Goal: Task Accomplishment & Management: Manage account settings

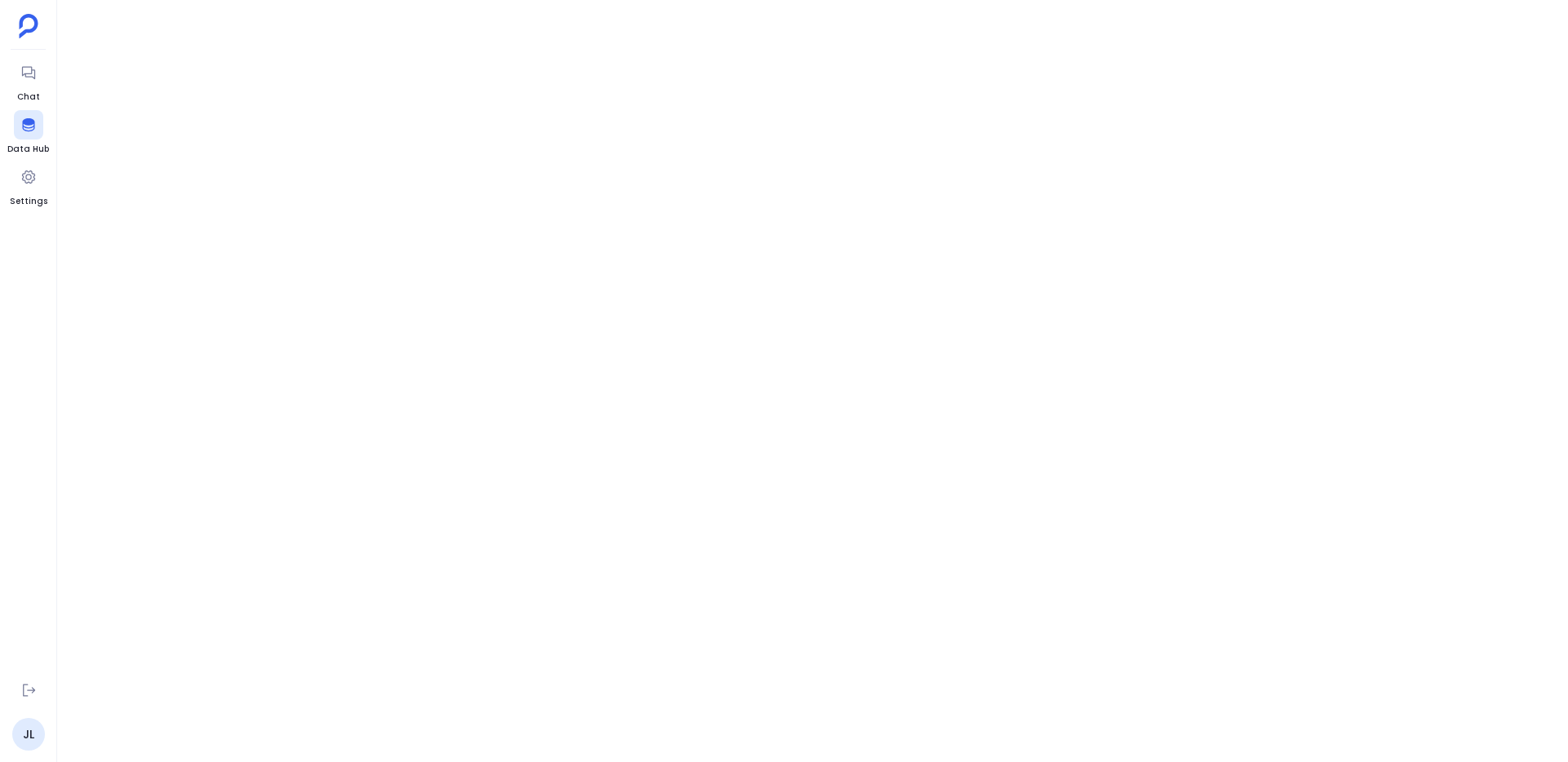
click at [11, 74] on ul "Chat Data Hub Settings" at bounding box center [28, 362] width 41 height 609
click at [28, 77] on icon at bounding box center [28, 72] width 16 height 16
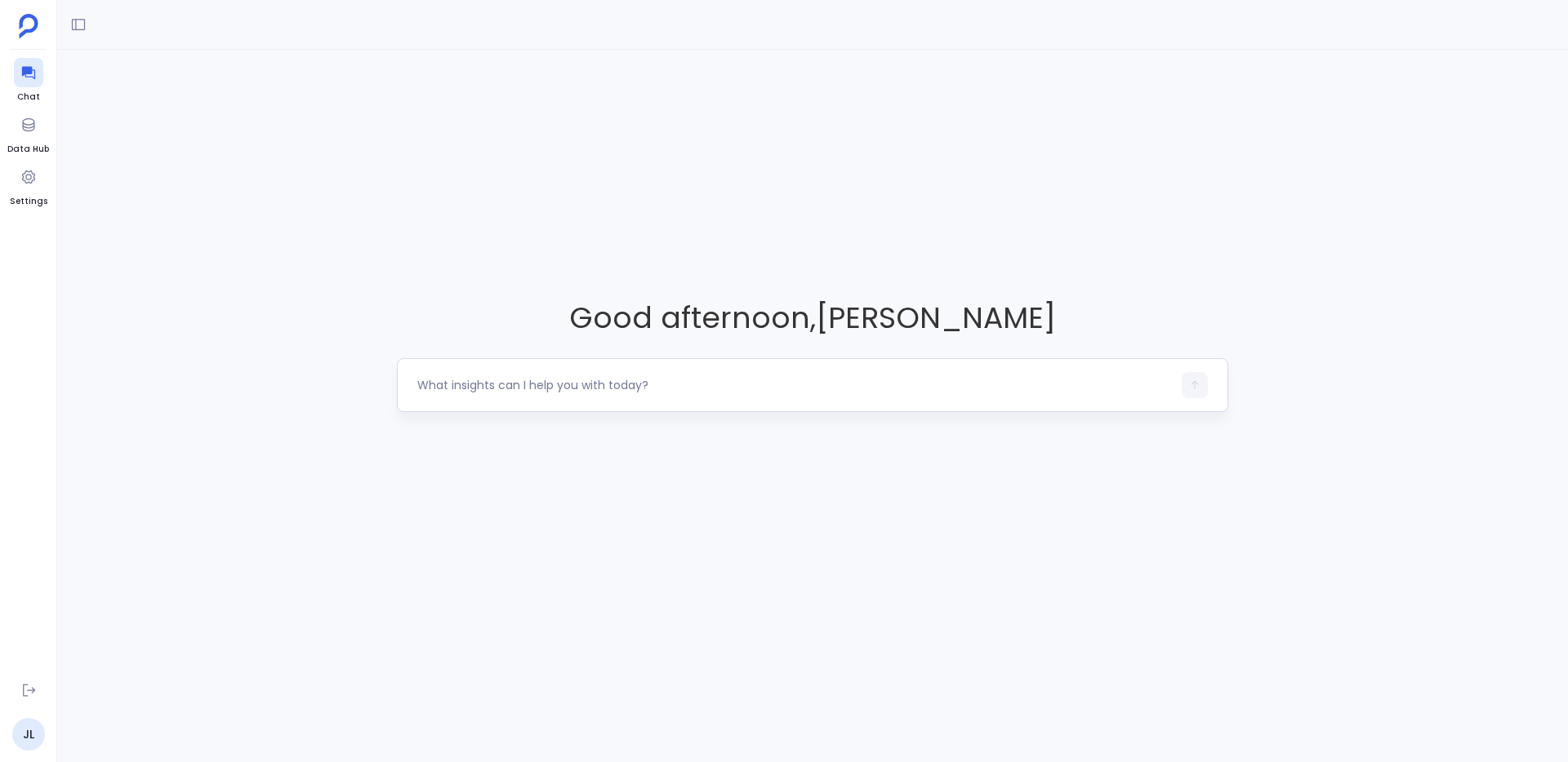
click at [532, 370] on div at bounding box center [812, 385] width 832 height 54
click at [564, 405] on div at bounding box center [812, 385] width 832 height 54
click at [608, 393] on textarea at bounding box center [795, 385] width 755 height 16
click at [782, 336] on span "Good afternoon , Jason Lew" at bounding box center [812, 318] width 832 height 41
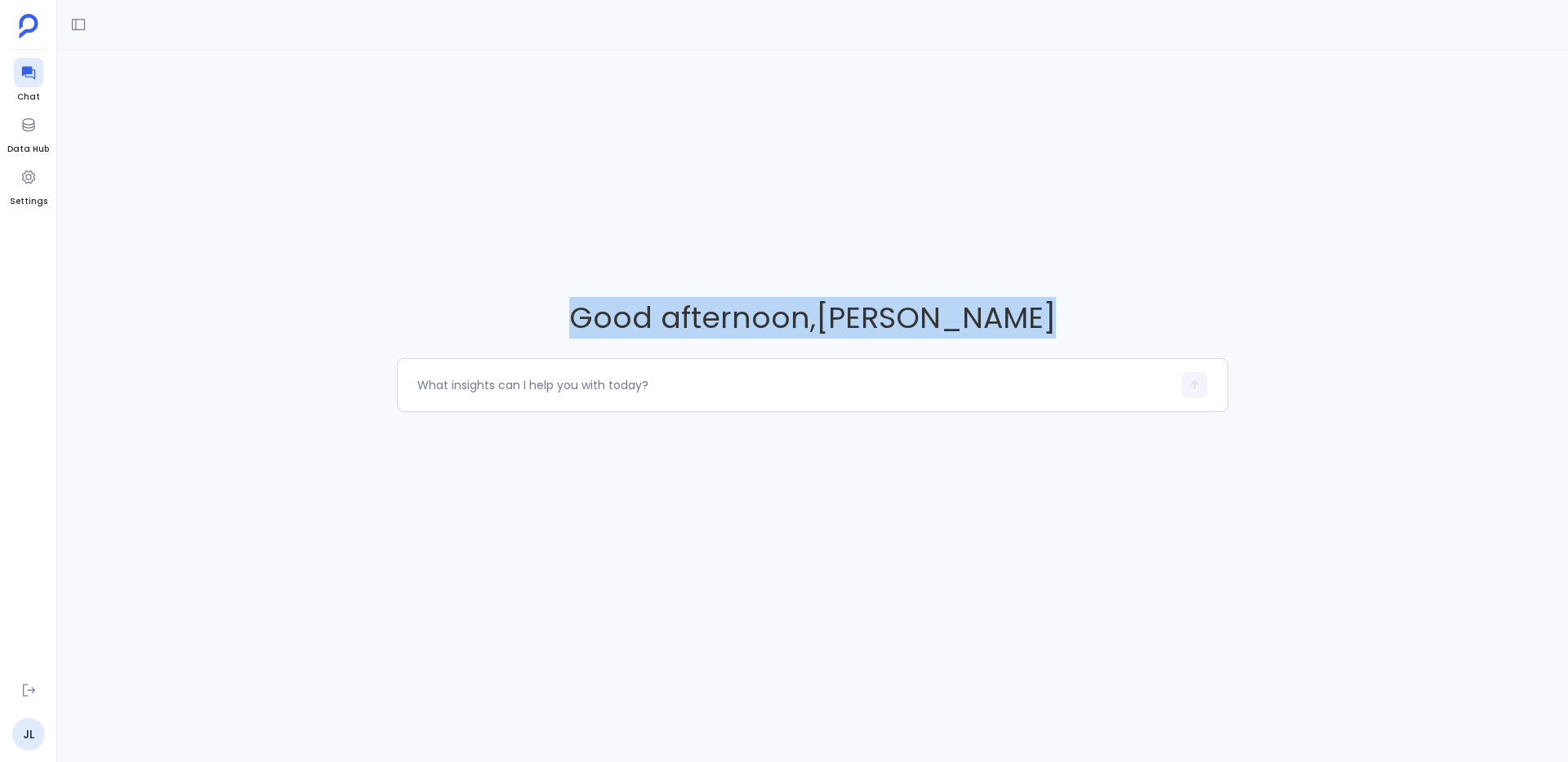
click at [782, 336] on span "Good afternoon , Jason Lew" at bounding box center [812, 318] width 832 height 41
click at [715, 300] on span "Good afternoon , Jason Lew" at bounding box center [812, 318] width 832 height 41
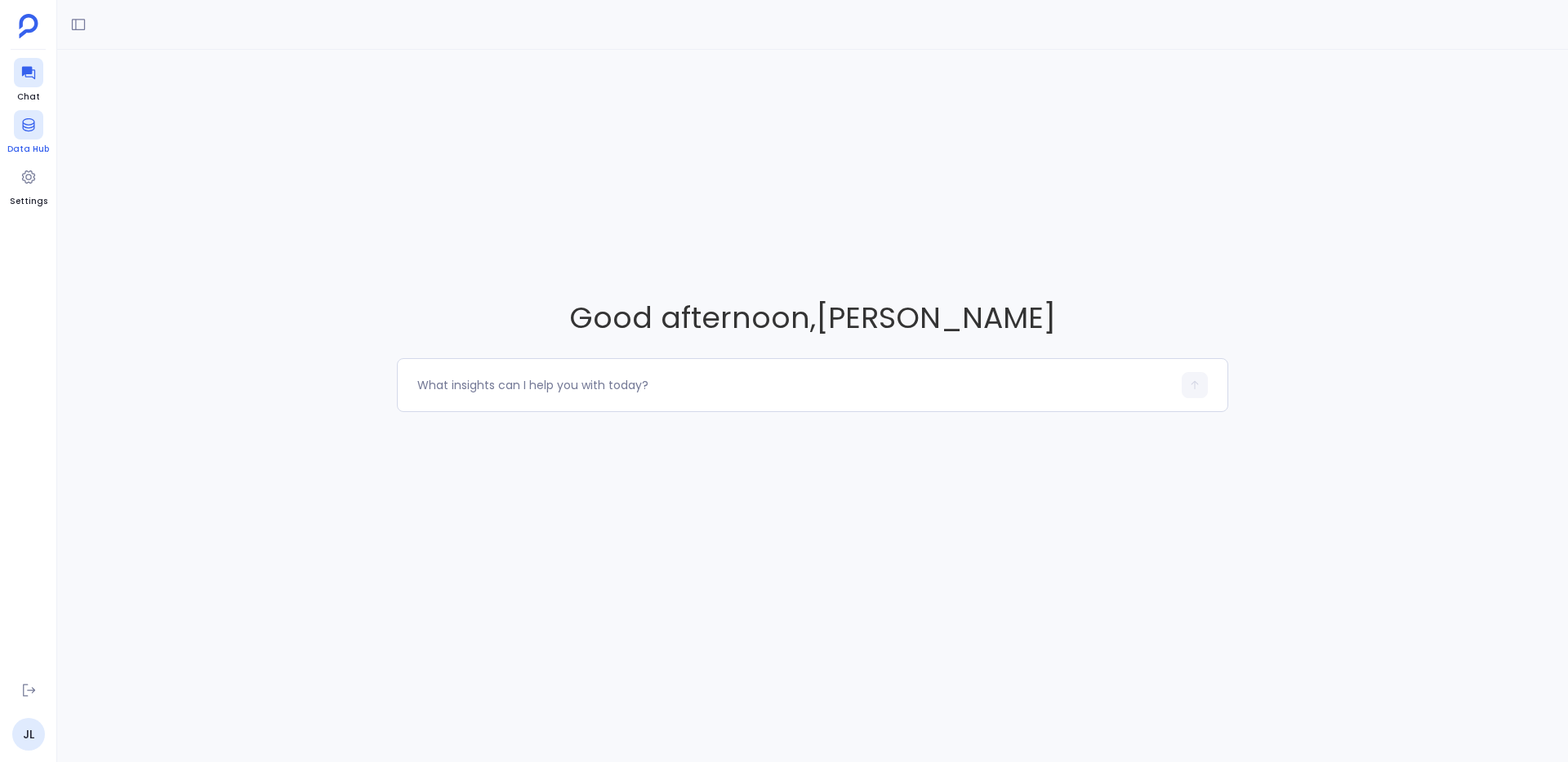
click at [36, 133] on div at bounding box center [28, 125] width 30 height 30
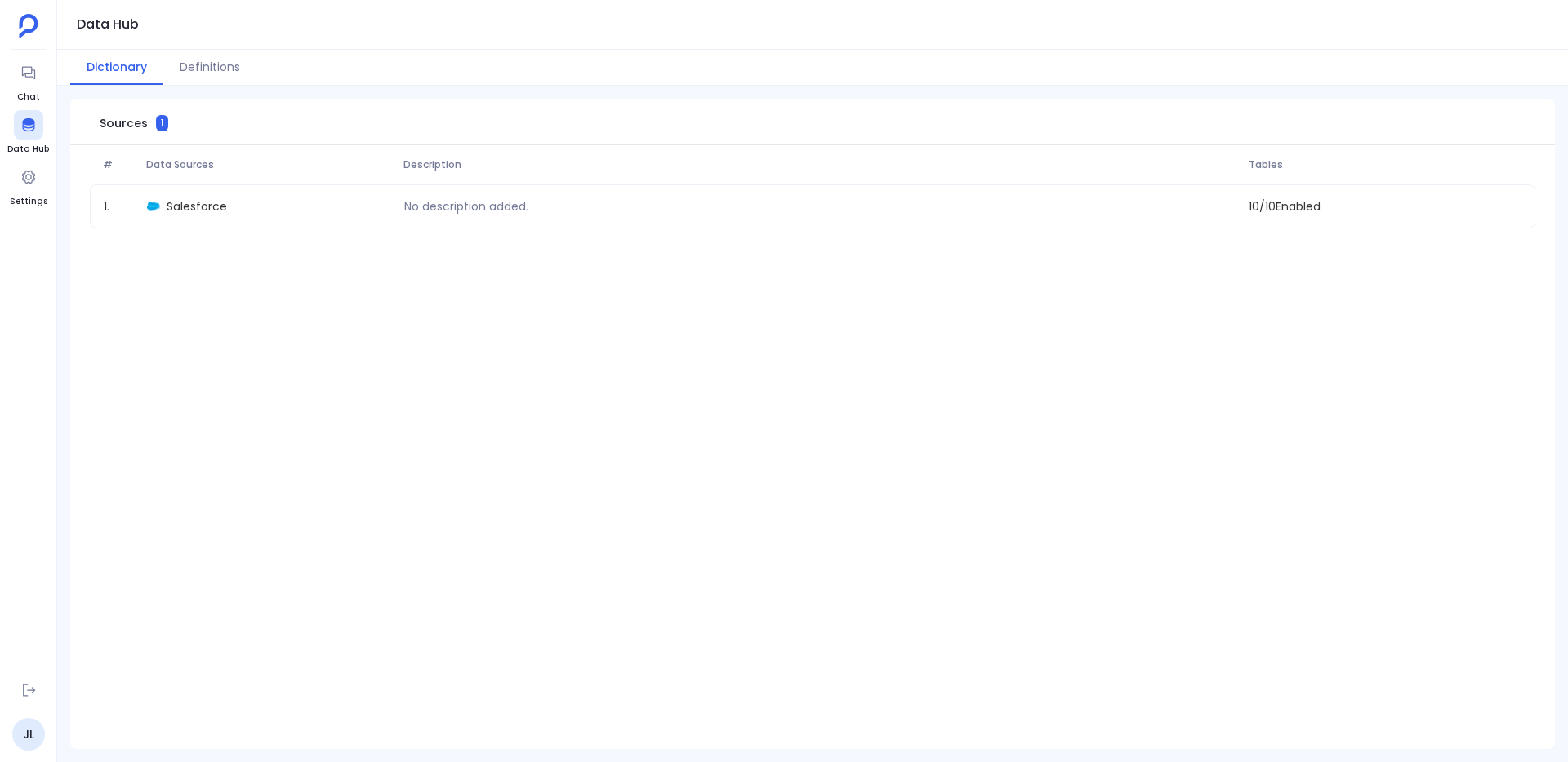
click at [308, 298] on div "# Data Sources Description Tables 1 . Salesforce No description added. 10 / 10 …" at bounding box center [812, 447] width 1484 height 606
click at [171, 70] on button "Definitions" at bounding box center [209, 67] width 93 height 36
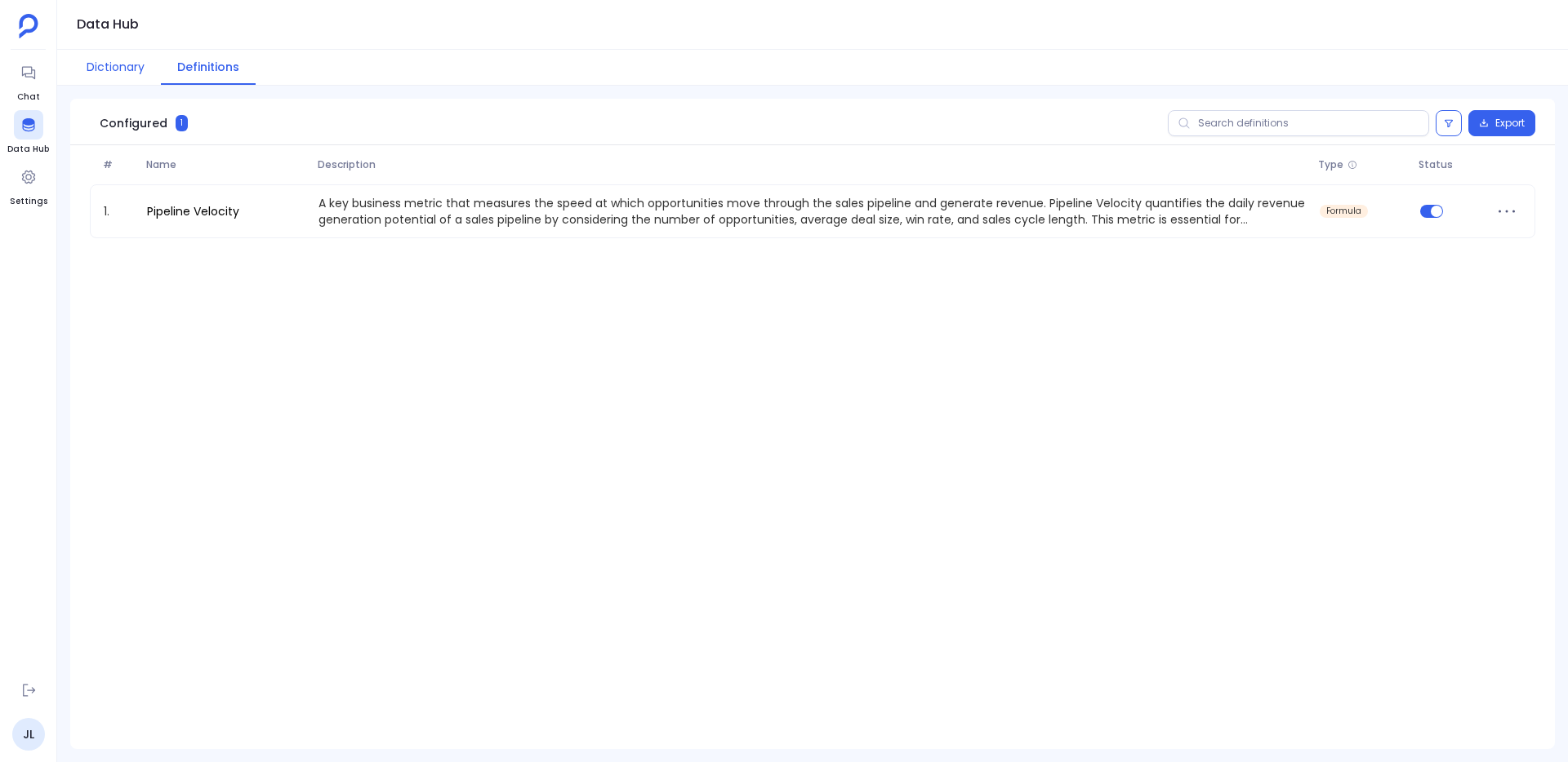
click at [100, 63] on button "Dictionary" at bounding box center [115, 67] width 90 height 36
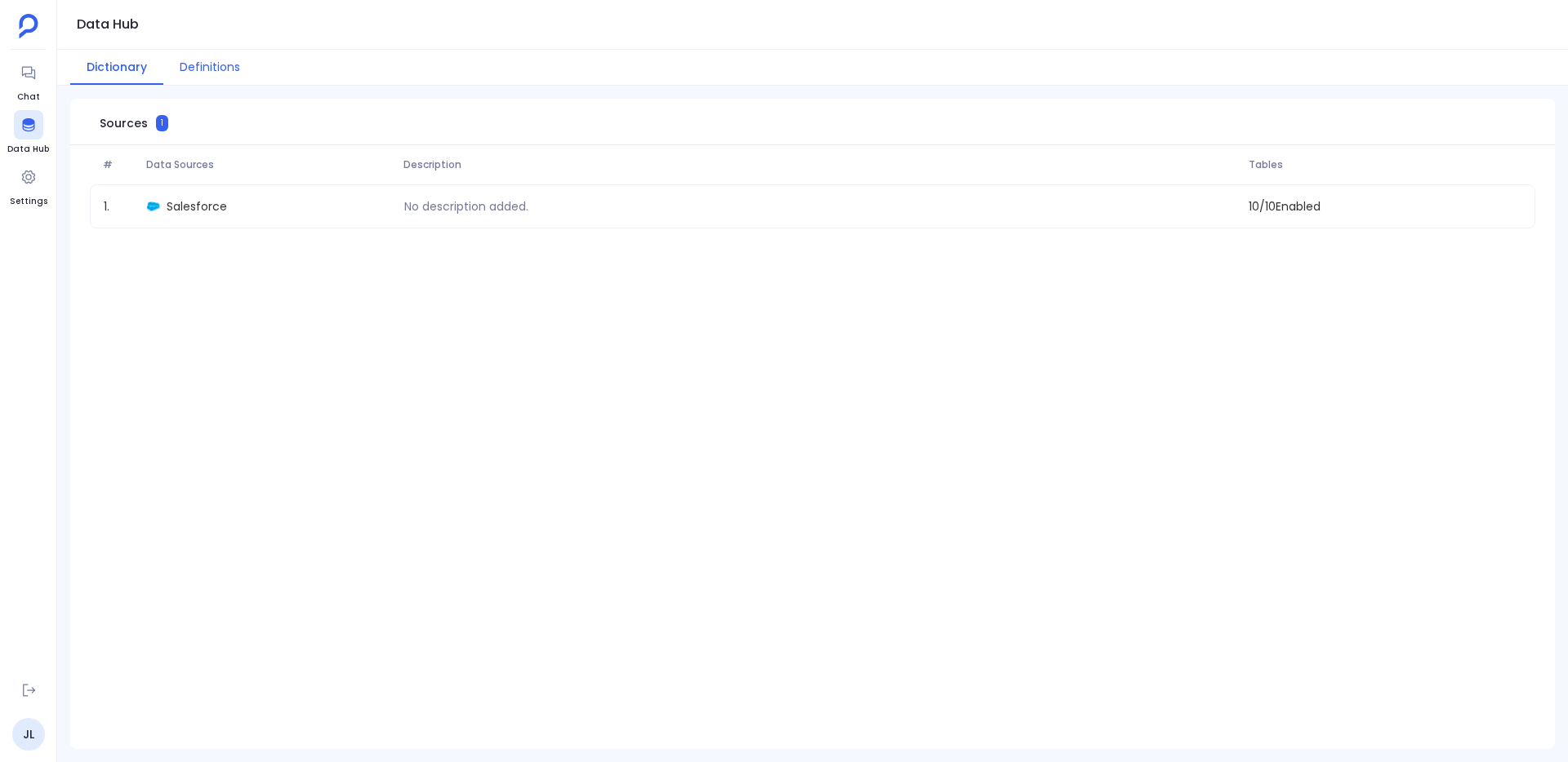
click at [215, 68] on button "Definitions" at bounding box center [209, 67] width 93 height 36
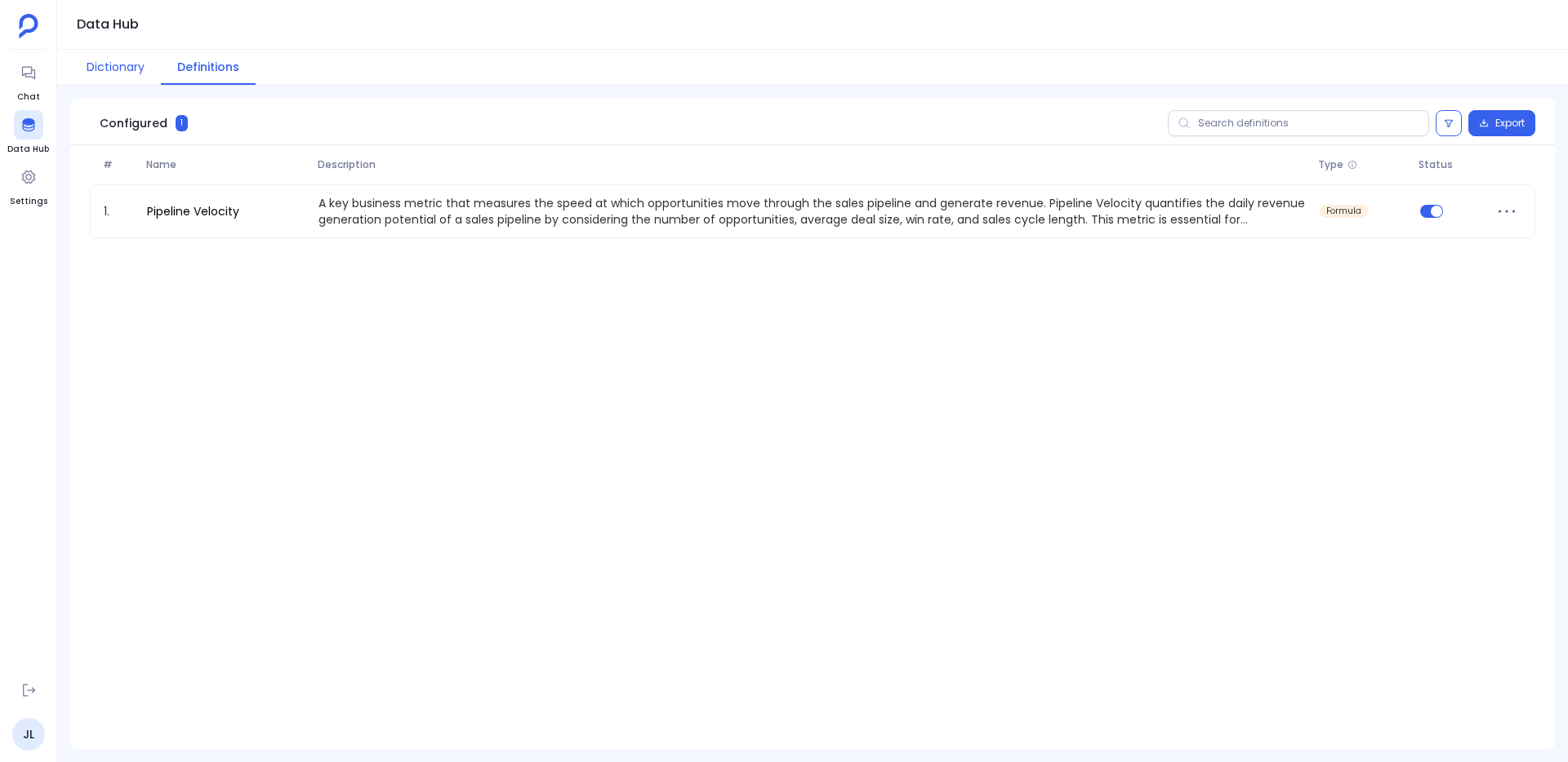
click at [110, 70] on button "Dictionary" at bounding box center [115, 67] width 90 height 36
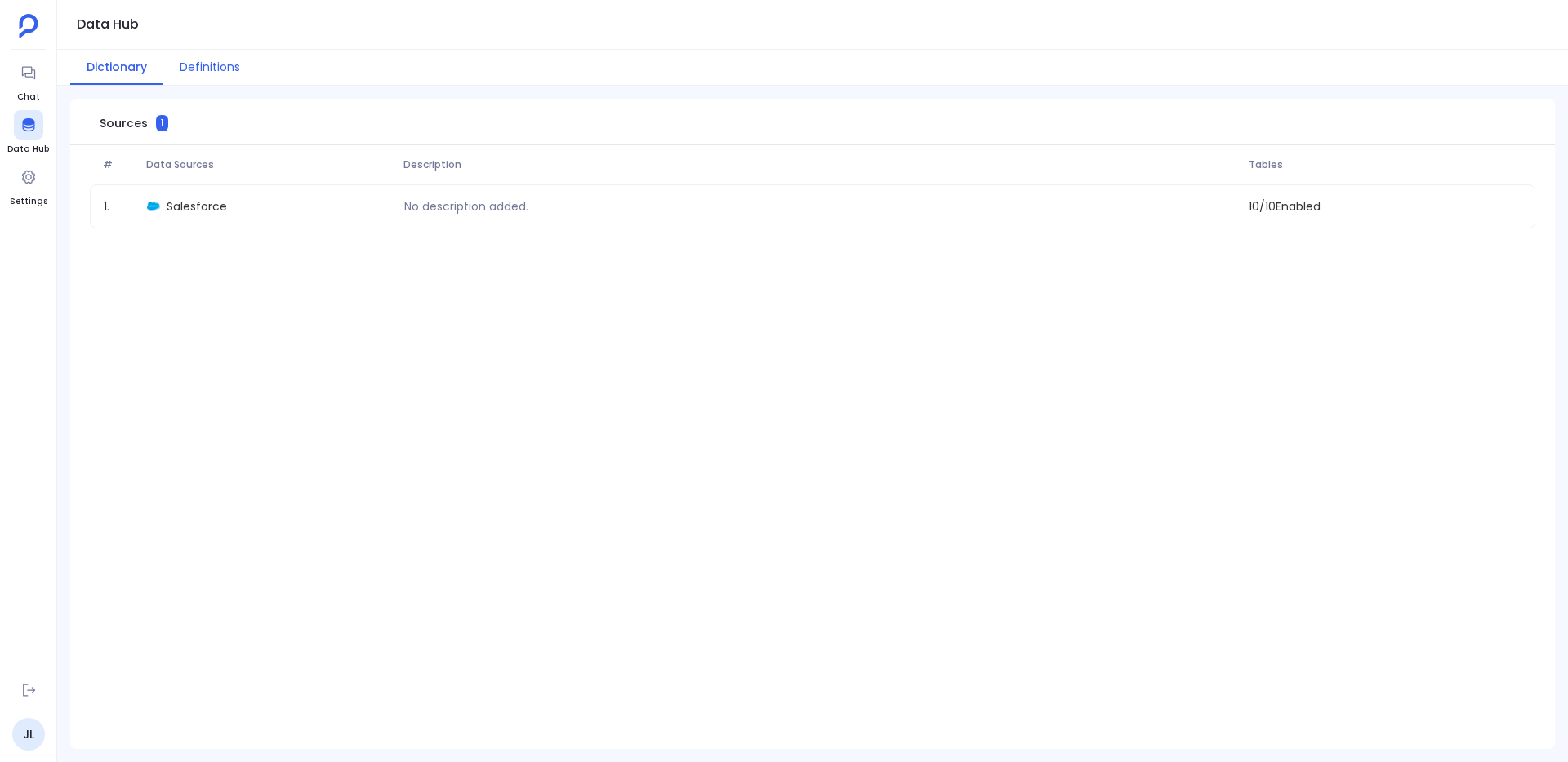
click at [243, 70] on button "Definitions" at bounding box center [209, 67] width 93 height 36
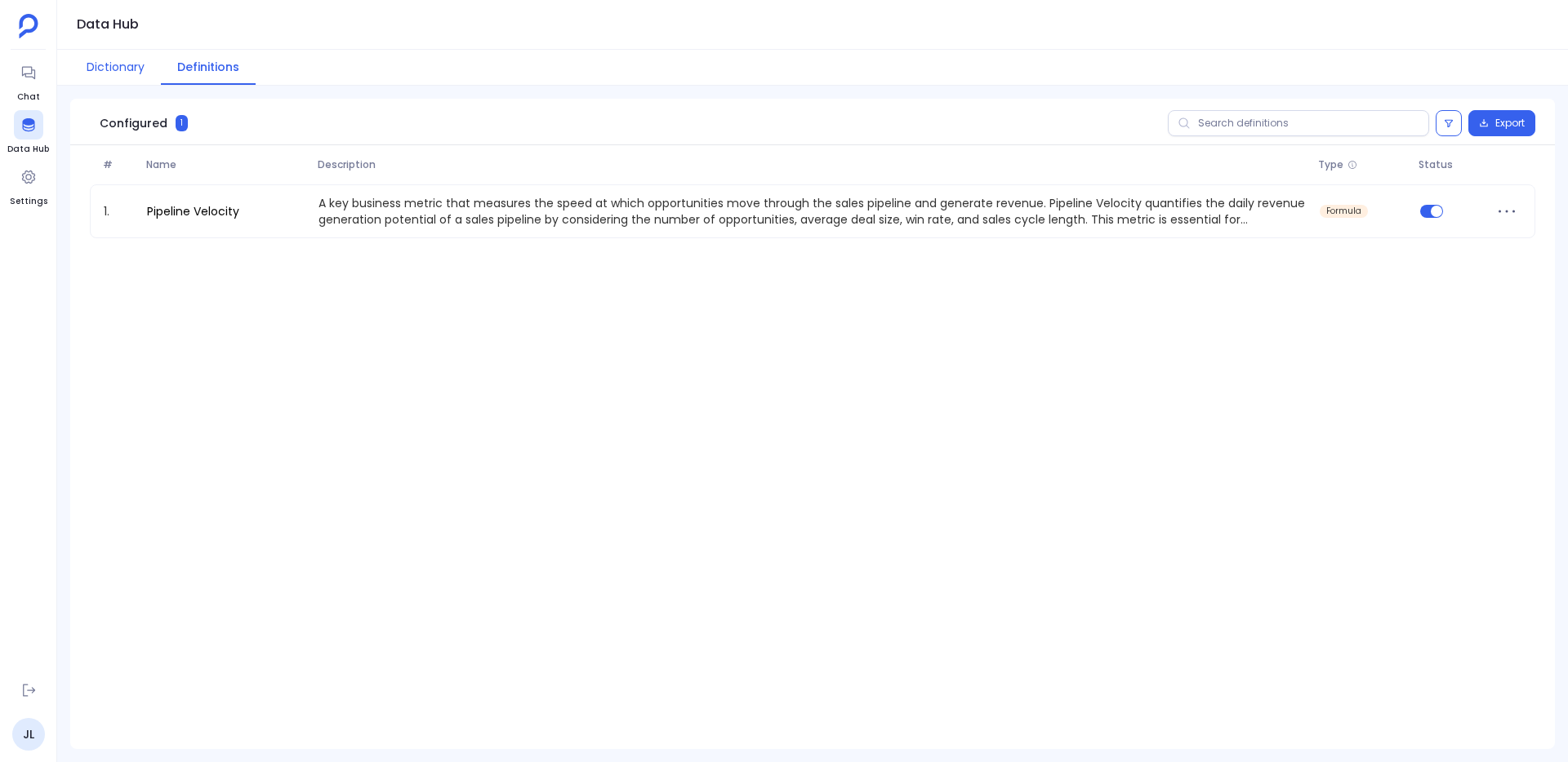
click at [158, 63] on button "Dictionary" at bounding box center [115, 67] width 90 height 36
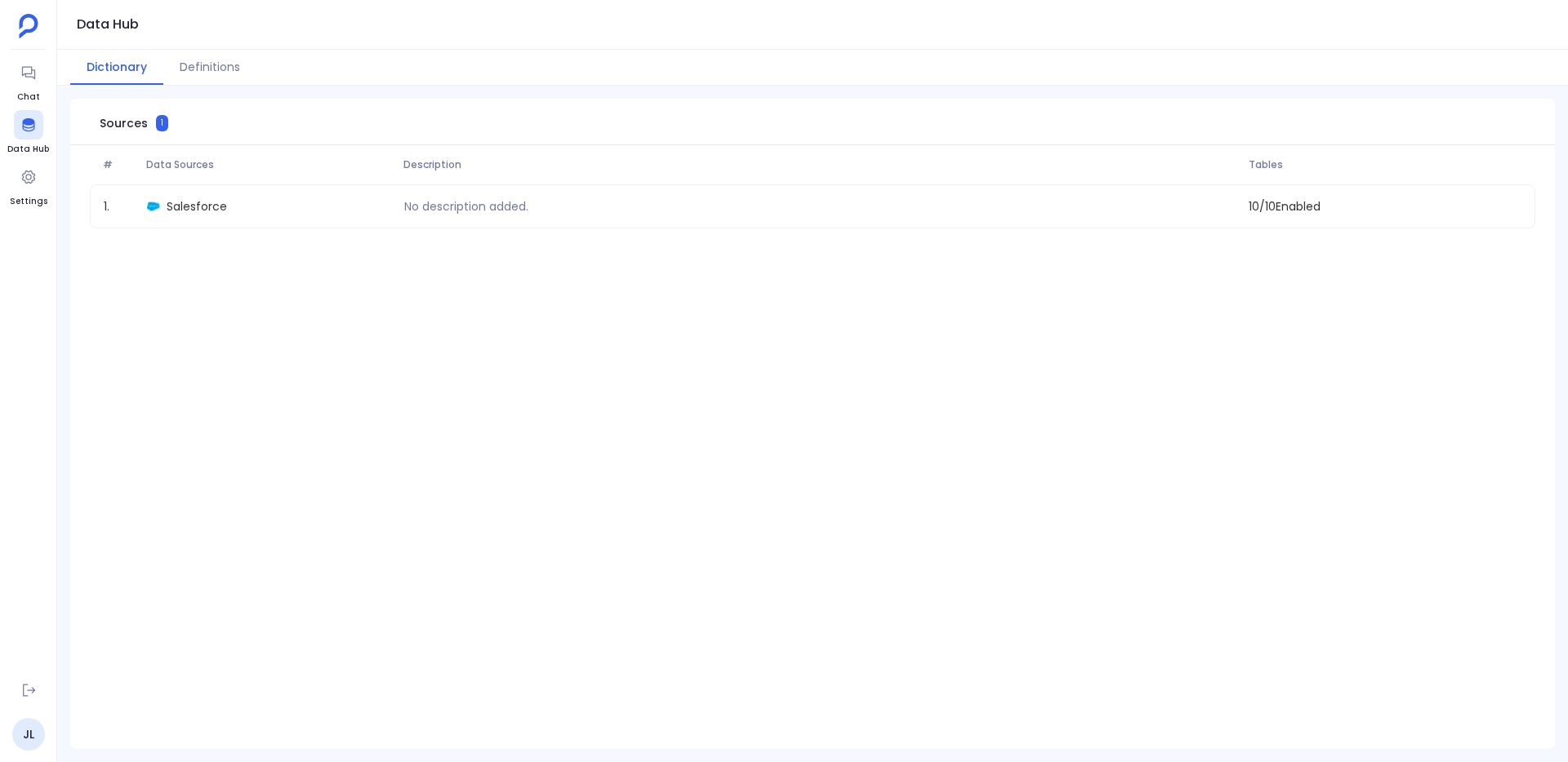
click at [36, 210] on ul "Chat Data Hub Settings" at bounding box center [28, 362] width 41 height 609
click at [36, 194] on link "Settings" at bounding box center [28, 185] width 37 height 46
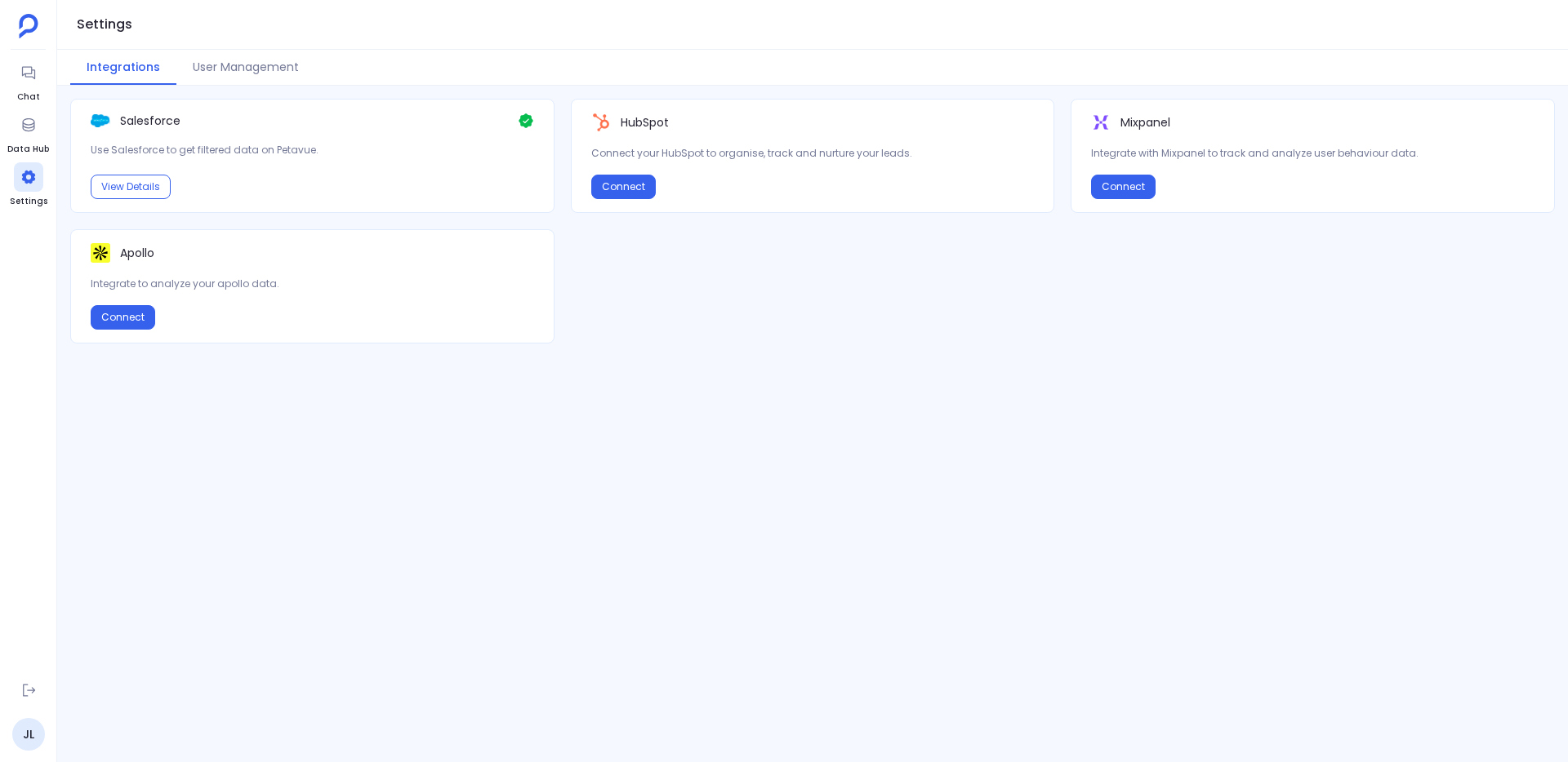
click at [208, 287] on p "Integrate to analyze your apollo data." at bounding box center [312, 283] width 444 height 16
drag, startPoint x: 208, startPoint y: 287, endPoint x: 210, endPoint y: 249, distance: 38.1
click at [210, 249] on div "Apollo Integrate to analyze your apollo data." at bounding box center [312, 267] width 444 height 49
click at [210, 249] on div "Apollo" at bounding box center [312, 252] width 444 height 19
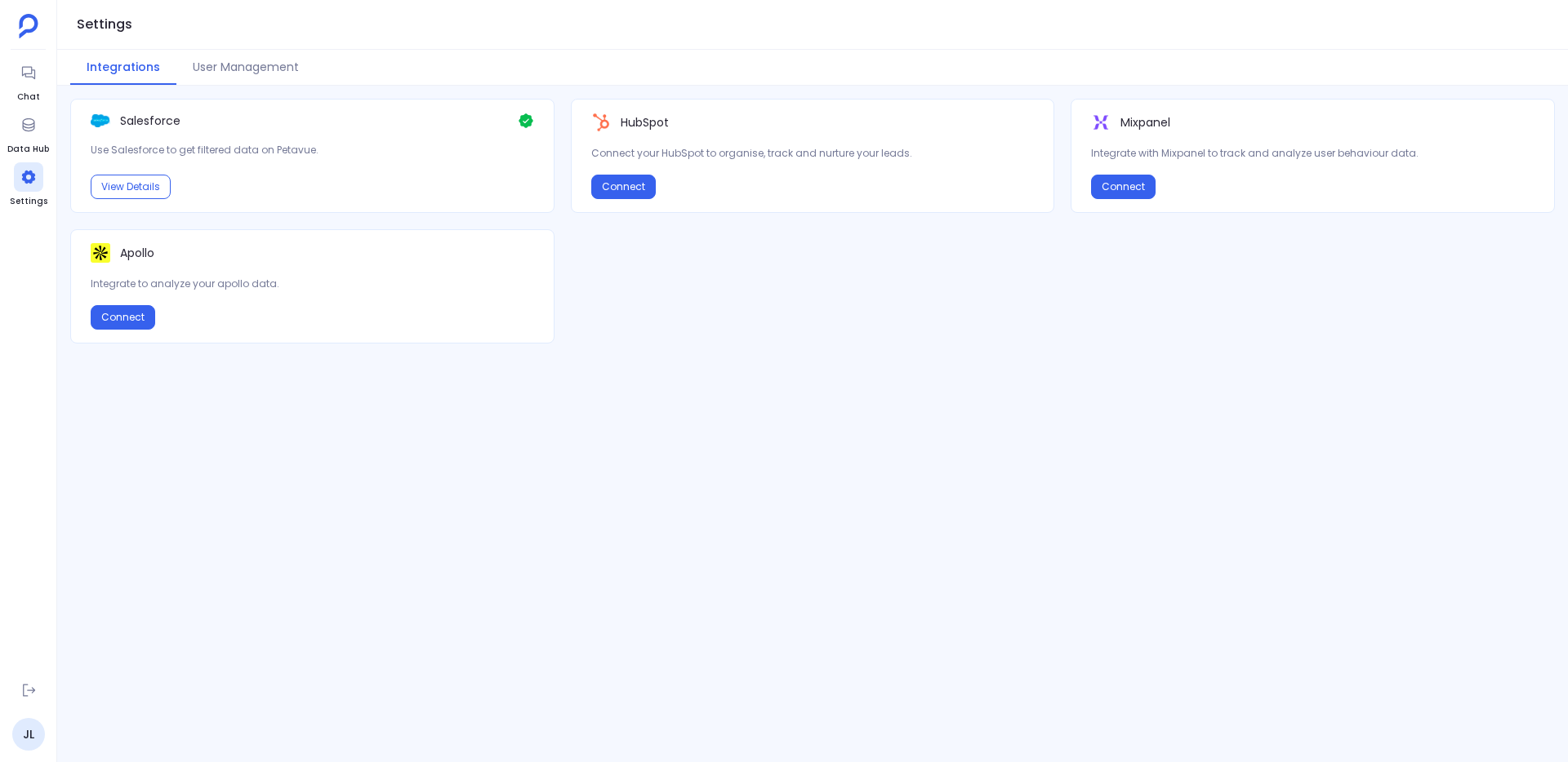
click at [210, 249] on div "Apollo" at bounding box center [312, 252] width 444 height 19
drag, startPoint x: 210, startPoint y: 249, endPoint x: 452, endPoint y: 309, distance: 249.3
click at [452, 309] on div "Apollo Integrate to analyze your apollo data. Connect" at bounding box center [312, 286] width 484 height 114
click at [447, 300] on div "Apollo Integrate to analyze your apollo data. Connect" at bounding box center [312, 286] width 484 height 114
click at [146, 315] on button "Connect" at bounding box center [122, 318] width 64 height 25
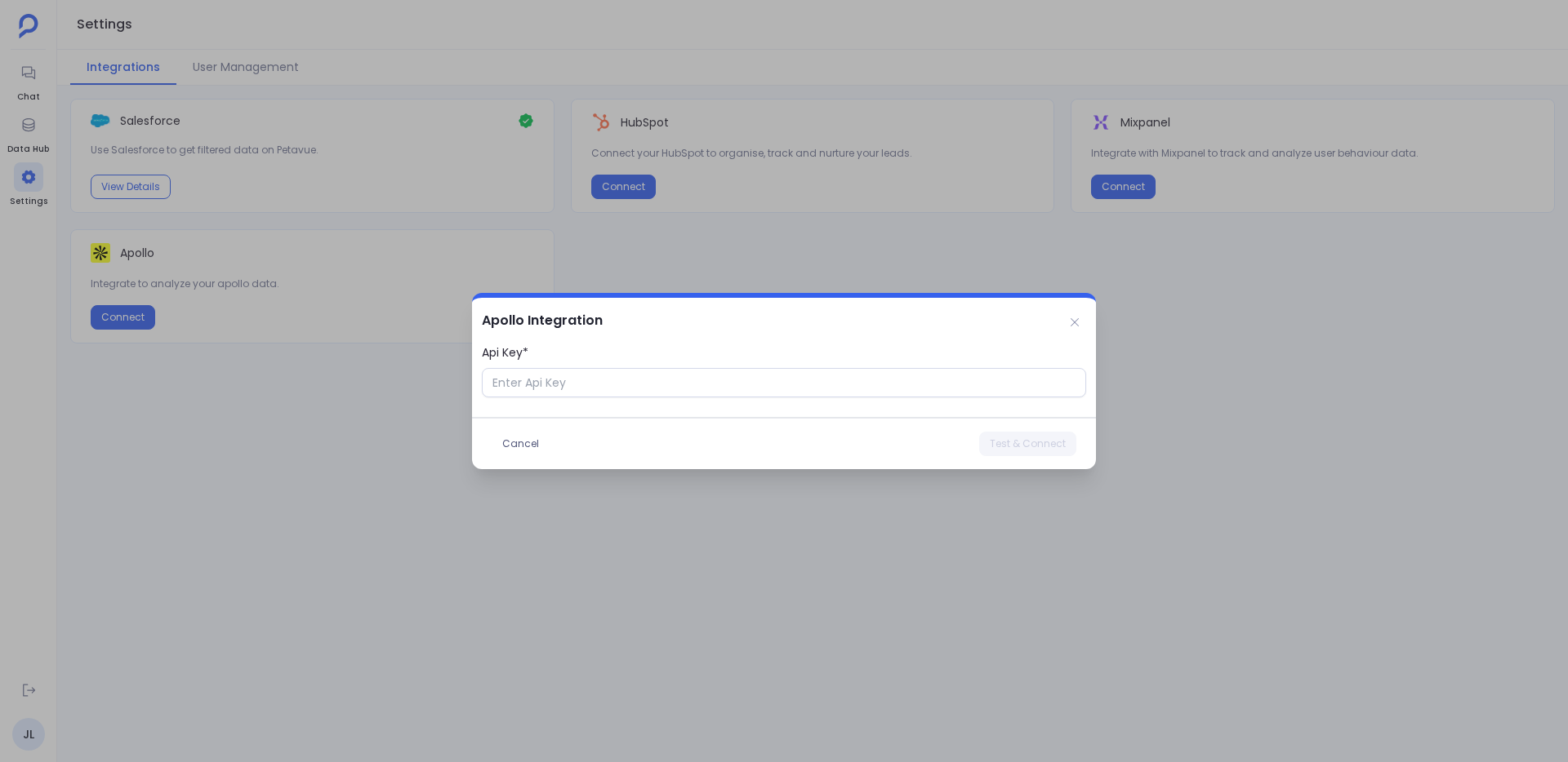
click at [363, 373] on div at bounding box center [784, 381] width 1568 height 762
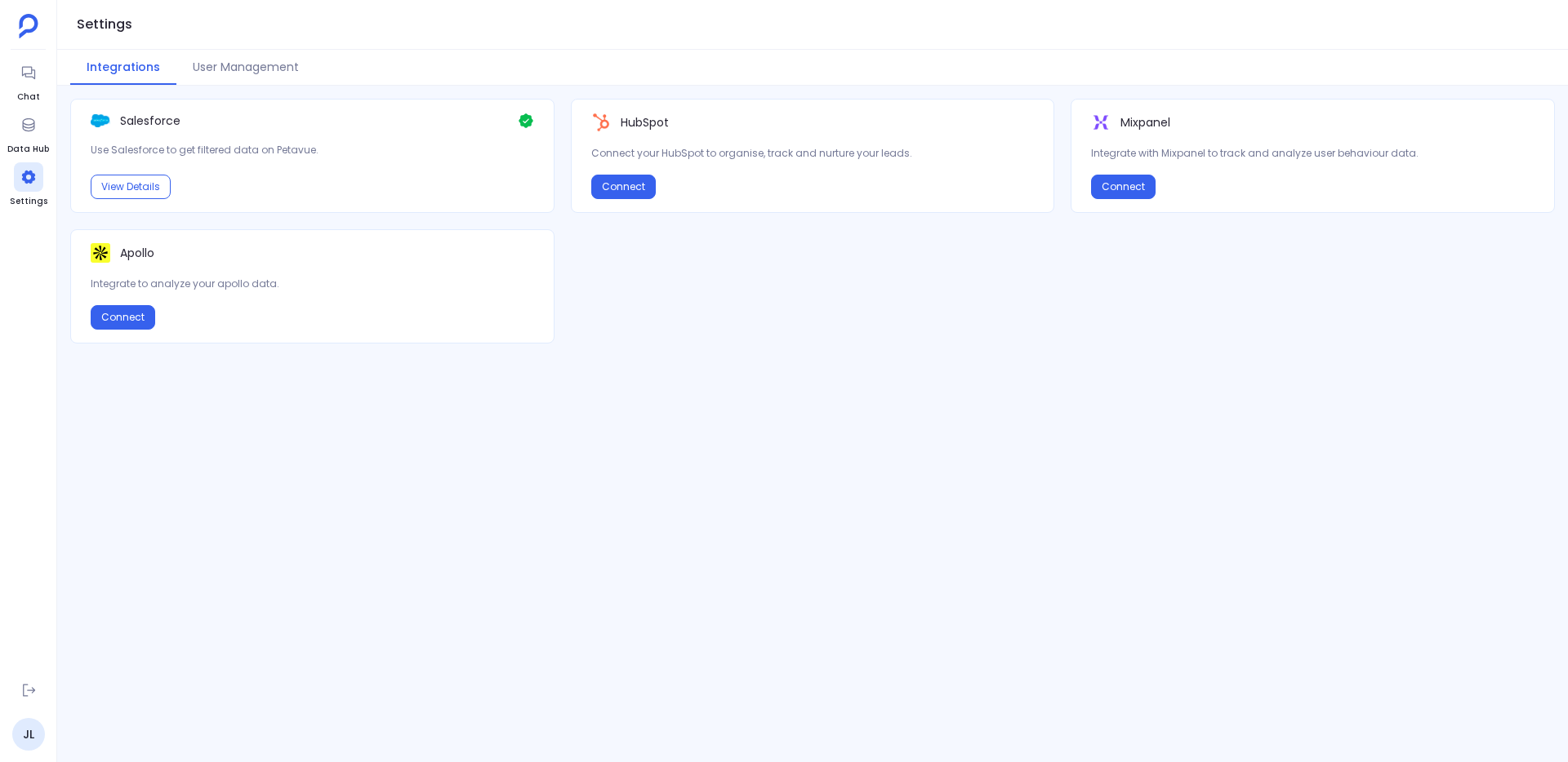
click at [194, 281] on p "Integrate to analyze your apollo data." at bounding box center [312, 283] width 444 height 16
drag, startPoint x: 194, startPoint y: 281, endPoint x: 184, endPoint y: 248, distance: 34.5
click at [184, 248] on div "Apollo Integrate to analyze your apollo data." at bounding box center [312, 267] width 444 height 49
click at [184, 248] on div "Apollo" at bounding box center [312, 252] width 444 height 19
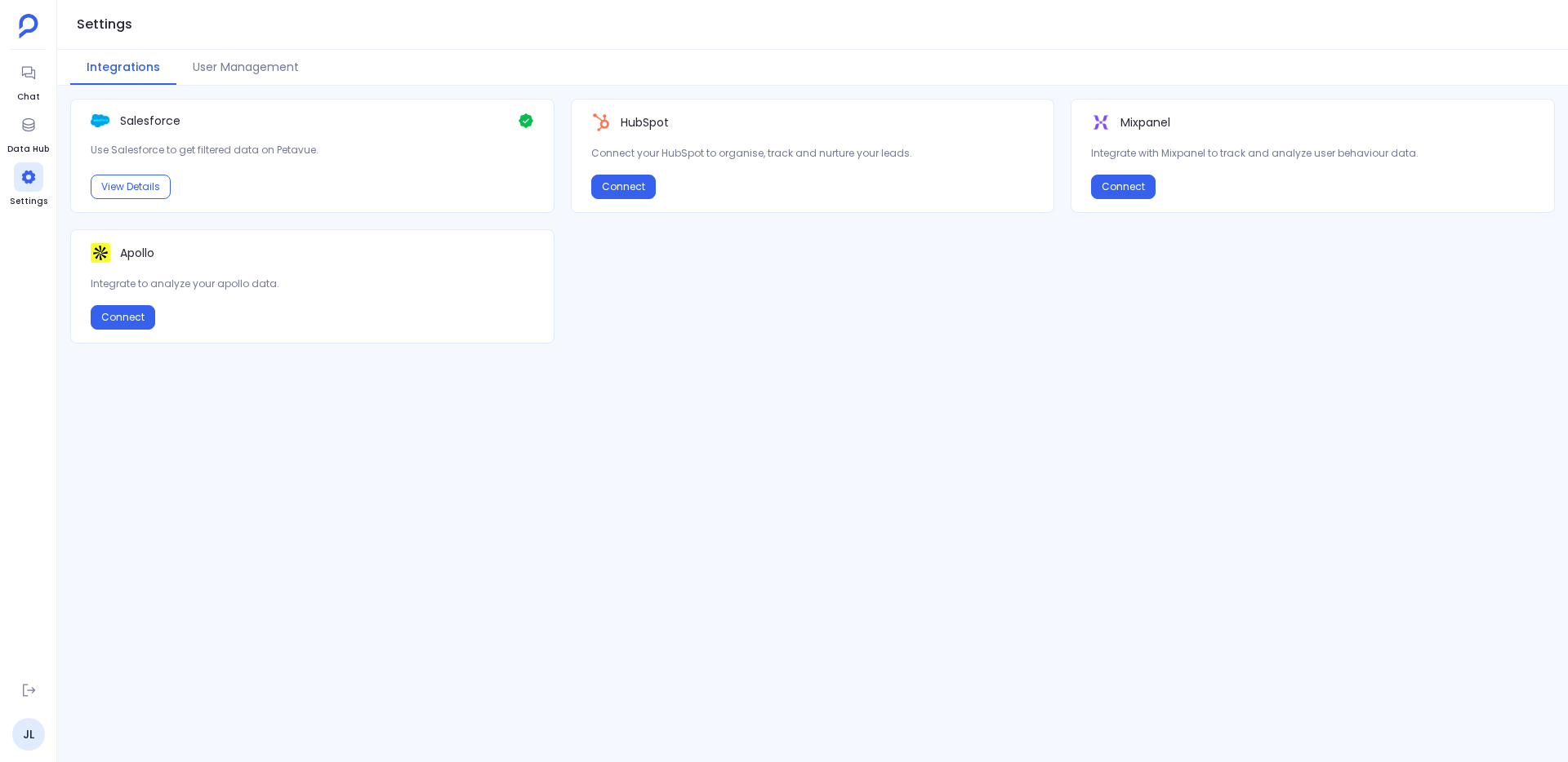
click at [184, 248] on div "Apollo" at bounding box center [312, 252] width 444 height 19
drag, startPoint x: 184, startPoint y: 248, endPoint x: 295, endPoint y: 274, distance: 114.0
click at [295, 274] on div "Apollo Integrate to analyze your apollo data." at bounding box center [312, 267] width 444 height 49
drag, startPoint x: 896, startPoint y: 147, endPoint x: 707, endPoint y: 112, distance: 192.2
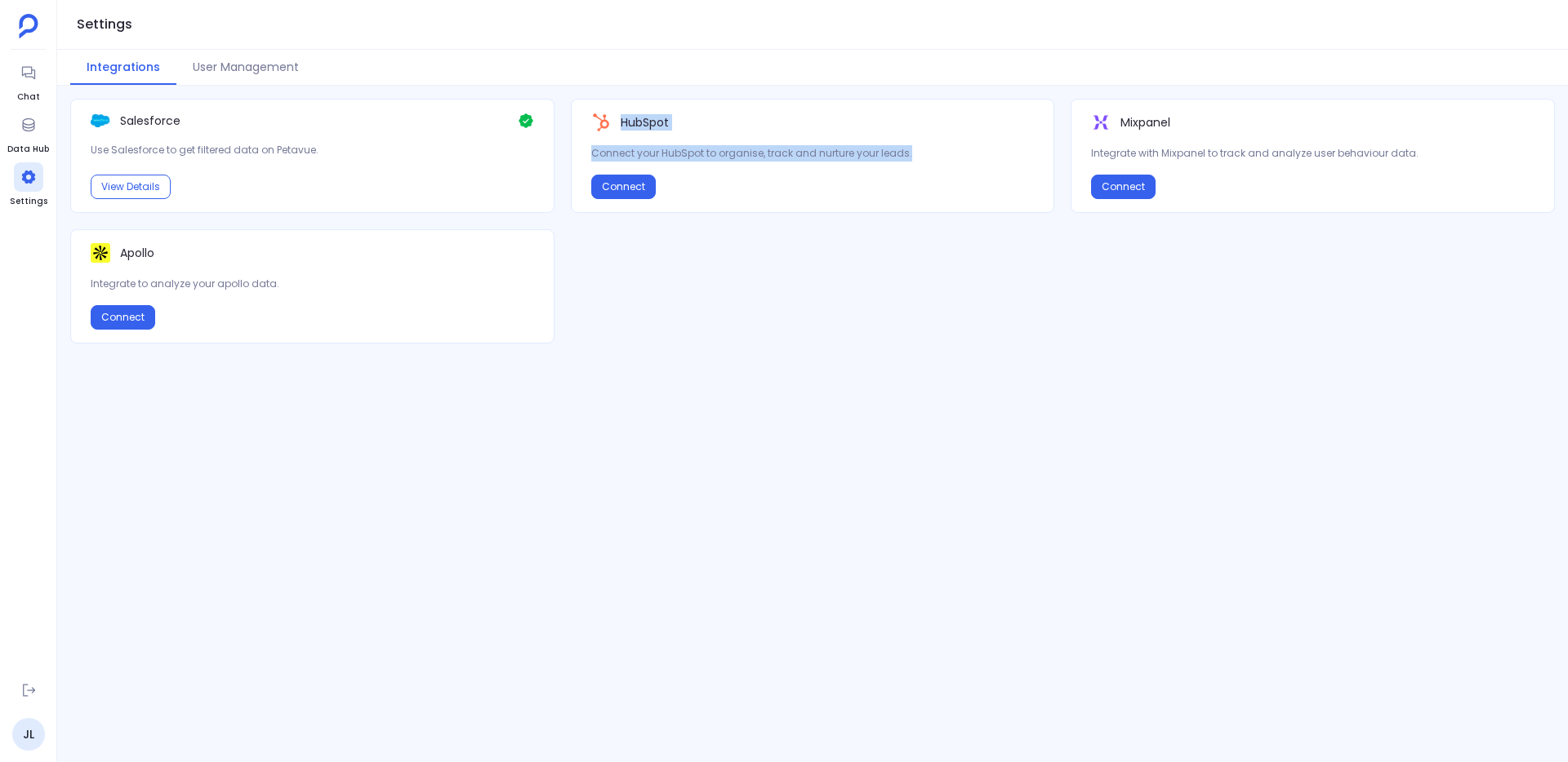
click at [738, 109] on div "HubSpot Connect your HubSpot to organise, track and nurture your leads. Connect" at bounding box center [813, 155] width 484 height 114
click at [151, 178] on button "View Details" at bounding box center [130, 187] width 80 height 25
drag, startPoint x: 925, startPoint y: 157, endPoint x: 910, endPoint y: 95, distance: 63.8
click at [910, 95] on div "Settings Integrations User Management Salesforce Use Salesforce to get filtered…" at bounding box center [813, 381] width 1511 height 762
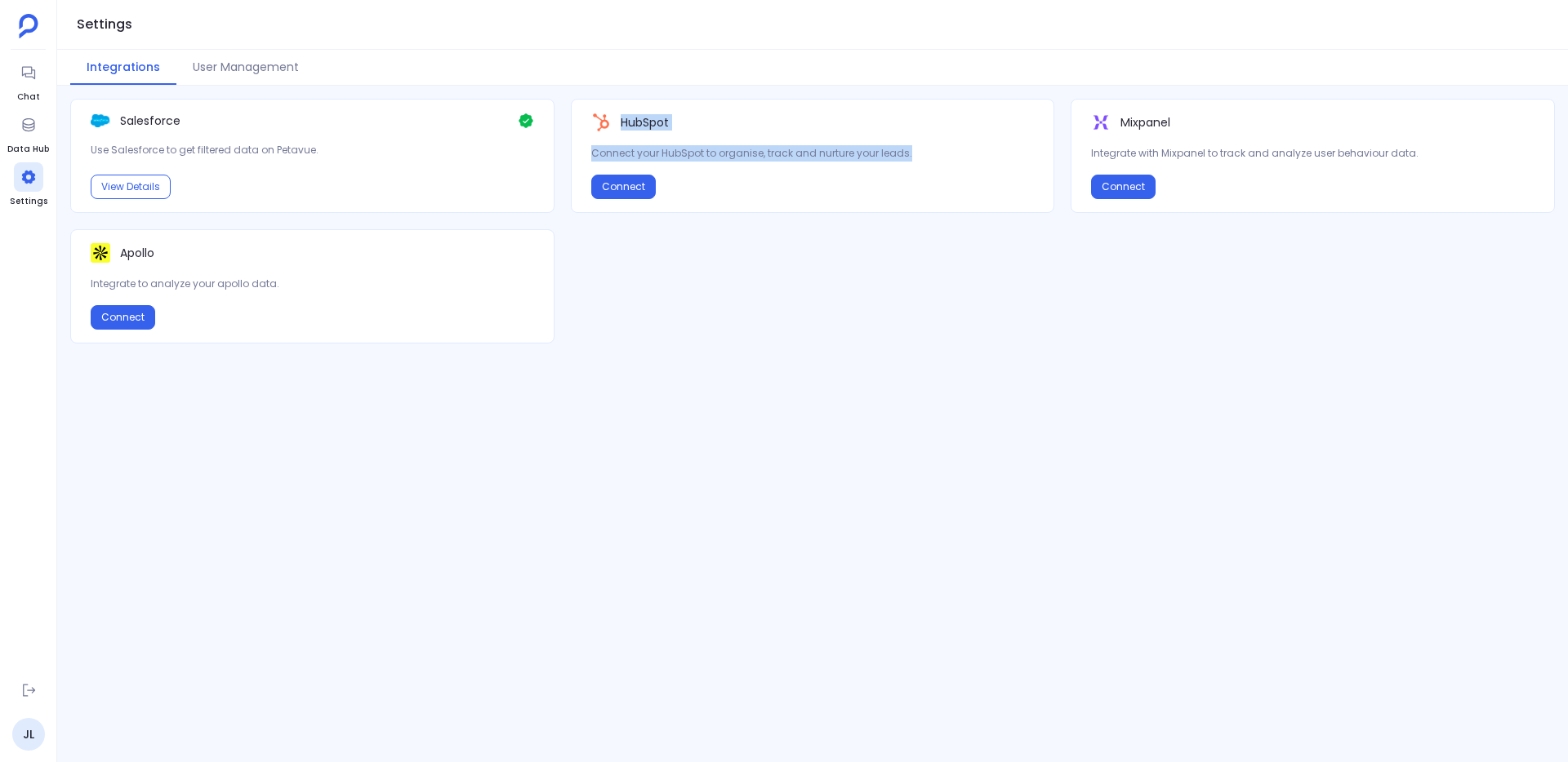
drag, startPoint x: 910, startPoint y: 95, endPoint x: 977, endPoint y: 153, distance: 88.6
click at [977, 153] on div "Settings Integrations User Management Salesforce Use Salesforce to get filtered…" at bounding box center [813, 381] width 1511 height 762
click at [977, 153] on p "Connect your HubSpot to organise, track and nurture your leads." at bounding box center [813, 153] width 444 height 16
click at [1132, 121] on p "Mixpanel" at bounding box center [1146, 122] width 50 height 16
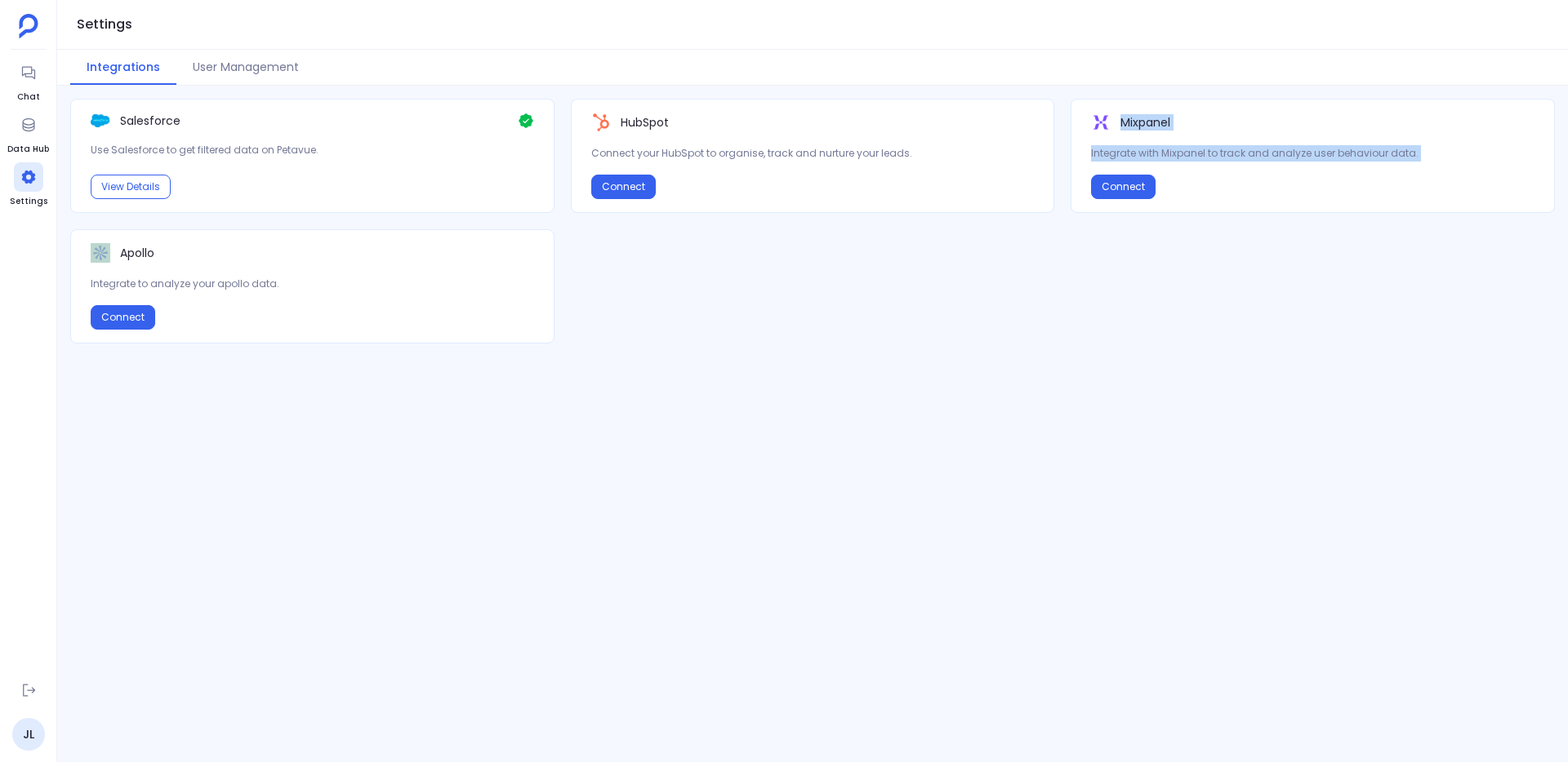
drag, startPoint x: 1140, startPoint y: 123, endPoint x: 1378, endPoint y: 156, distance: 240.3
click at [1378, 156] on div "Mixpanel Integrate with Mixpanel to track and analyze user behaviour data." at bounding box center [1313, 136] width 444 height 49
click at [1378, 156] on p "Integrate with Mixpanel to track and analyze user behaviour data." at bounding box center [1313, 153] width 444 height 16
drag, startPoint x: 1378, startPoint y: 156, endPoint x: 1353, endPoint y: 128, distance: 37.5
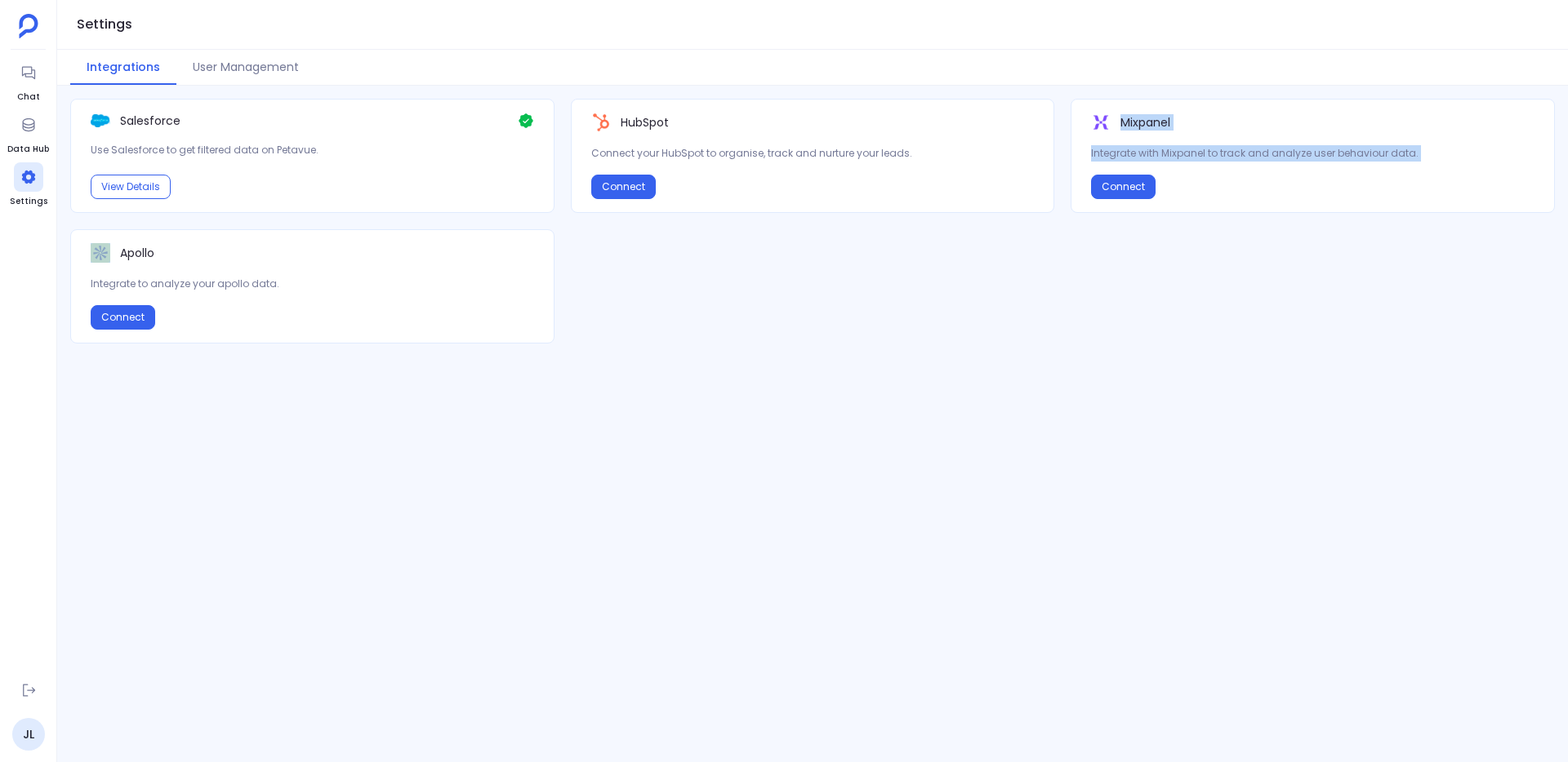
click at [1353, 128] on div "Mixpanel Integrate with Mixpanel to track and analyze user behaviour data." at bounding box center [1313, 136] width 444 height 49
click at [1353, 128] on div "Mixpanel" at bounding box center [1313, 122] width 444 height 19
click at [68, 77] on div "Integrations User Management" at bounding box center [813, 67] width 1511 height 36
drag, startPoint x: 42, startPoint y: 76, endPoint x: 52, endPoint y: 76, distance: 10.0
click at [42, 76] on ul "Chat Data Hub Settings" at bounding box center [28, 362] width 41 height 609
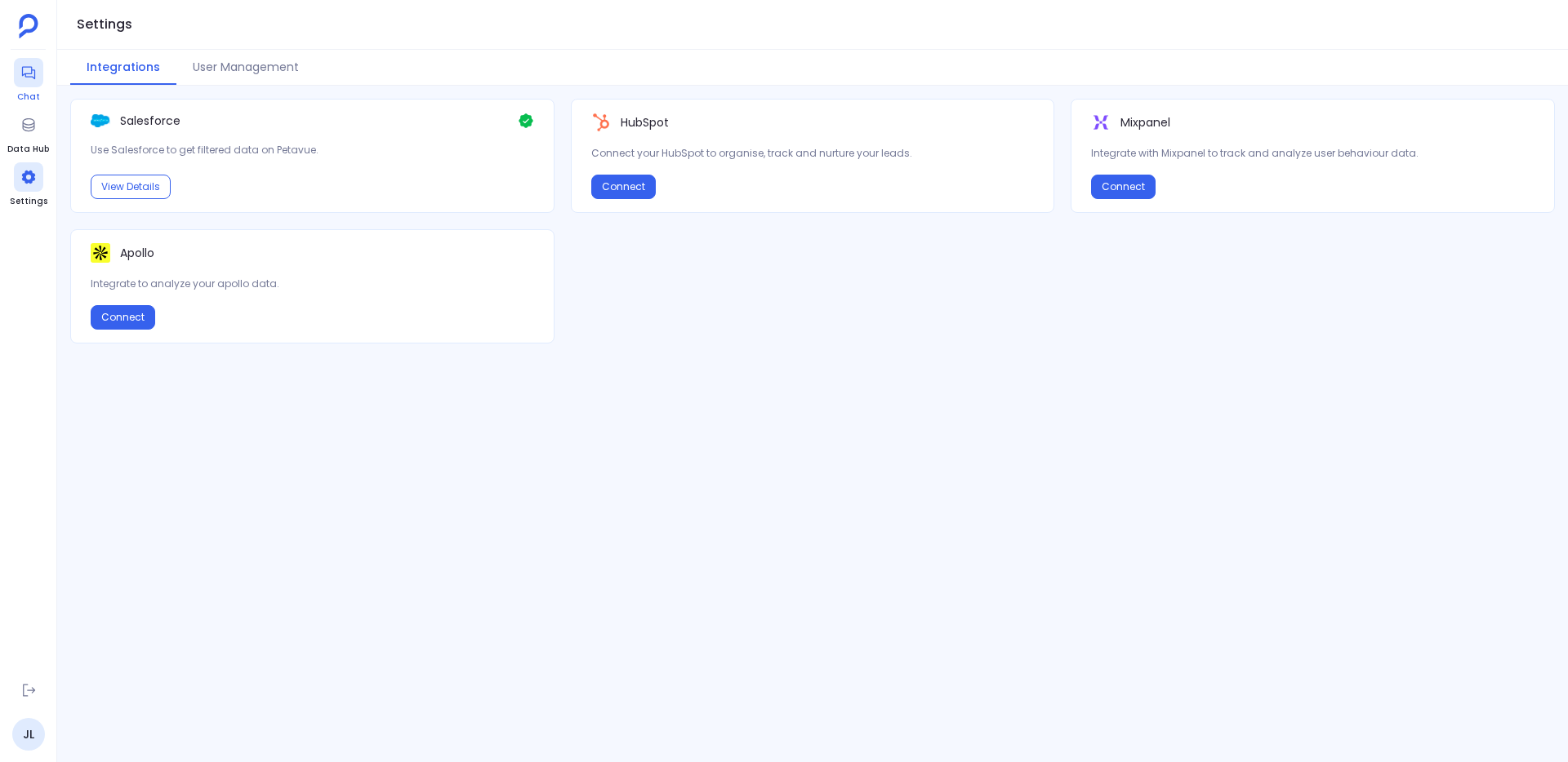
click at [41, 77] on div at bounding box center [28, 72] width 30 height 30
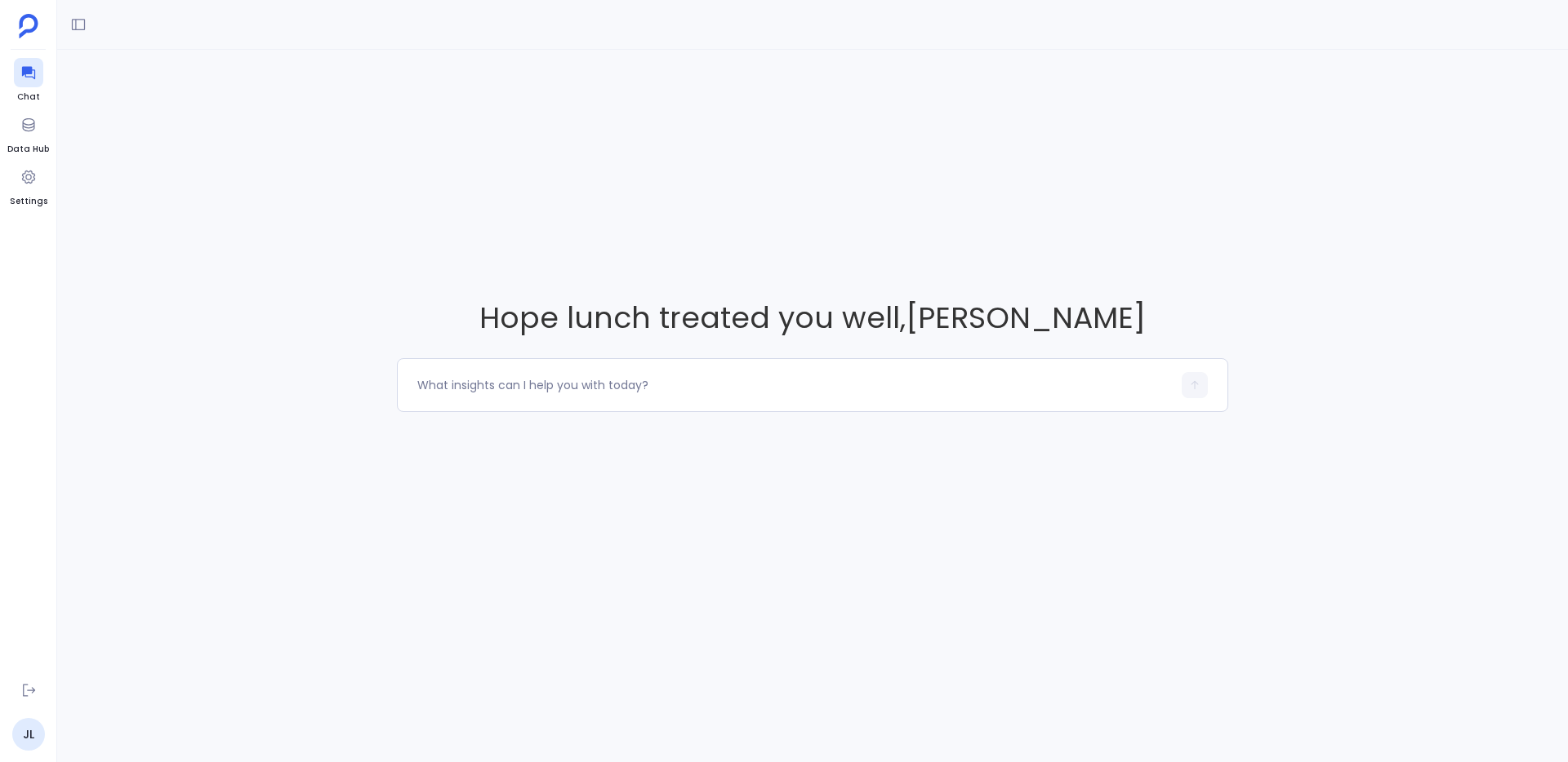
click at [385, 447] on div "Hope lunch treated you well , Jason Lew" at bounding box center [813, 354] width 1511 height 609
click at [848, 372] on div at bounding box center [795, 385] width 755 height 26
click at [736, 289] on div "Hope lunch treated you well , Jason Lew" at bounding box center [813, 354] width 1511 height 609
click at [548, 324] on span "Hope lunch treated you well , Jason Lew" at bounding box center [812, 318] width 832 height 41
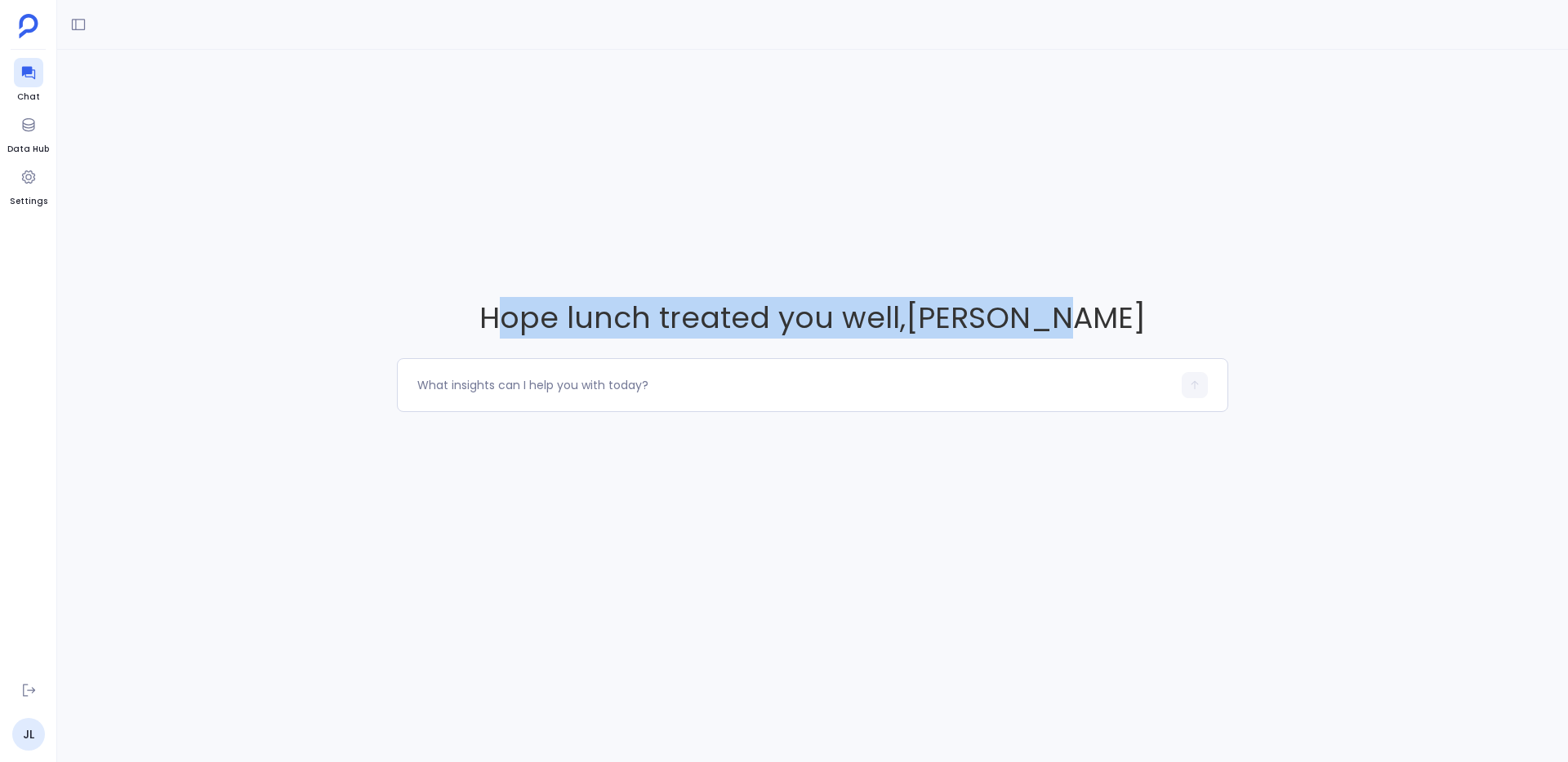
drag, startPoint x: 543, startPoint y: 323, endPoint x: 1123, endPoint y: 336, distance: 580.1
click at [1123, 336] on span "Hope lunch treated you well , Jason Lew" at bounding box center [812, 318] width 832 height 41
click at [1108, 329] on span "Hope lunch treated you well , Jason Lew" at bounding box center [812, 318] width 832 height 41
drag, startPoint x: 1108, startPoint y: 329, endPoint x: 486, endPoint y: 332, distance: 622.0
click at [486, 332] on span "Hope lunch treated you well , Jason Lew" at bounding box center [812, 318] width 832 height 41
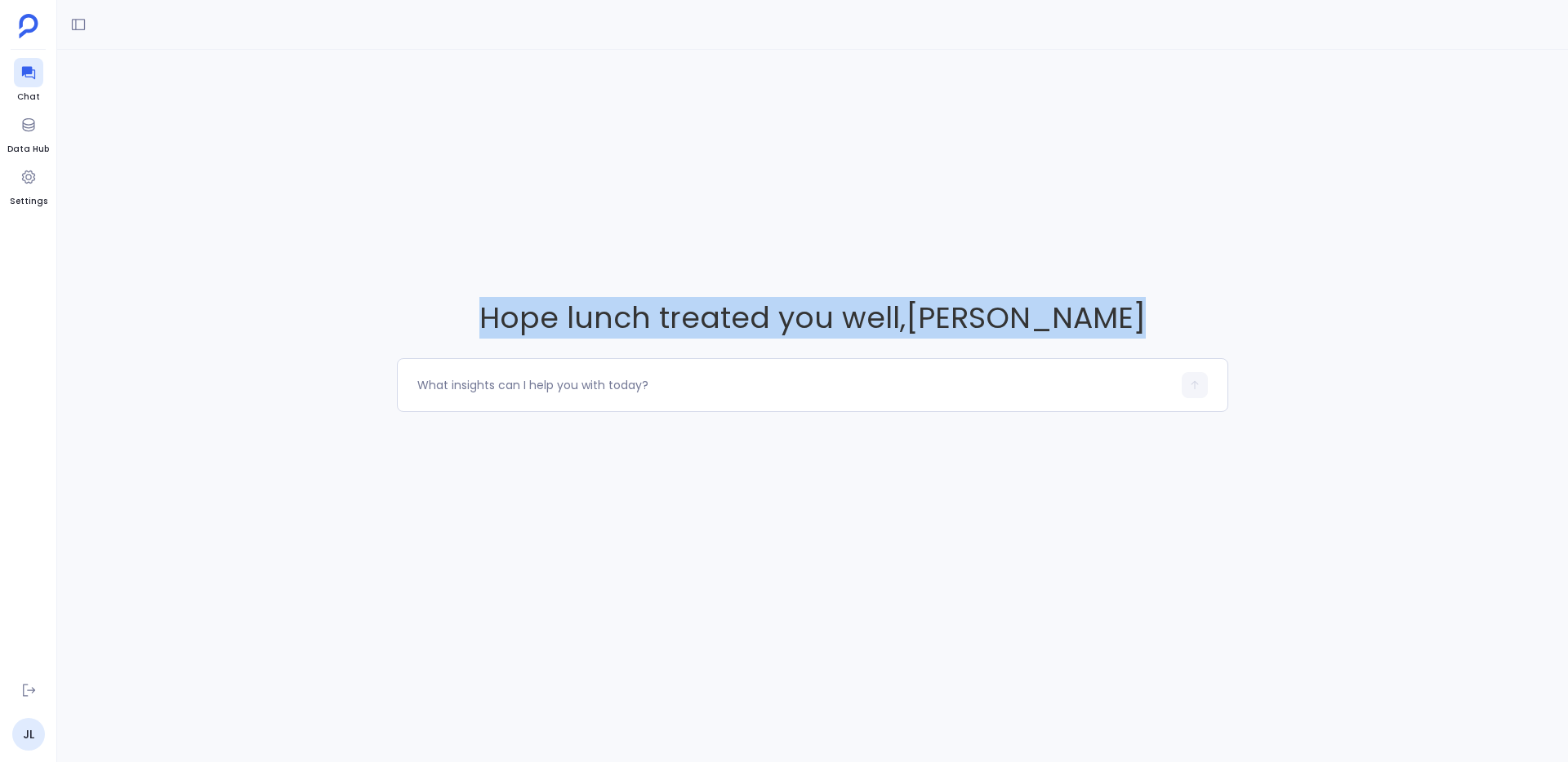
click at [486, 332] on span "Hope lunch treated you well , Jason Lew" at bounding box center [812, 318] width 832 height 41
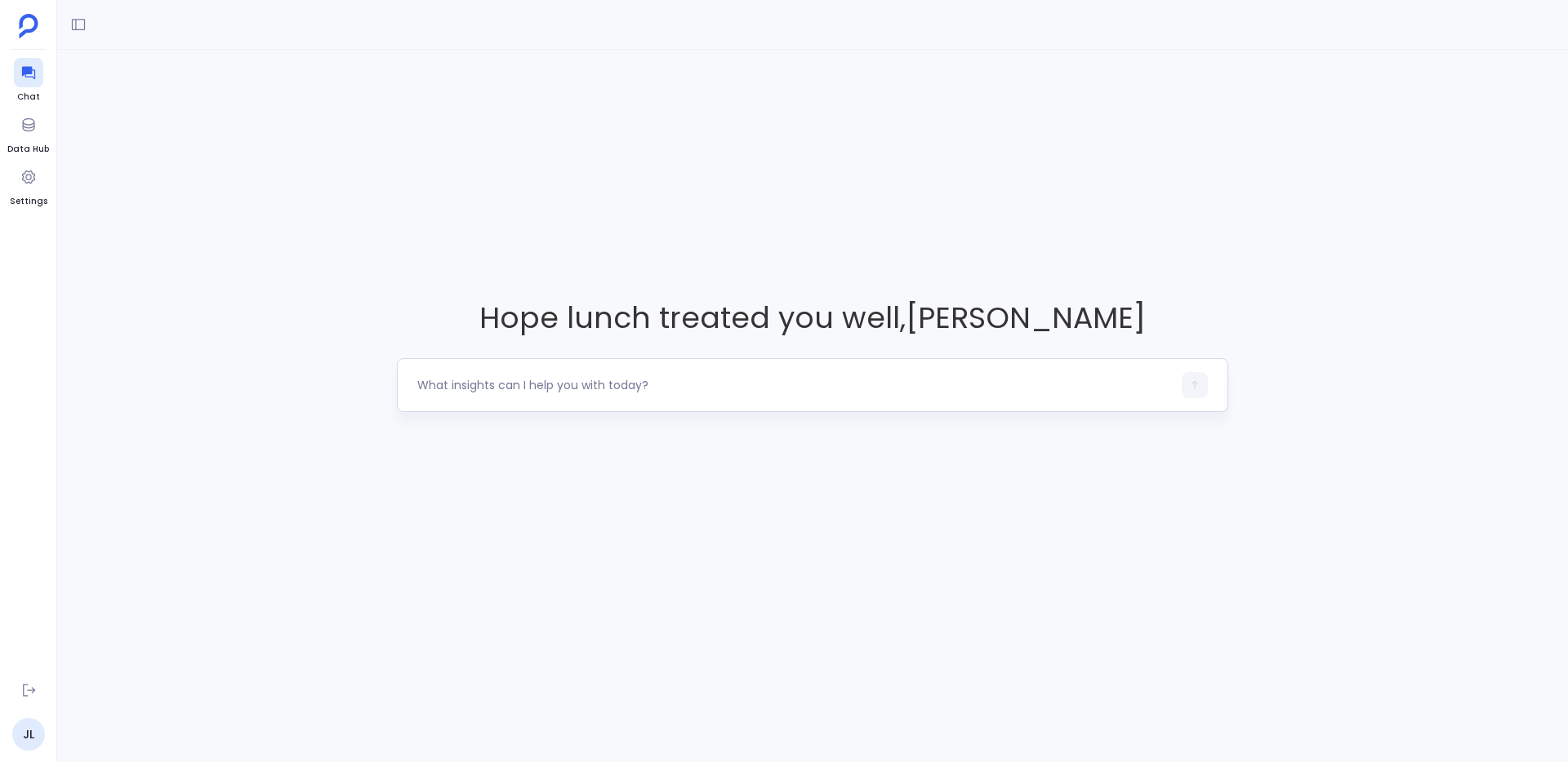
click at [454, 401] on div at bounding box center [812, 385] width 832 height 54
click at [456, 393] on textarea at bounding box center [795, 385] width 755 height 16
click at [40, 143] on span "Data Hub" at bounding box center [28, 150] width 41 height 13
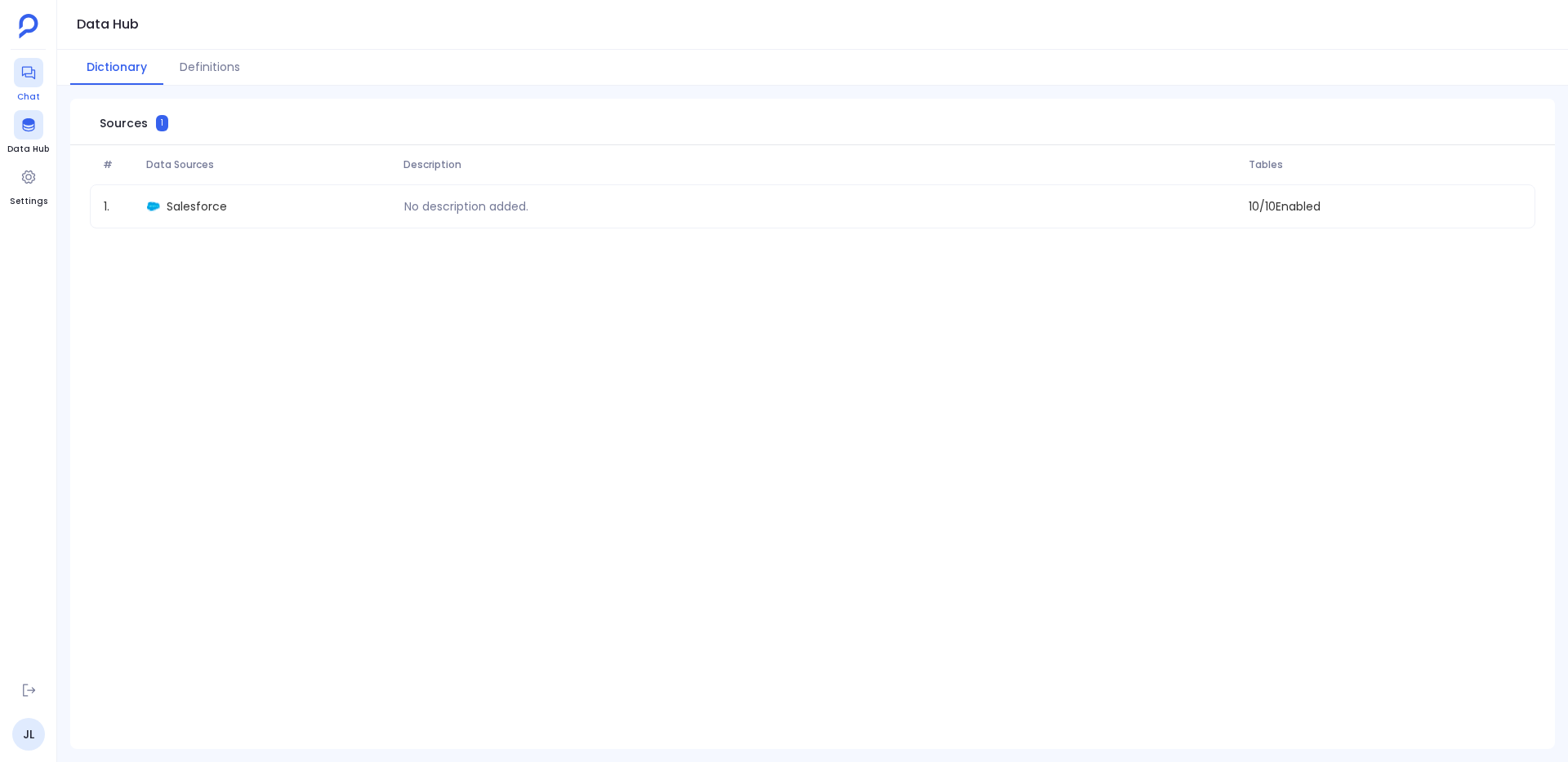
click at [13, 66] on div at bounding box center [28, 72] width 30 height 30
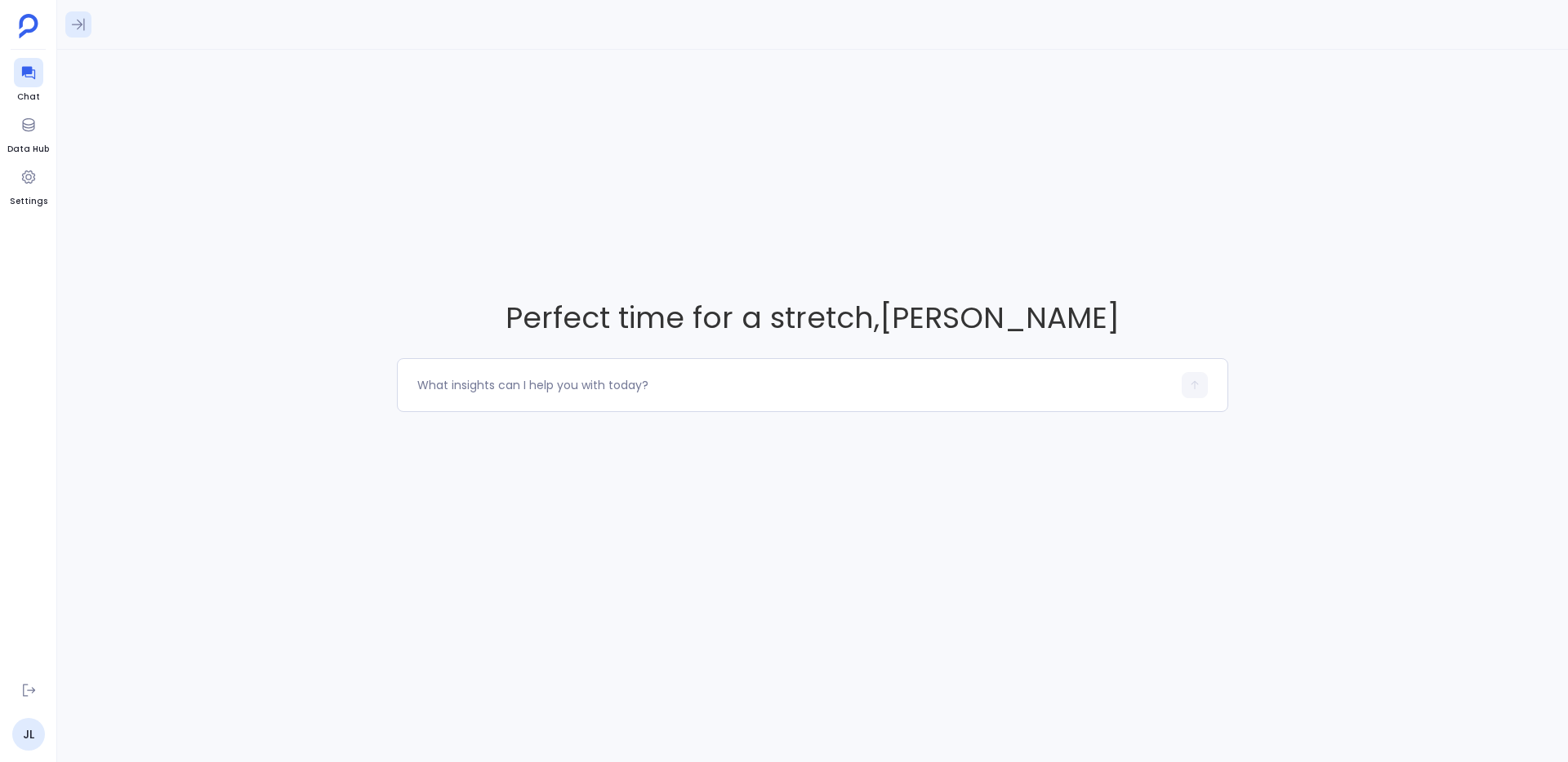
click at [80, 36] on button at bounding box center [78, 24] width 26 height 26
click at [353, 456] on div "Perfect time for a stretch , Jason Lew" at bounding box center [813, 354] width 1511 height 609
drag, startPoint x: 522, startPoint y: 369, endPoint x: 516, endPoint y: 293, distance: 76.2
click at [516, 294] on div "Perfect time for a stretch , Jason Lew" at bounding box center [813, 354] width 1511 height 609
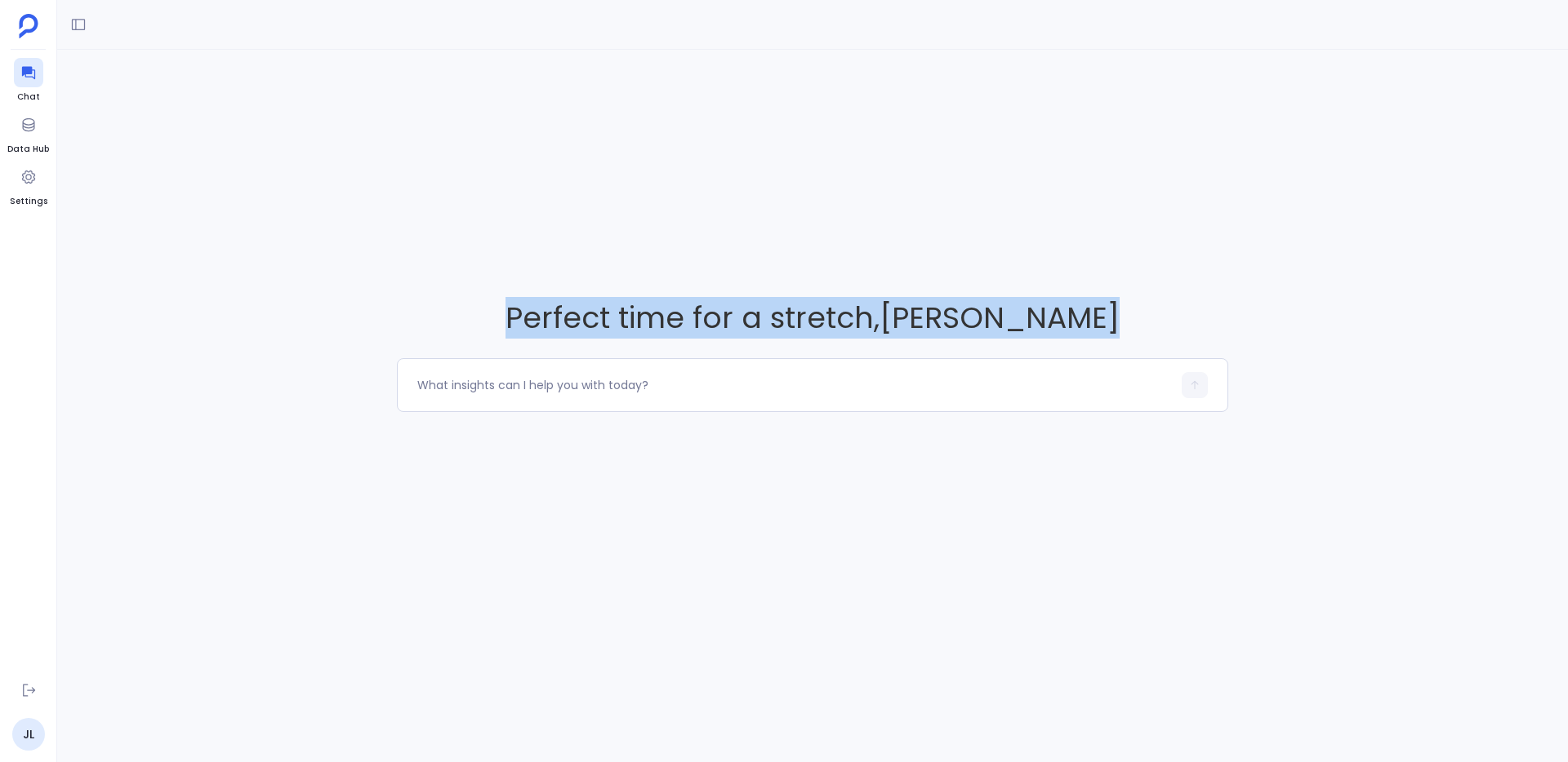
drag, startPoint x: 517, startPoint y: 290, endPoint x: 706, endPoint y: 425, distance: 232.3
click at [706, 425] on div "Perfect time for a stretch , Jason Lew" at bounding box center [813, 354] width 1511 height 609
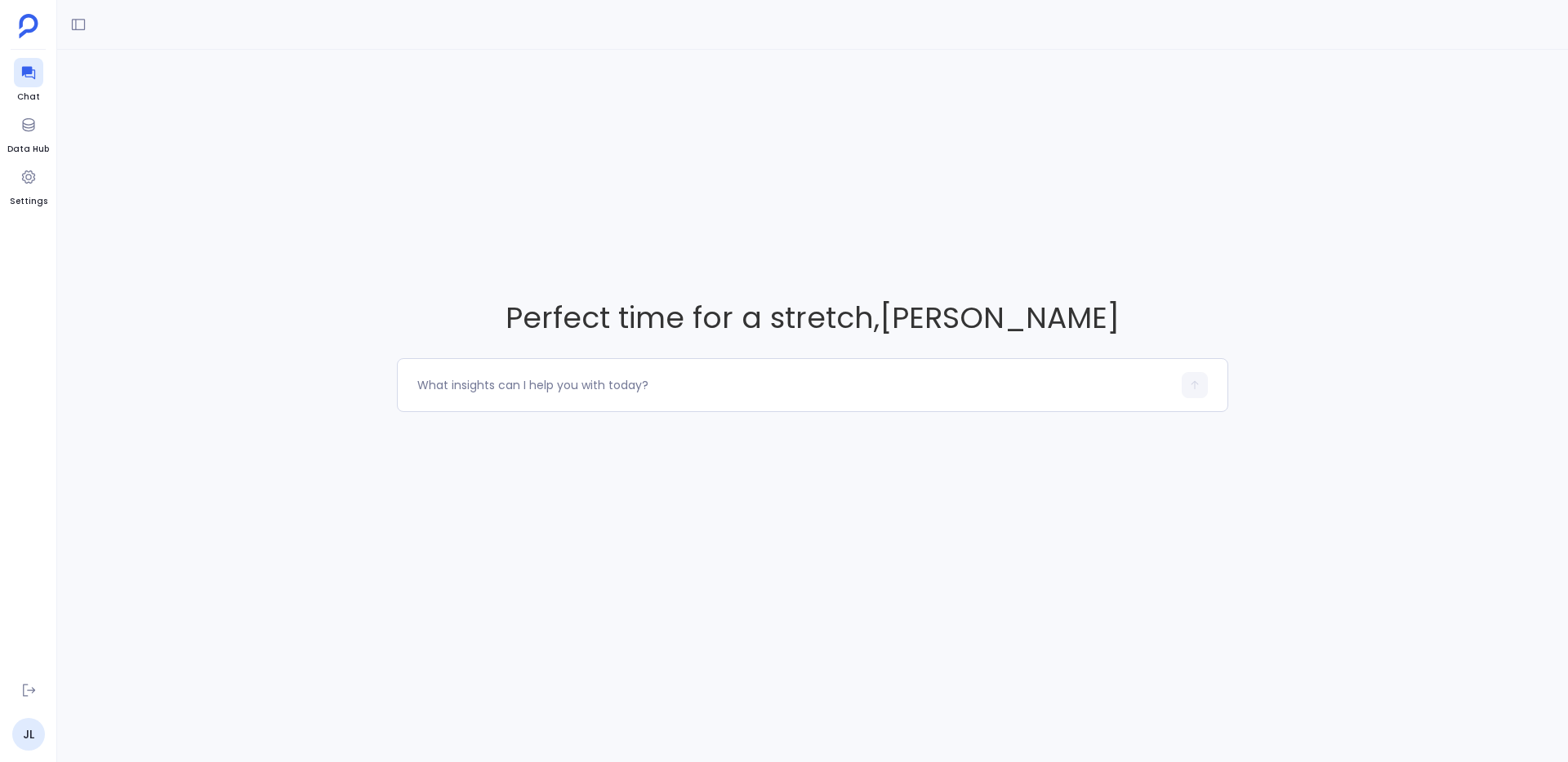
click at [706, 425] on div "Perfect time for a stretch , Jason Lew" at bounding box center [813, 354] width 1511 height 609
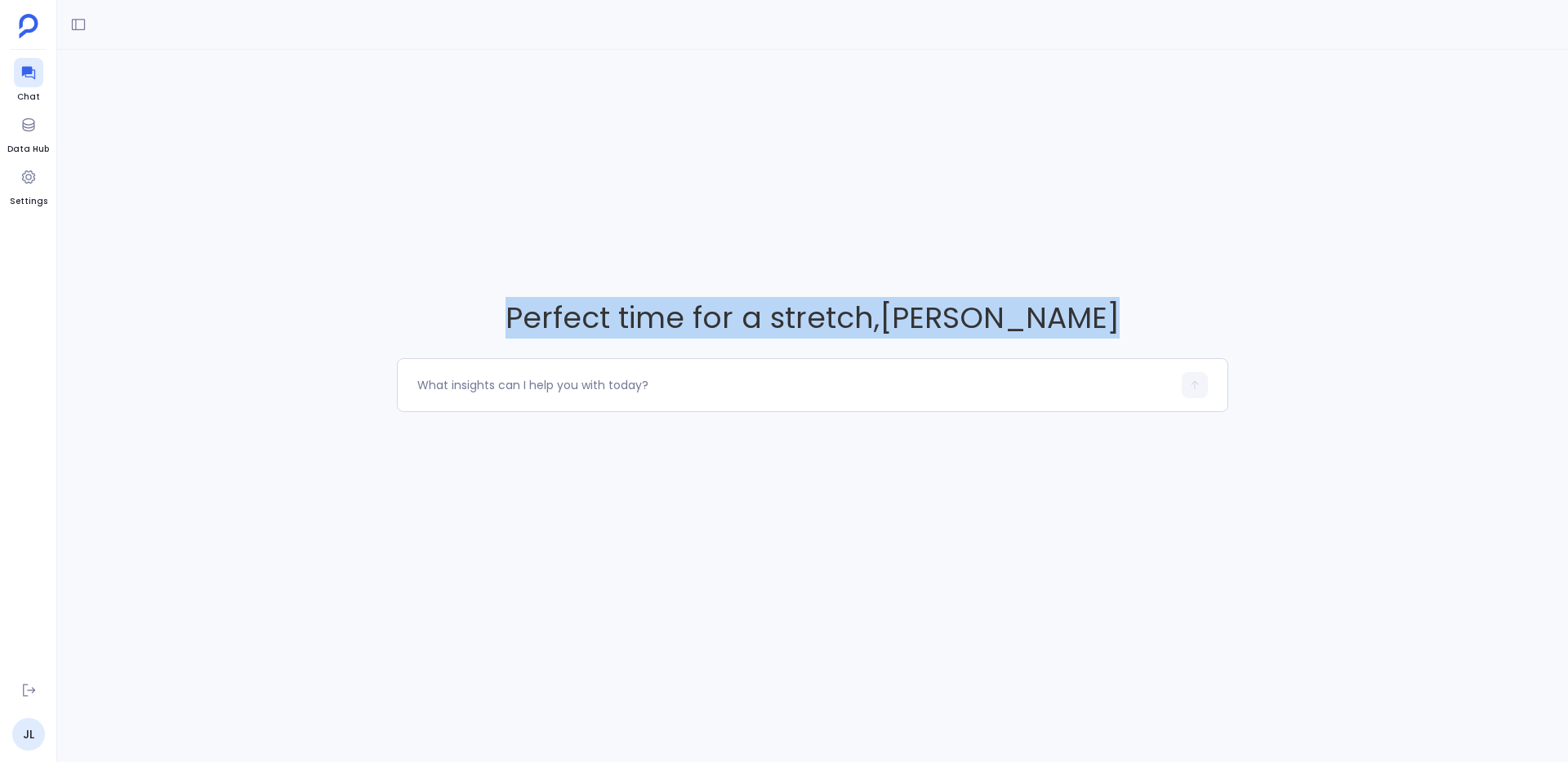
drag, startPoint x: 706, startPoint y: 425, endPoint x: 598, endPoint y: 287, distance: 175.2
click at [598, 287] on div "Perfect time for a stretch , Jason Lew" at bounding box center [813, 354] width 1511 height 609
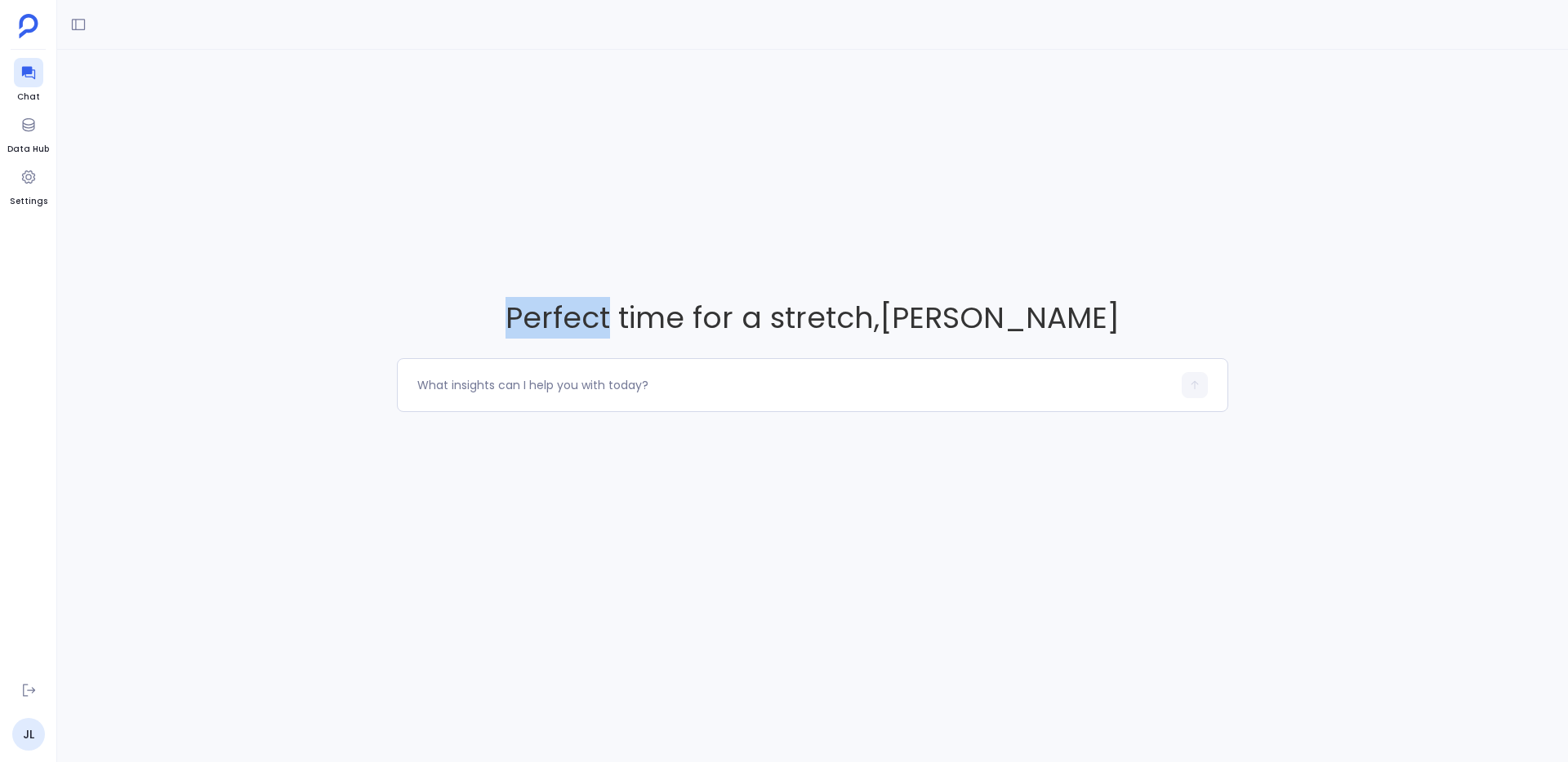
click at [598, 287] on div "Perfect time for a stretch , Jason Lew" at bounding box center [813, 354] width 1511 height 609
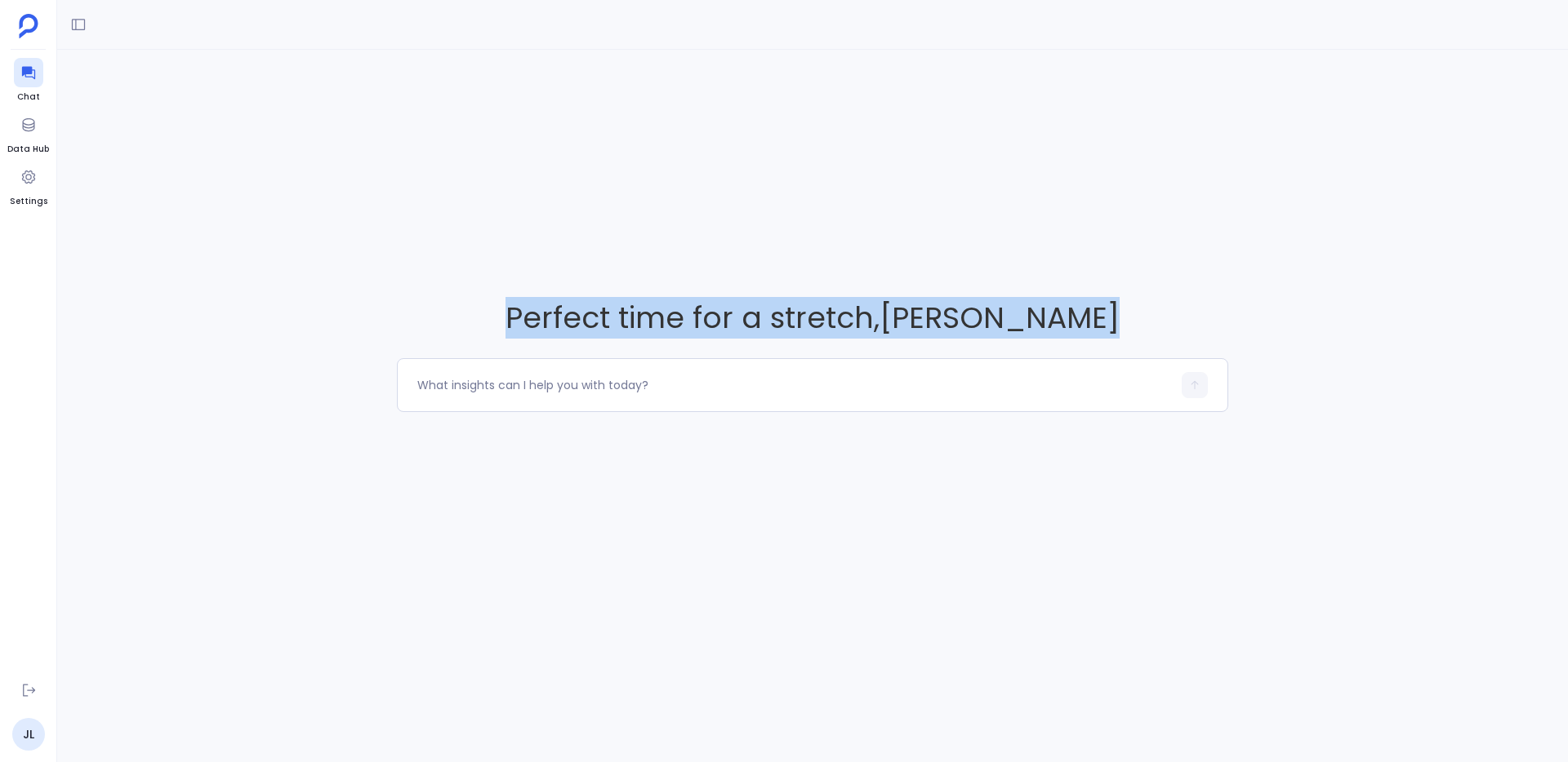
drag, startPoint x: 598, startPoint y: 287, endPoint x: 647, endPoint y: 514, distance: 232.2
click at [647, 514] on div "Perfect time for a stretch , Jason Lew" at bounding box center [813, 354] width 1511 height 609
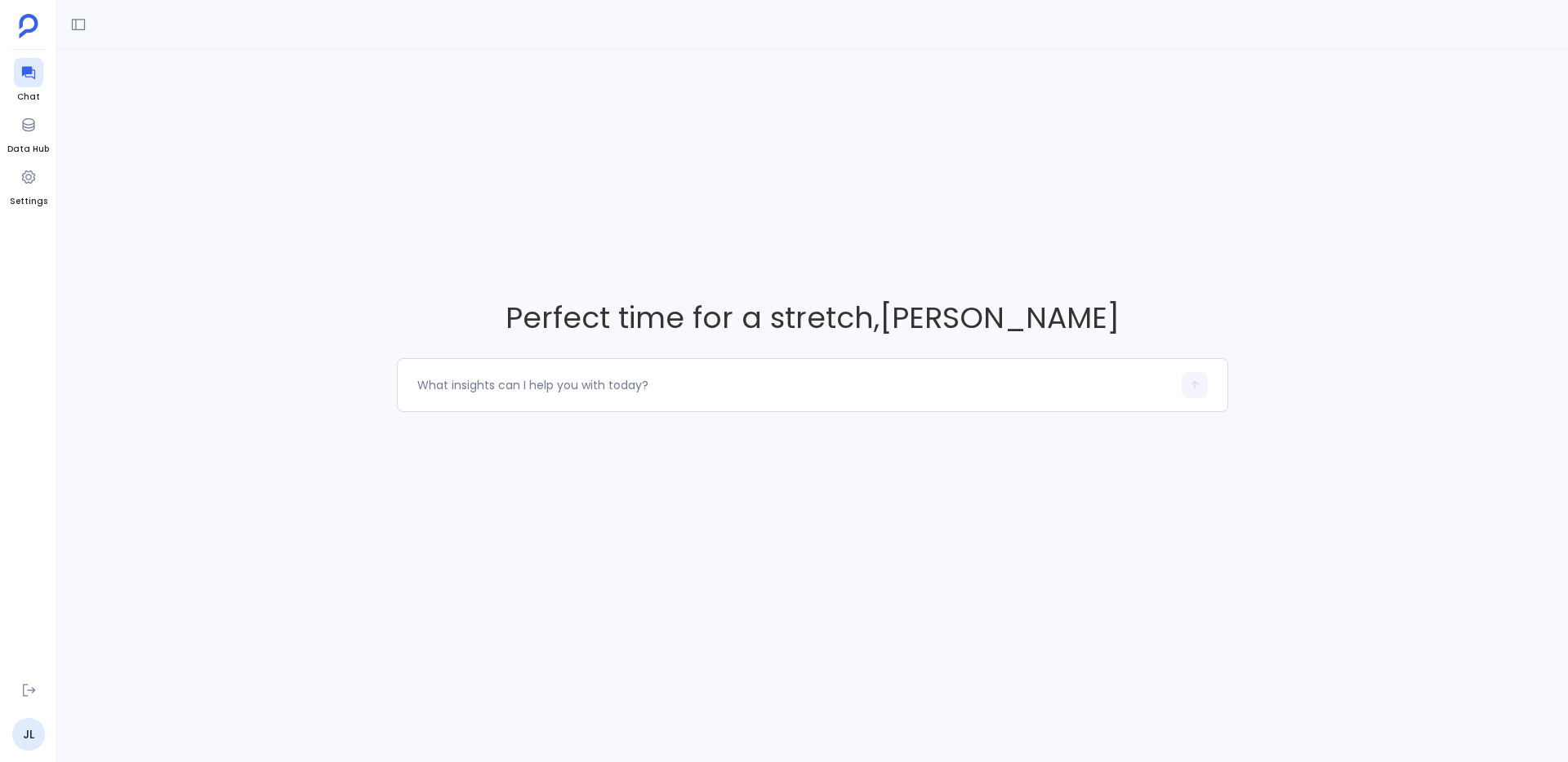
click at [647, 514] on div "Perfect time for a stretch , Jason Lew" at bounding box center [813, 354] width 1511 height 609
click at [318, 244] on div "Perfect time for a stretch , Jason Lew" at bounding box center [813, 354] width 1511 height 609
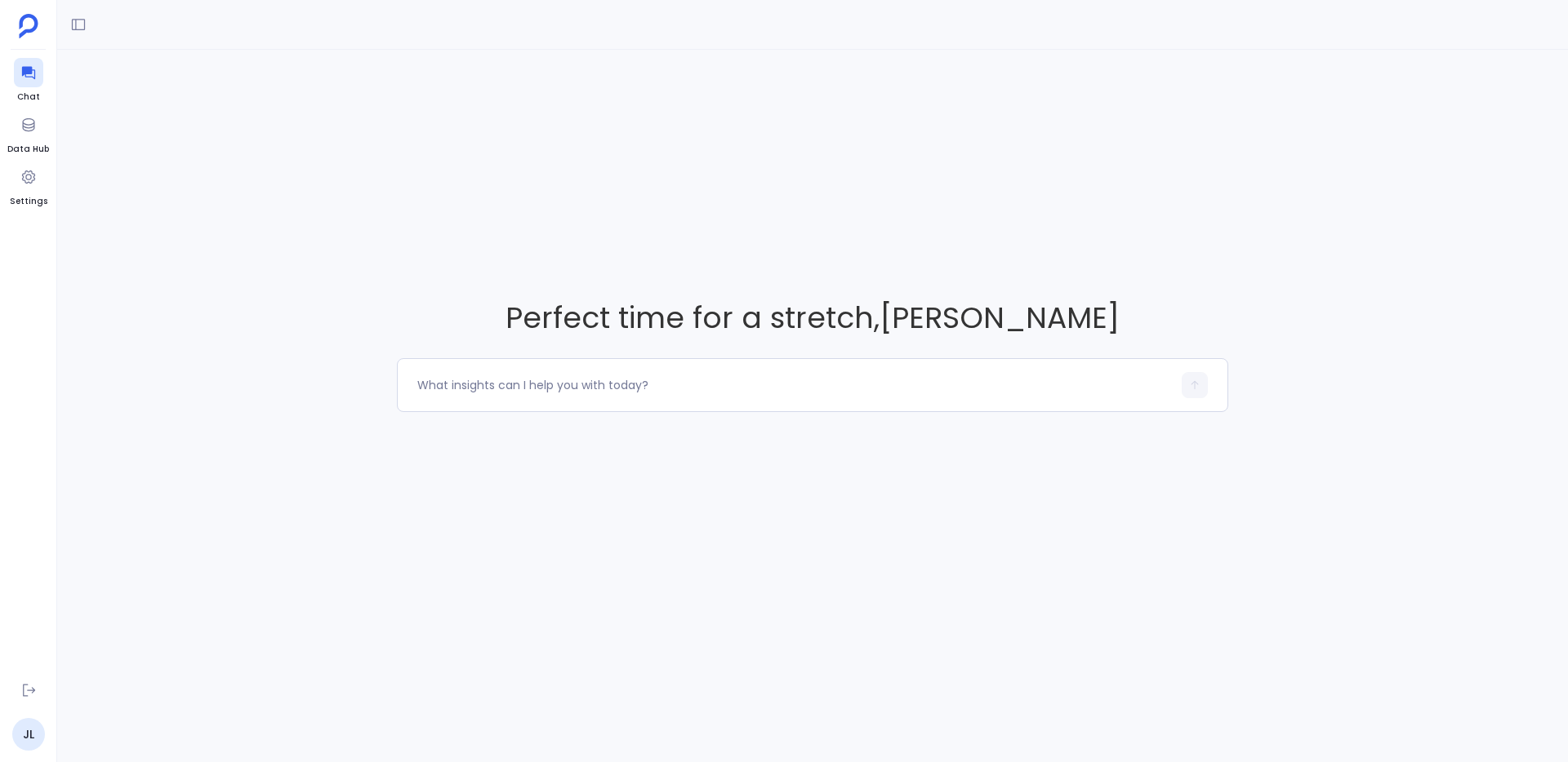
click at [318, 244] on div "Perfect time for a stretch , Jason Lew" at bounding box center [813, 354] width 1511 height 609
click at [421, 105] on div "Perfect time for a stretch , Jason Lew" at bounding box center [813, 354] width 1511 height 609
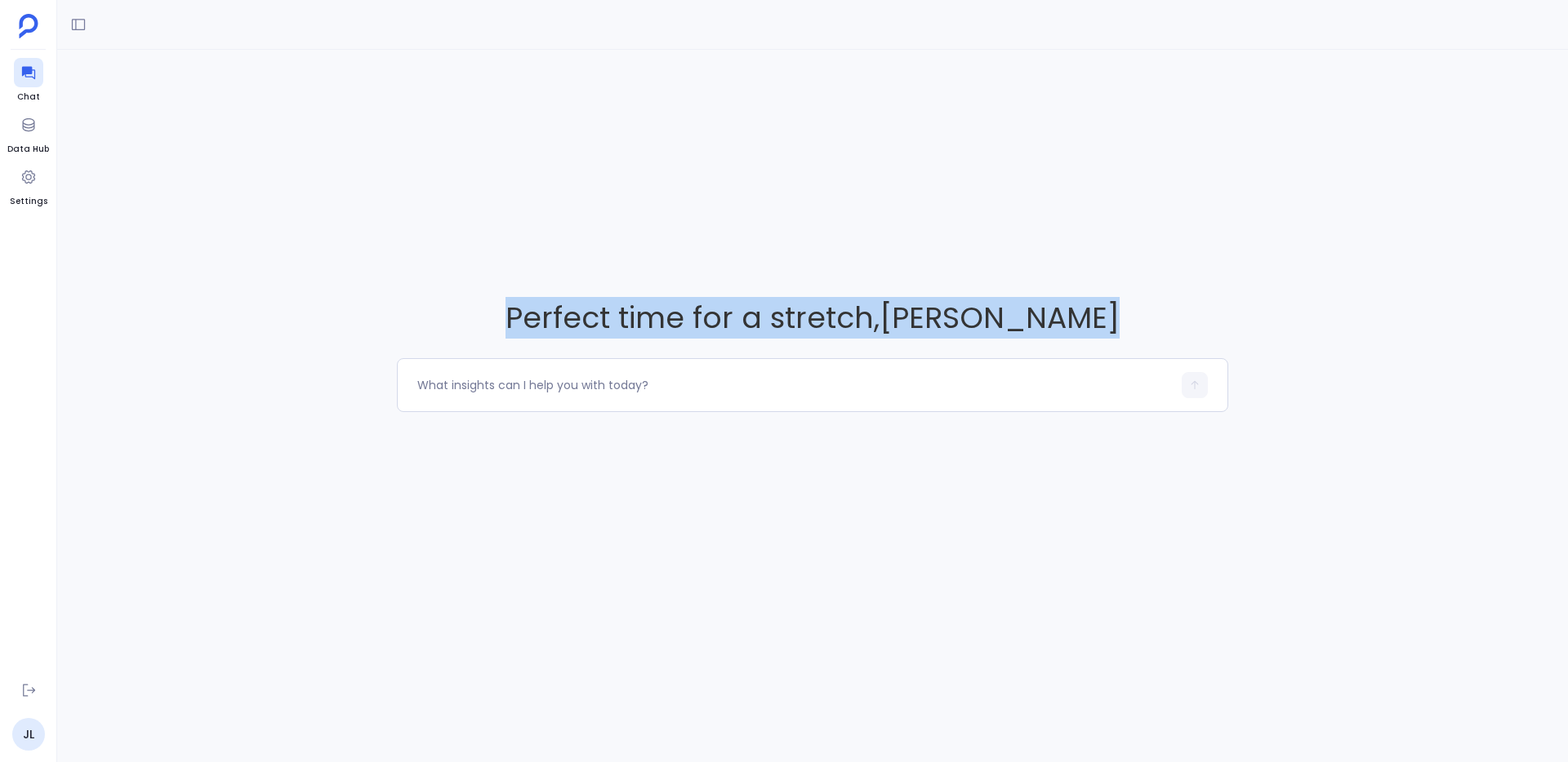
drag, startPoint x: 272, startPoint y: 90, endPoint x: 1050, endPoint y: 522, distance: 889.9
click at [1050, 522] on div "Perfect time for a stretch , Jason Lew" at bounding box center [813, 354] width 1511 height 609
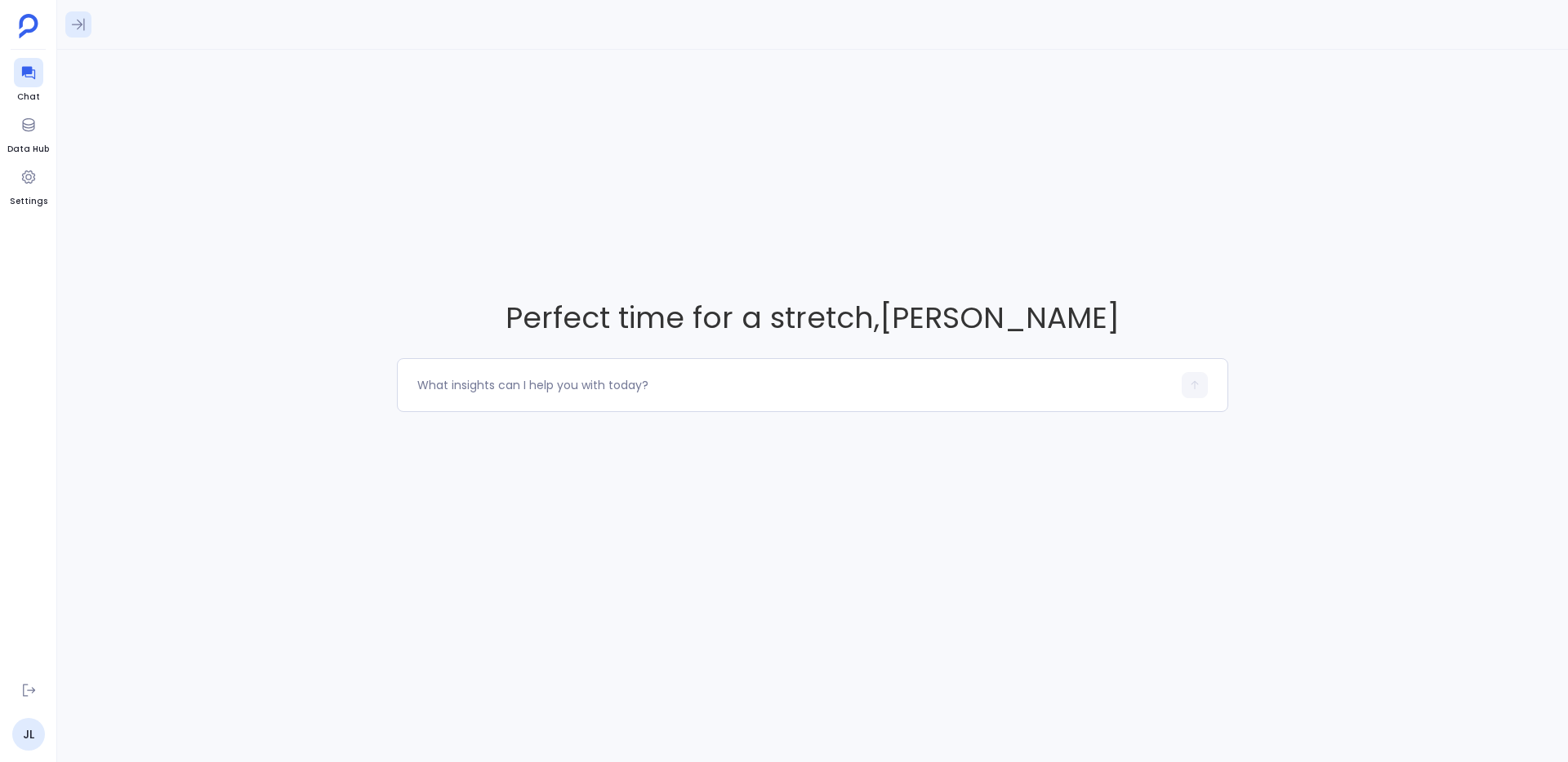
click at [78, 31] on icon at bounding box center [78, 24] width 16 height 16
click at [135, 265] on div "No results available. Ask anything to get started!" at bounding box center [191, 431] width 249 height 664
drag, startPoint x: 135, startPoint y: 265, endPoint x: 213, endPoint y: 480, distance: 228.7
click at [213, 480] on div "No results available. Ask anything to get started!" at bounding box center [191, 431] width 249 height 664
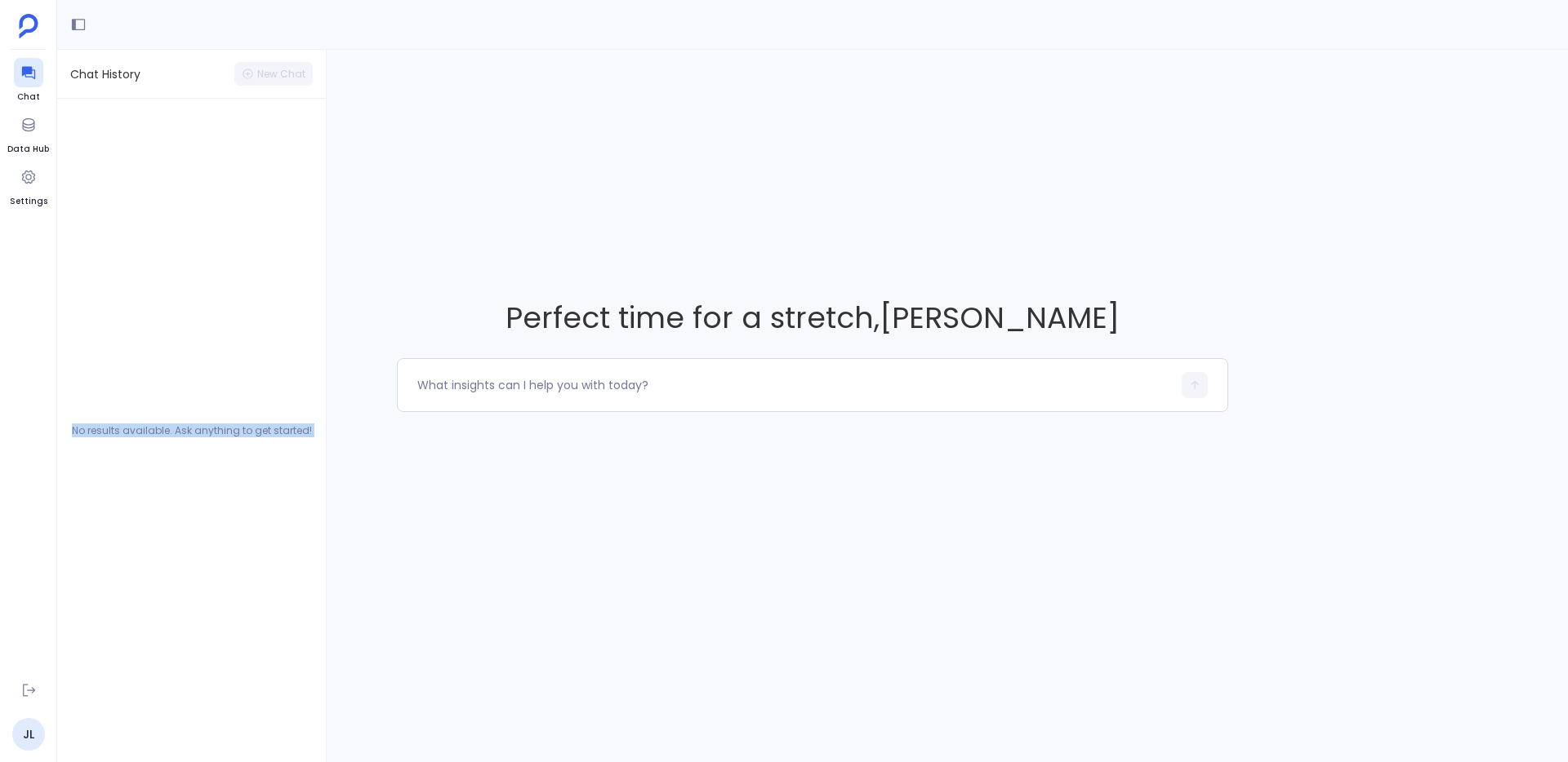
click at [213, 480] on div "No results available. Ask anything to get started!" at bounding box center [191, 431] width 249 height 664
drag, startPoint x: 213, startPoint y: 480, endPoint x: 183, endPoint y: 426, distance: 61.8
click at [183, 426] on div "No results available. Ask anything to get started!" at bounding box center [191, 431] width 249 height 664
drag, startPoint x: 183, startPoint y: 426, endPoint x: 264, endPoint y: 435, distance: 81.5
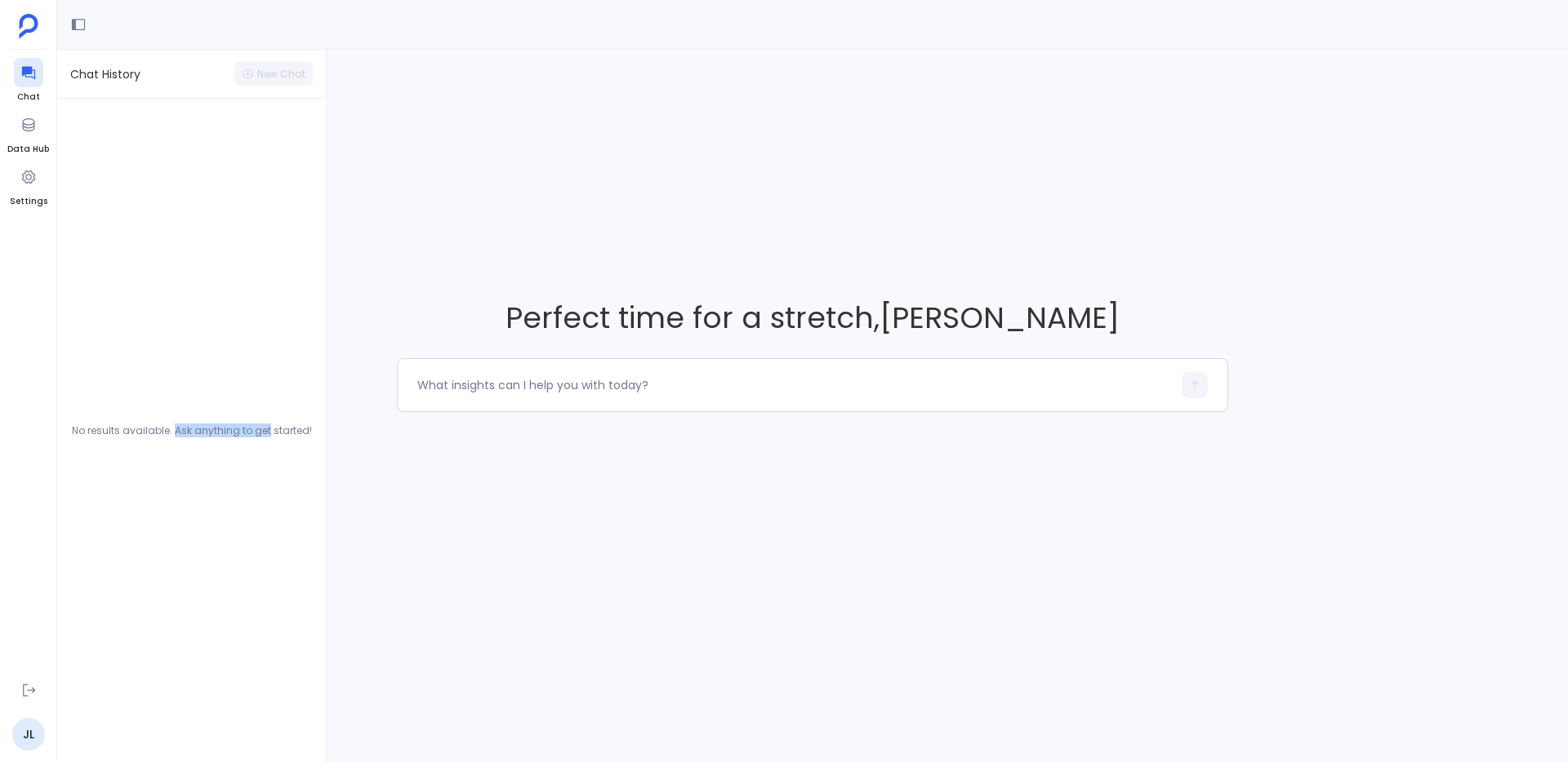
click at [264, 435] on div "No results available. Ask anything to get started!" at bounding box center [191, 431] width 249 height 664
drag, startPoint x: 264, startPoint y: 435, endPoint x: 116, endPoint y: 430, distance: 148.1
click at [116, 430] on div "No results available. Ask anything to get started!" at bounding box center [191, 431] width 249 height 664
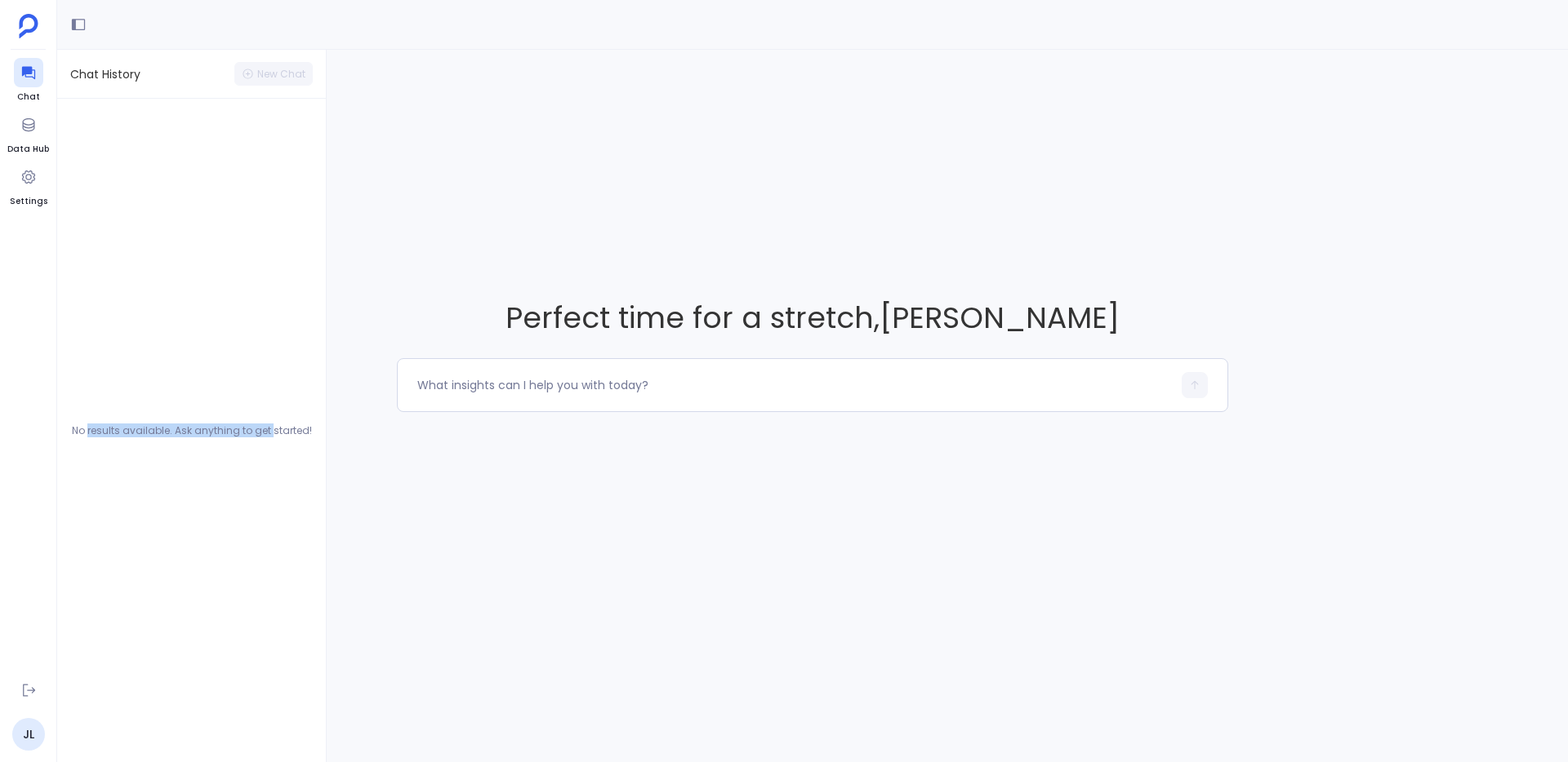
drag, startPoint x: 116, startPoint y: 430, endPoint x: 268, endPoint y: 432, distance: 152.0
click at [268, 432] on div "No results available. Ask anything to get started!" at bounding box center [191, 431] width 249 height 664
click at [268, 429] on div "No results available. Ask anything to get started!" at bounding box center [191, 431] width 249 height 664
click at [267, 429] on div "No results available. Ask anything to get started!" at bounding box center [191, 431] width 249 height 664
click at [258, 430] on div "No results available. Ask anything to get started!" at bounding box center [191, 431] width 249 height 664
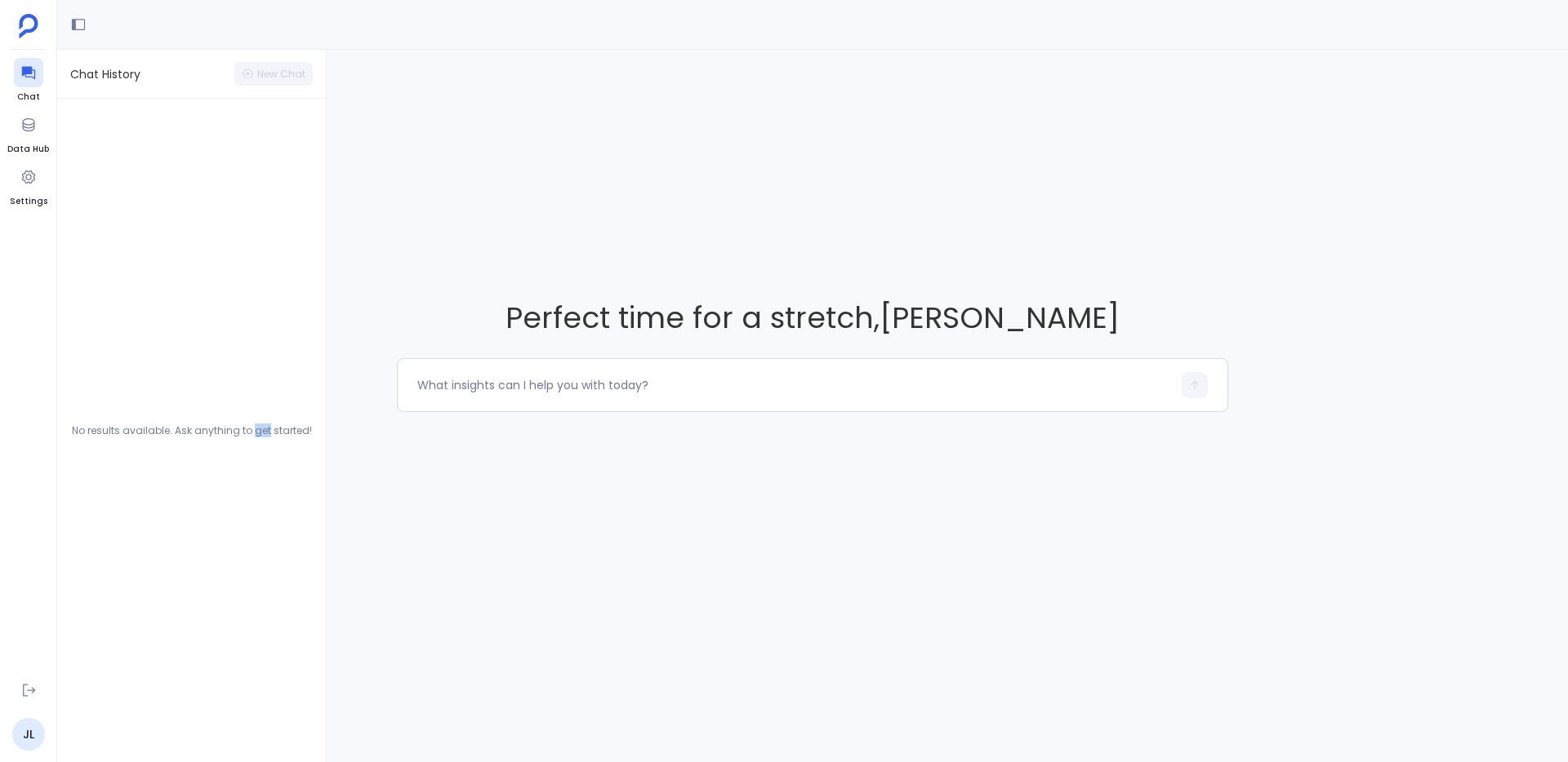
click at [256, 434] on div "No results available. Ask anything to get started!" at bounding box center [191, 431] width 249 height 664
drag, startPoint x: 256, startPoint y: 434, endPoint x: 96, endPoint y: 426, distance: 160.2
click at [96, 426] on div "No results available. Ask anything to get started!" at bounding box center [191, 431] width 249 height 664
click at [93, 429] on div "No results available. Ask anything to get started!" at bounding box center [191, 431] width 249 height 664
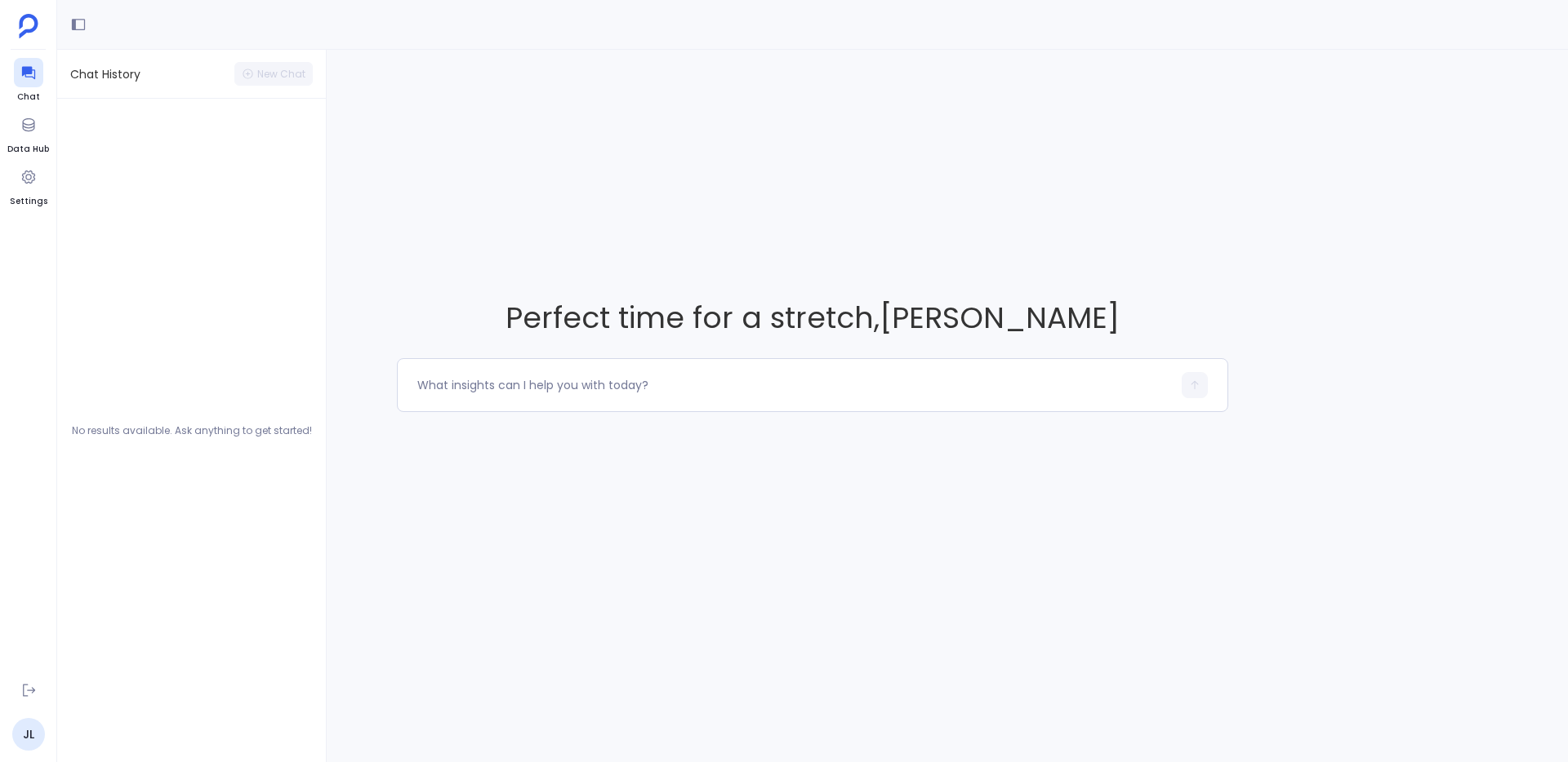
click at [93, 429] on div "No results available. Ask anything to get started!" at bounding box center [191, 431] width 249 height 664
drag, startPoint x: 93, startPoint y: 429, endPoint x: 262, endPoint y: 432, distance: 169.0
click at [262, 432] on div "No results available. Ask anything to get started!" at bounding box center [191, 431] width 249 height 664
drag, startPoint x: 262, startPoint y: 432, endPoint x: 99, endPoint y: 431, distance: 163.0
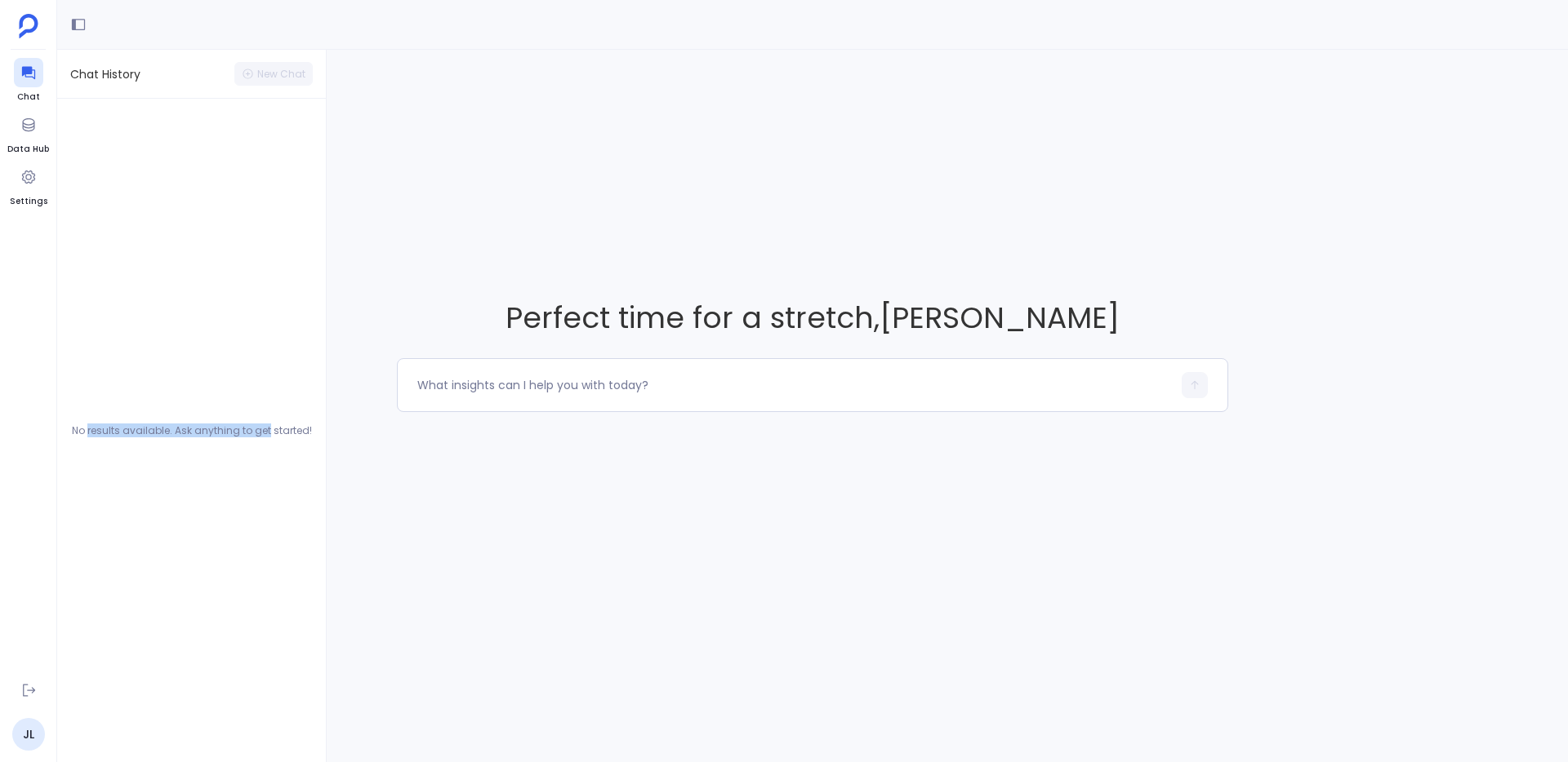
click at [99, 431] on div "No results available. Ask anything to get started!" at bounding box center [191, 431] width 249 height 664
drag, startPoint x: 99, startPoint y: 431, endPoint x: 260, endPoint y: 431, distance: 161.0
click at [260, 431] on div "No results available. Ask anything to get started!" at bounding box center [191, 431] width 249 height 664
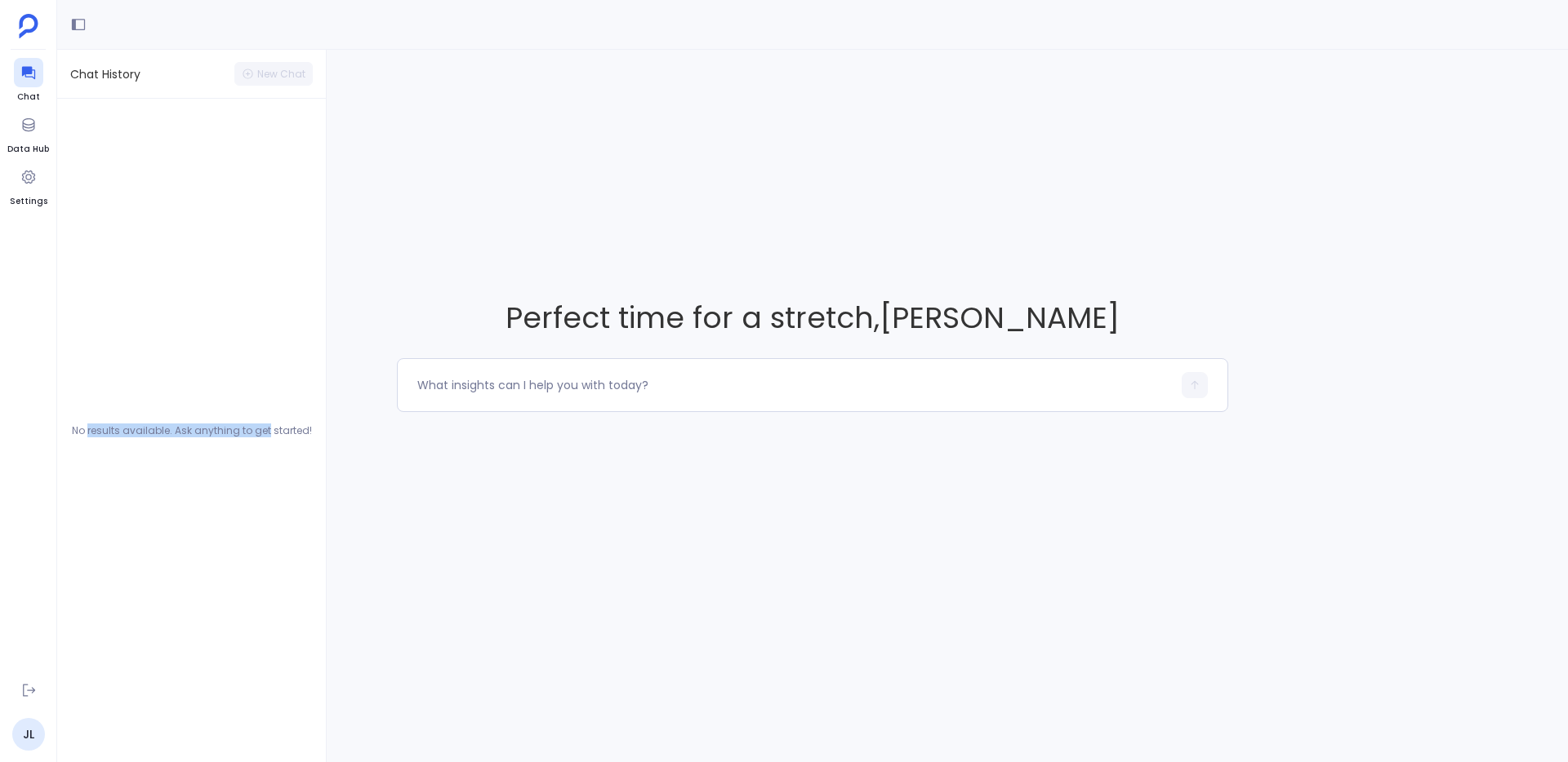
drag, startPoint x: 260, startPoint y: 431, endPoint x: 101, endPoint y: 435, distance: 159.1
click at [101, 435] on div "No results available. Ask anything to get started!" at bounding box center [191, 431] width 249 height 664
click at [101, 429] on div "No results available. Ask anything to get started!" at bounding box center [191, 431] width 249 height 664
drag, startPoint x: 101, startPoint y: 429, endPoint x: 260, endPoint y: 432, distance: 159.0
click at [260, 432] on div "No results available. Ask anything to get started!" at bounding box center [191, 431] width 249 height 664
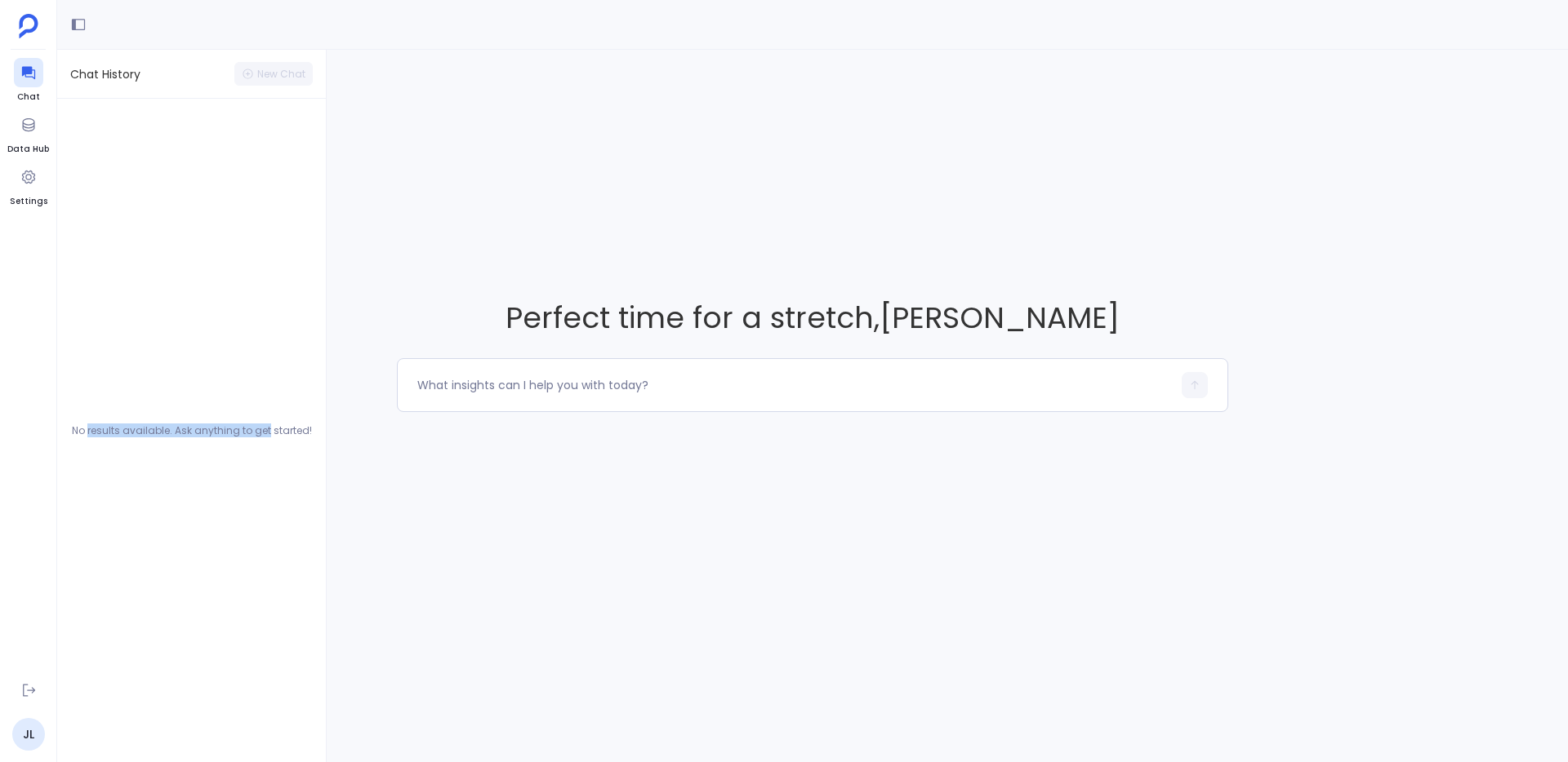
click at [260, 432] on div "No results available. Ask anything to get started!" at bounding box center [191, 431] width 249 height 664
drag, startPoint x: 260, startPoint y: 432, endPoint x: 95, endPoint y: 426, distance: 165.1
click at [95, 426] on div "No results available. Ask anything to get started!" at bounding box center [191, 431] width 249 height 664
drag, startPoint x: 95, startPoint y: 426, endPoint x: 260, endPoint y: 431, distance: 165.1
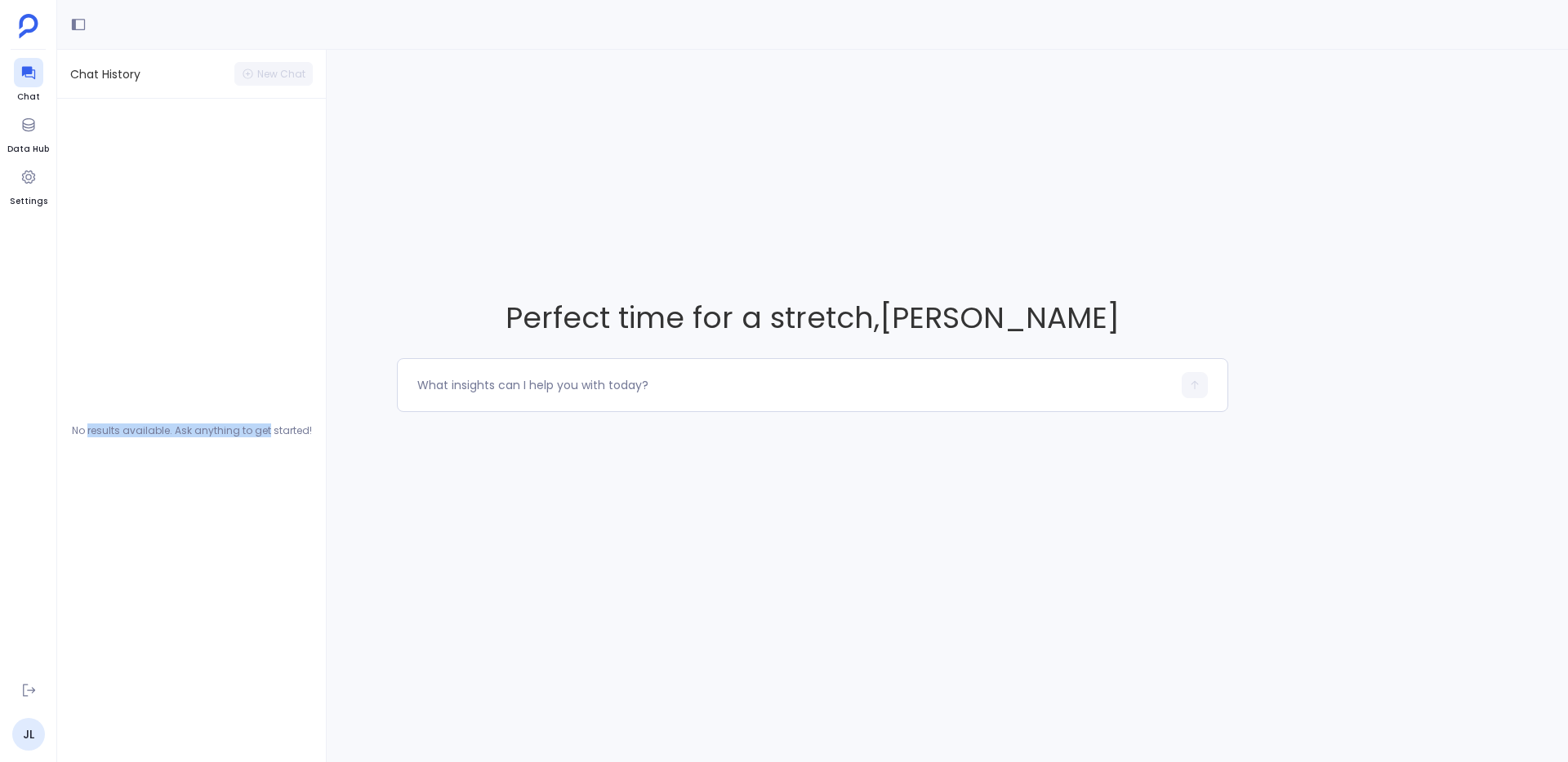
click at [260, 431] on div "No results available. Ask anything to get started!" at bounding box center [191, 431] width 249 height 664
click at [398, 238] on div "Perfect time for a stretch , Jason Lew" at bounding box center [813, 354] width 1511 height 609
click at [1501, 17] on div at bounding box center [813, 25] width 1511 height 50
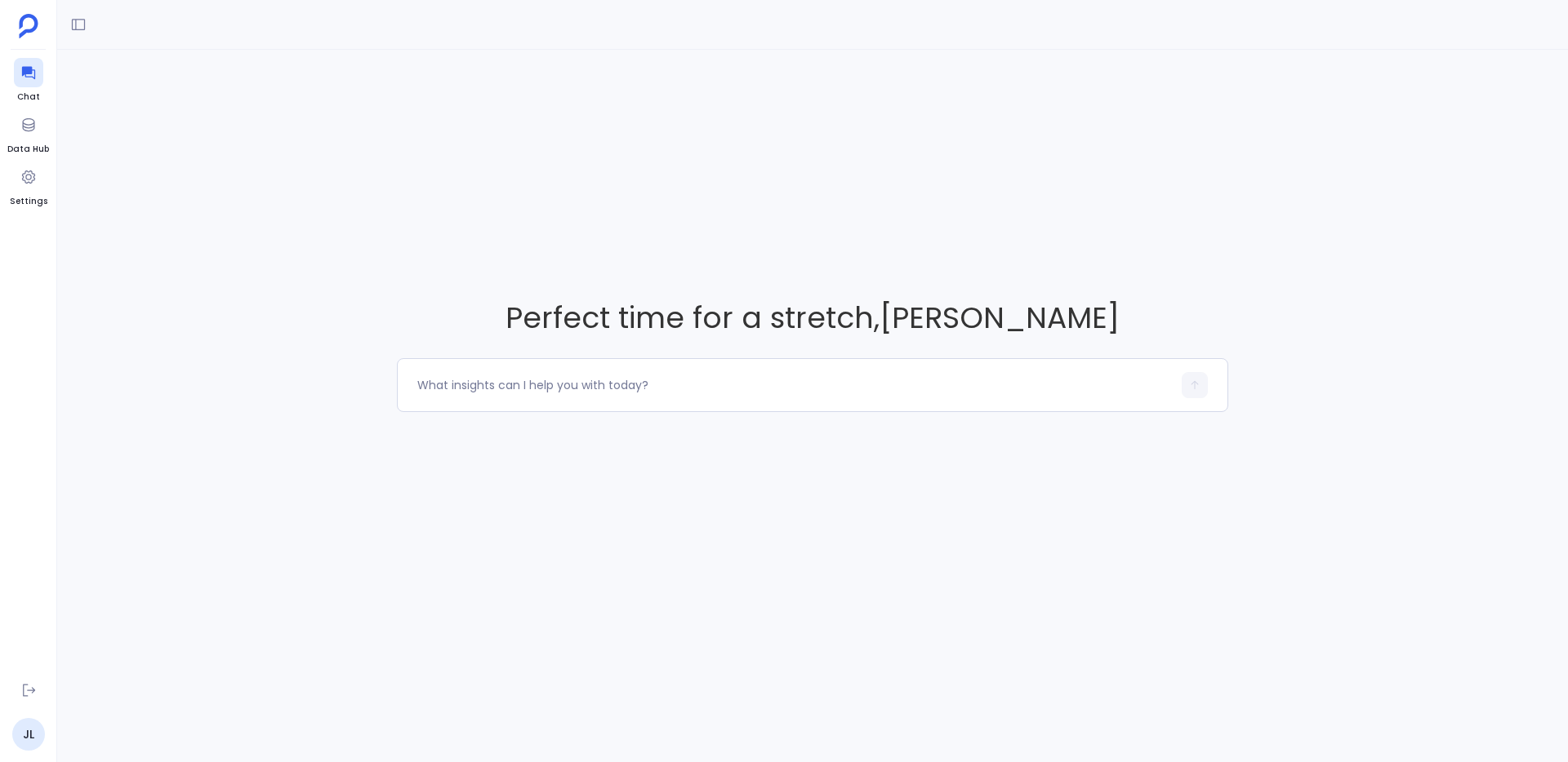
click at [569, 329] on span "Perfect time for a stretch , Jason Lew" at bounding box center [812, 318] width 832 height 41
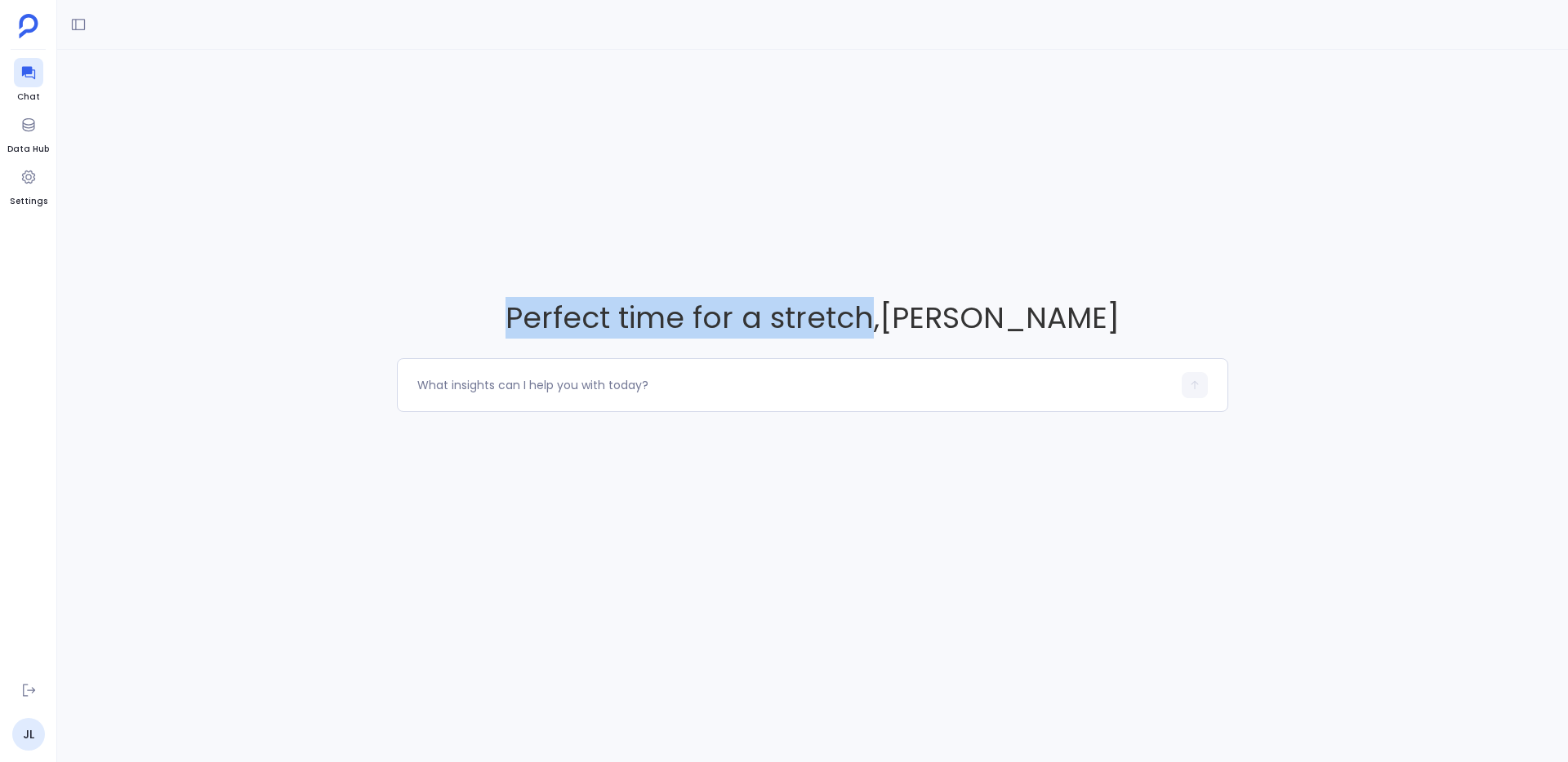
drag, startPoint x: 569, startPoint y: 329, endPoint x: 898, endPoint y: 311, distance: 329.5
click at [898, 311] on span "Perfect time for a stretch , Jason Lew" at bounding box center [812, 318] width 832 height 41
click at [871, 319] on span "Perfect time for a stretch , Jason Lew" at bounding box center [812, 318] width 832 height 41
drag, startPoint x: 871, startPoint y: 319, endPoint x: 675, endPoint y: 318, distance: 196.0
click at [672, 319] on span "Perfect time for a stretch , Jason Lew" at bounding box center [812, 318] width 832 height 41
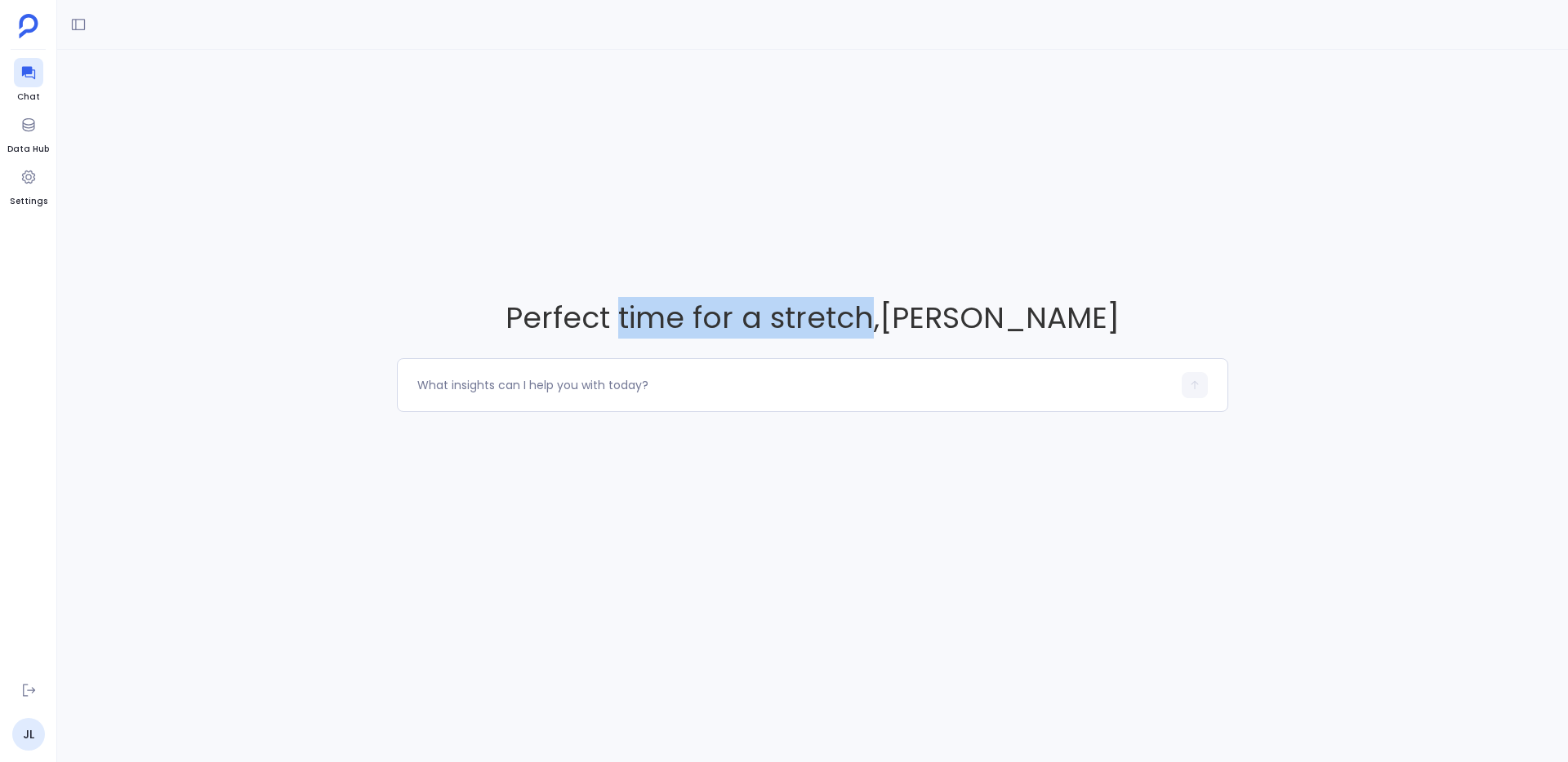
click at [691, 314] on span "Perfect time for a stretch , Jason Lew" at bounding box center [812, 318] width 832 height 41
drag, startPoint x: 691, startPoint y: 314, endPoint x: 846, endPoint y: 310, distance: 155.1
click at [846, 310] on span "Perfect time for a stretch , Jason Lew" at bounding box center [812, 318] width 832 height 41
drag, startPoint x: 607, startPoint y: 299, endPoint x: 665, endPoint y: 314, distance: 59.9
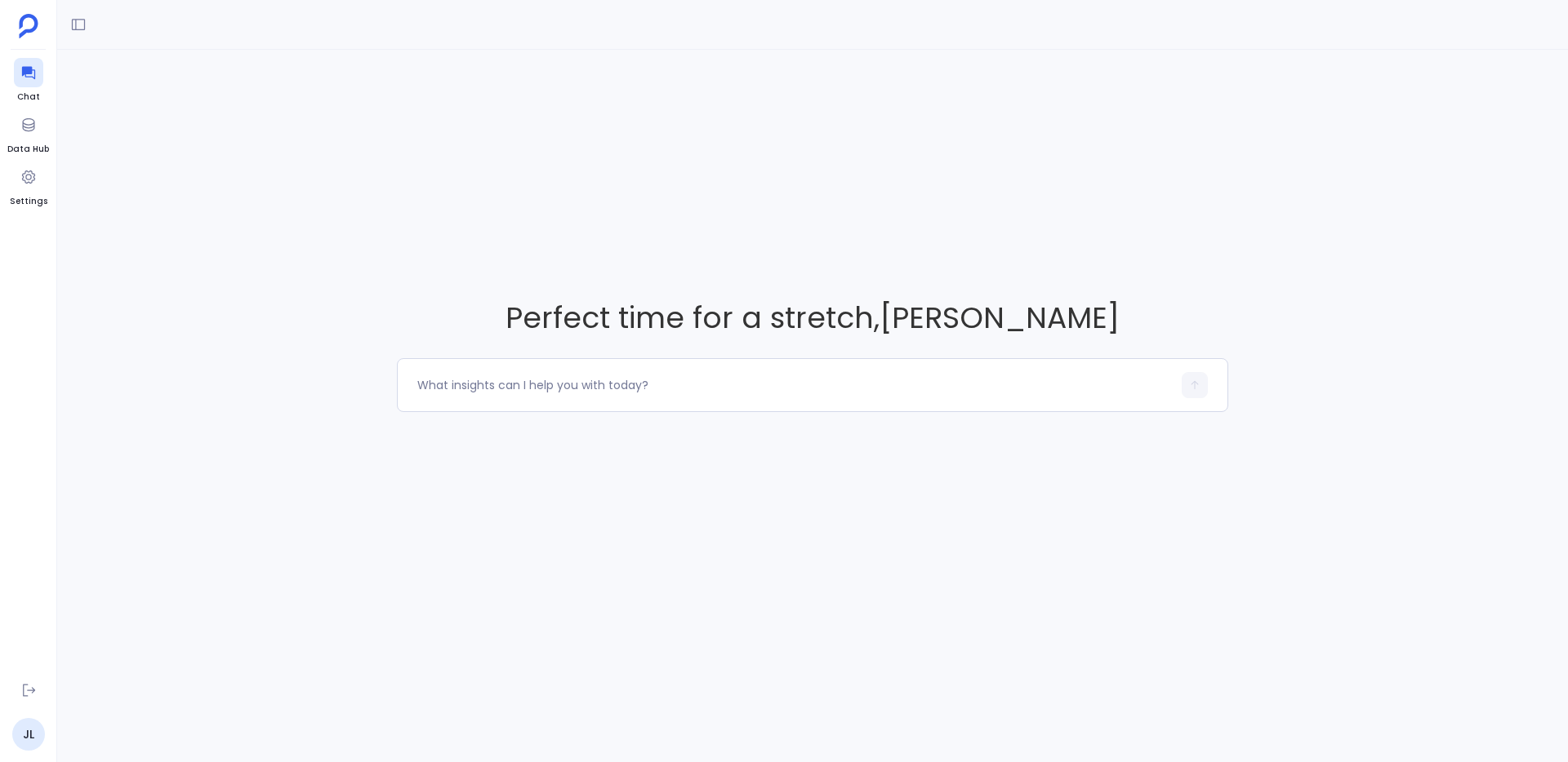
click at [609, 299] on span "Perfect time for a stretch , Jason Lew" at bounding box center [812, 318] width 832 height 41
click at [687, 318] on span "Perfect time for a stretch , Jason Lew" at bounding box center [812, 318] width 832 height 41
drag, startPoint x: 687, startPoint y: 318, endPoint x: 981, endPoint y: 317, distance: 294.0
click at [981, 317] on span "Perfect time for a stretch , Jason Lew" at bounding box center [812, 318] width 832 height 41
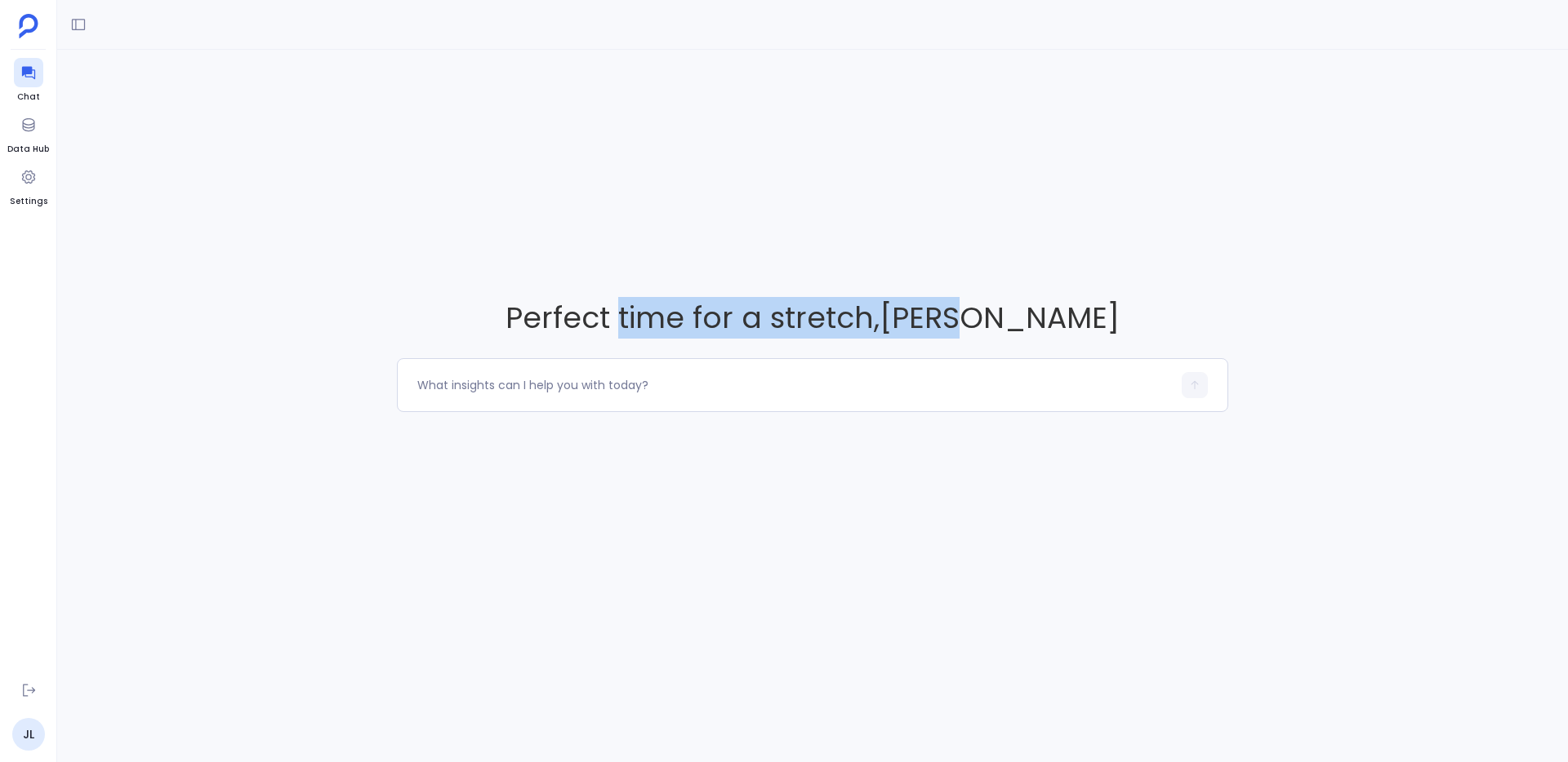
drag, startPoint x: 981, startPoint y: 317, endPoint x: 670, endPoint y: 318, distance: 311.0
click at [670, 318] on span "Perfect time for a stretch , Jason Lew" at bounding box center [812, 318] width 832 height 41
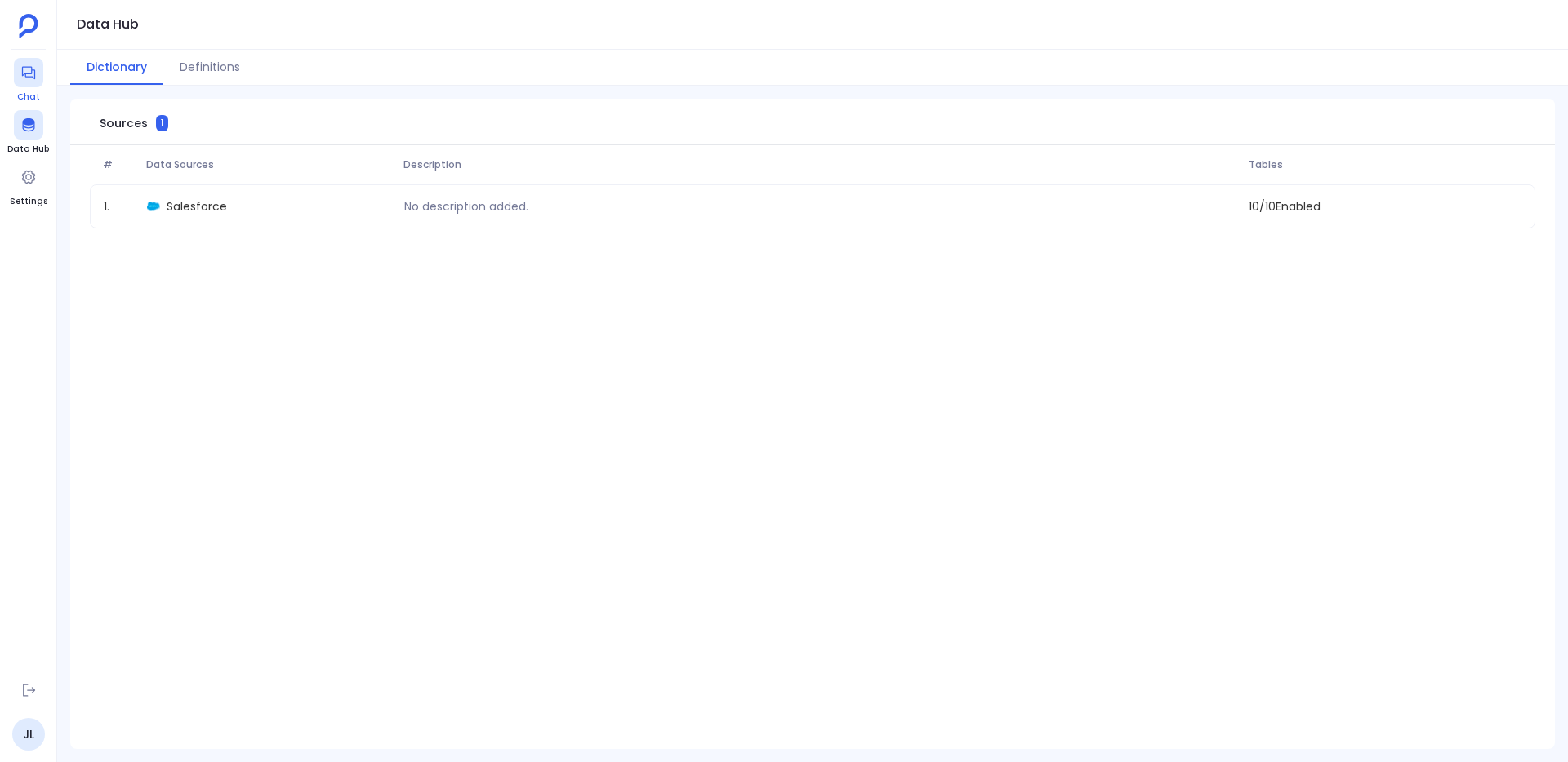
click at [30, 77] on icon at bounding box center [28, 74] width 13 height 13
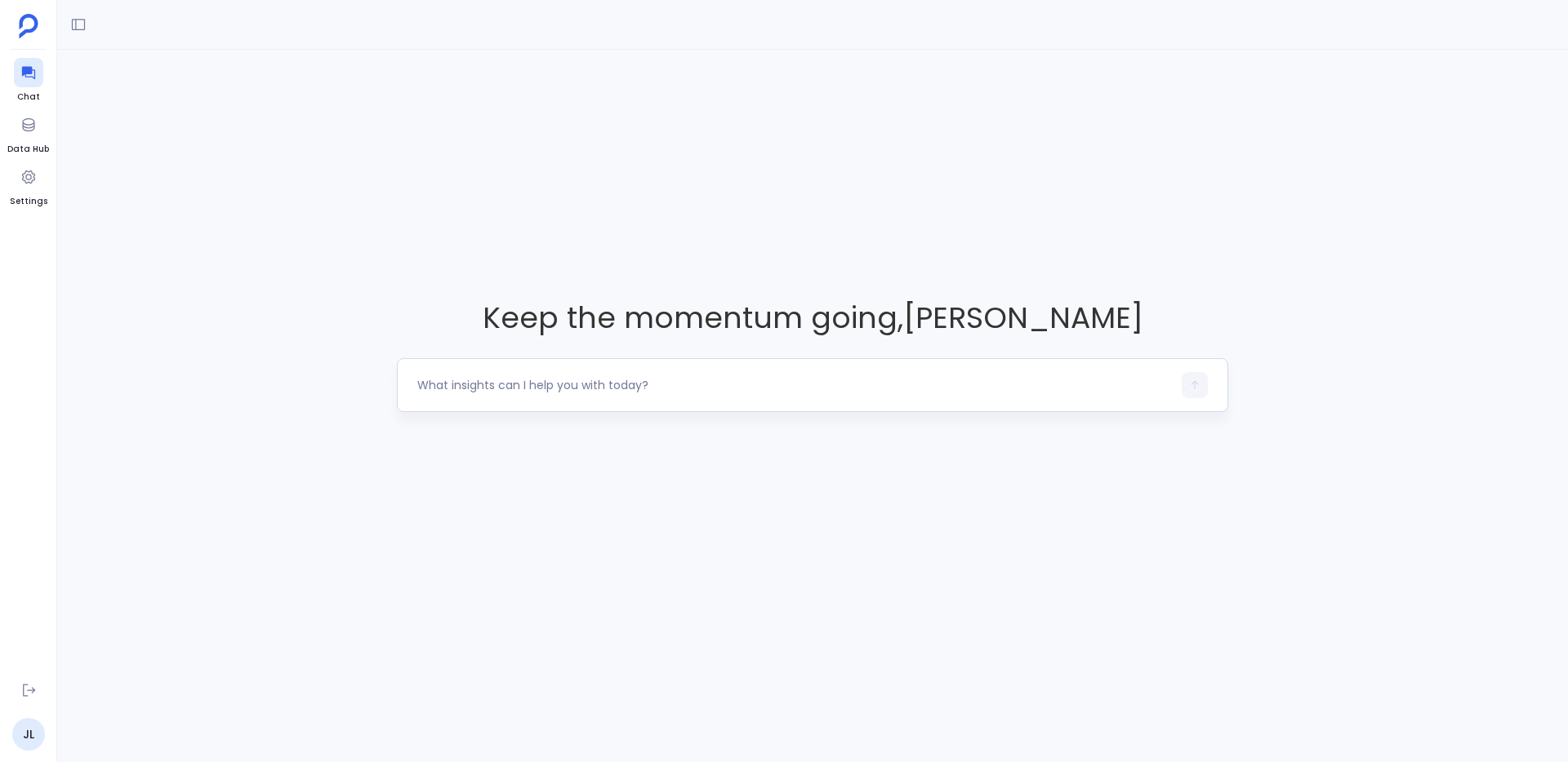
click at [478, 391] on textarea at bounding box center [795, 385] width 755 height 16
drag, startPoint x: 478, startPoint y: 391, endPoint x: 469, endPoint y: 287, distance: 104.4
click at [467, 299] on div "Keep the momentum going , [PERSON_NAME]" at bounding box center [813, 354] width 1511 height 609
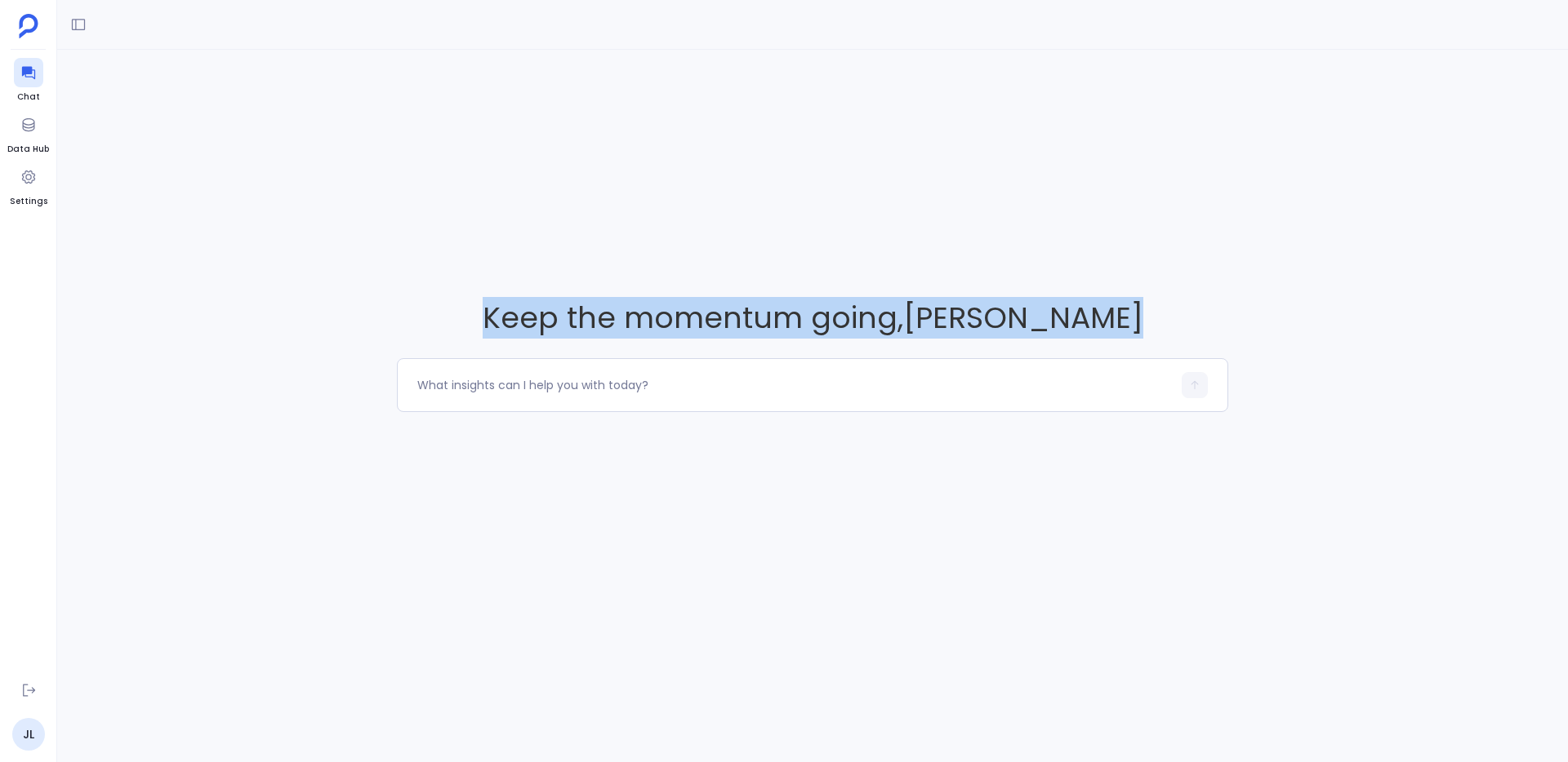
drag, startPoint x: 469, startPoint y: 287, endPoint x: 607, endPoint y: 461, distance: 222.1
click at [607, 461] on div "Keep the momentum going , [PERSON_NAME]" at bounding box center [813, 354] width 1511 height 609
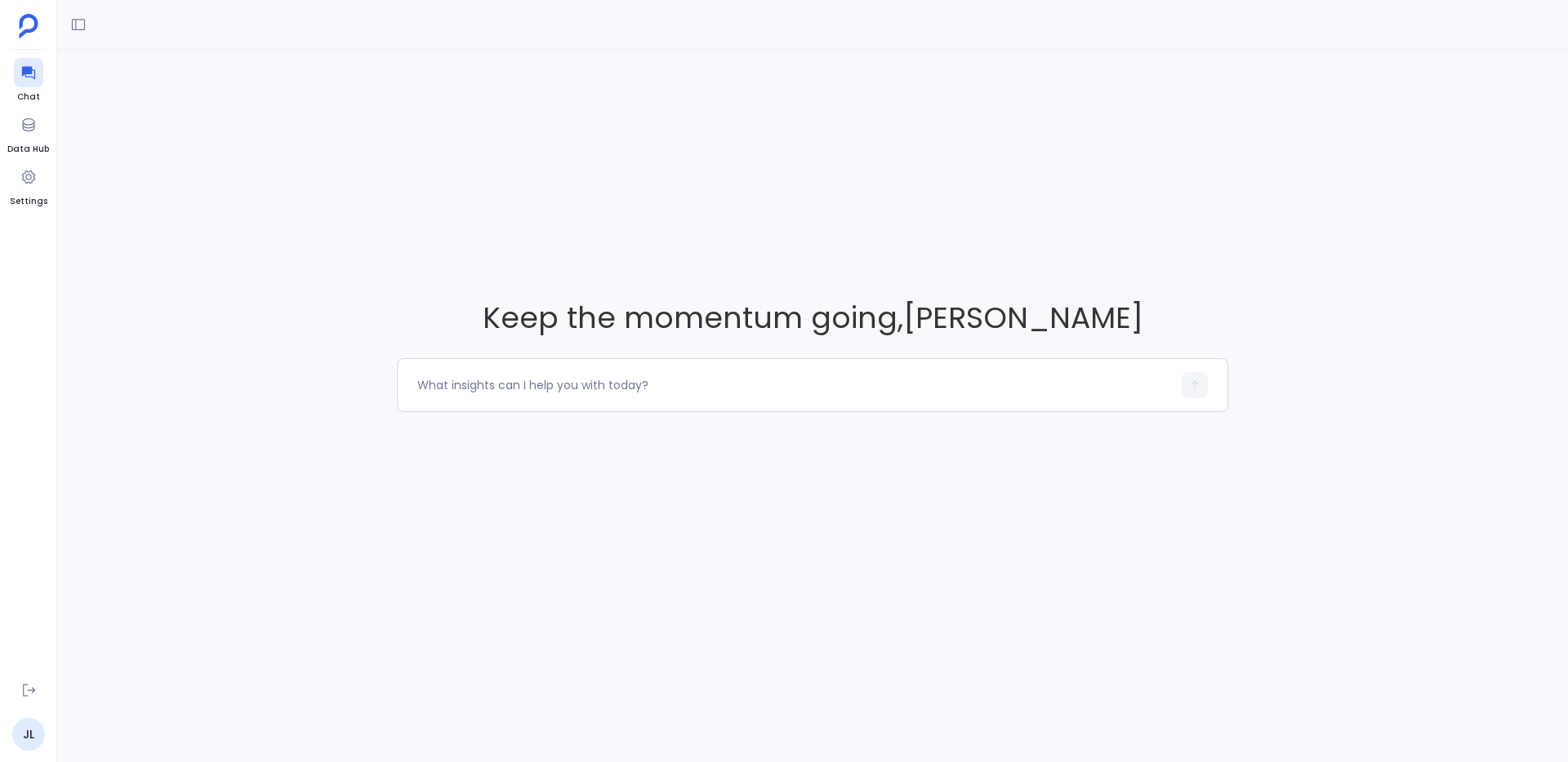
click at [607, 461] on div "Keep the momentum going , [PERSON_NAME]" at bounding box center [813, 354] width 1511 height 609
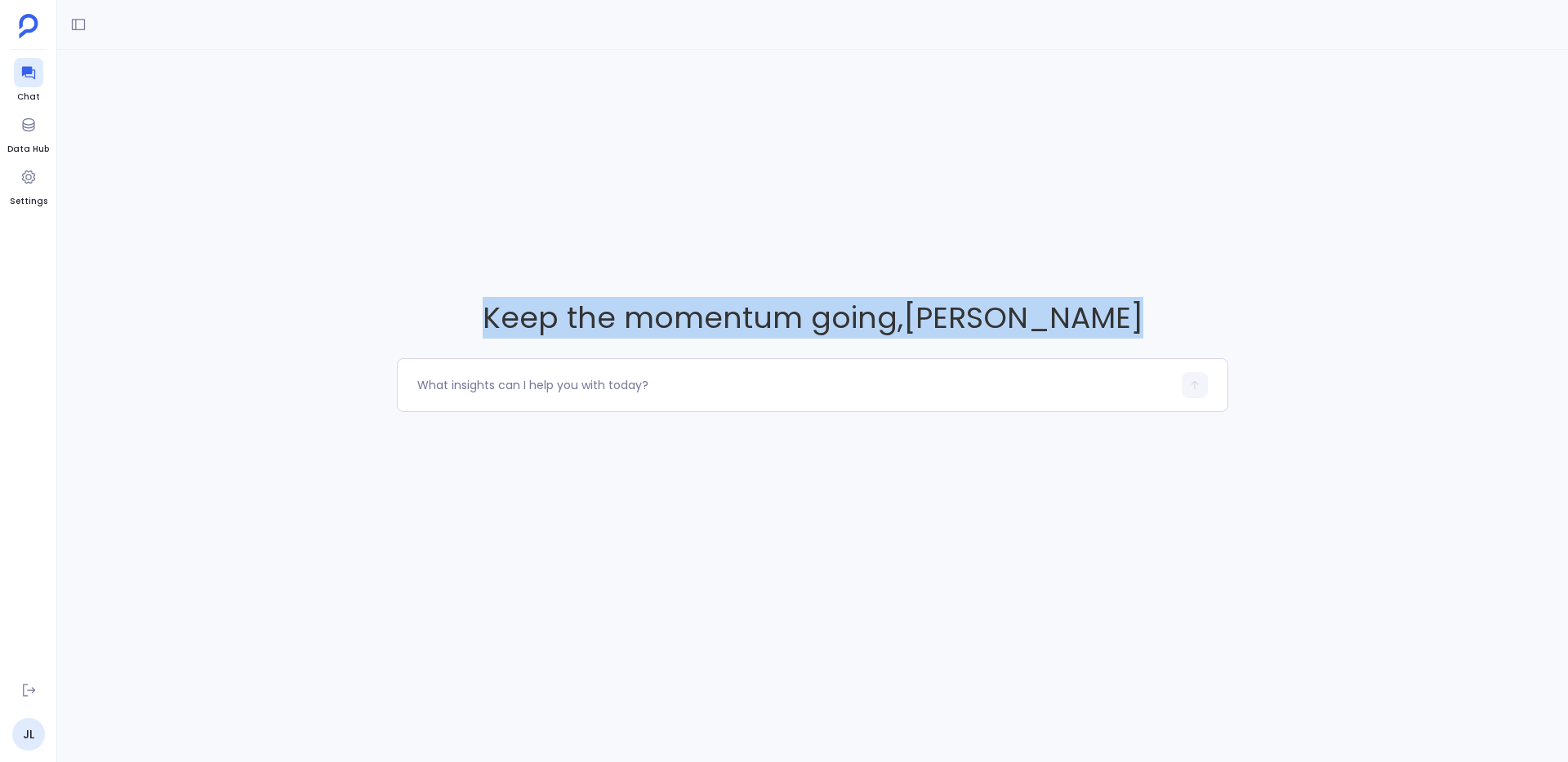
drag, startPoint x: 607, startPoint y: 461, endPoint x: 501, endPoint y: 261, distance: 226.4
click at [501, 261] on div "Keep the momentum going , [PERSON_NAME]" at bounding box center [813, 354] width 1511 height 609
drag, startPoint x: 501, startPoint y: 261, endPoint x: 615, endPoint y: 442, distance: 213.9
click at [615, 442] on div "Keep the momentum going , [PERSON_NAME]" at bounding box center [813, 354] width 1511 height 609
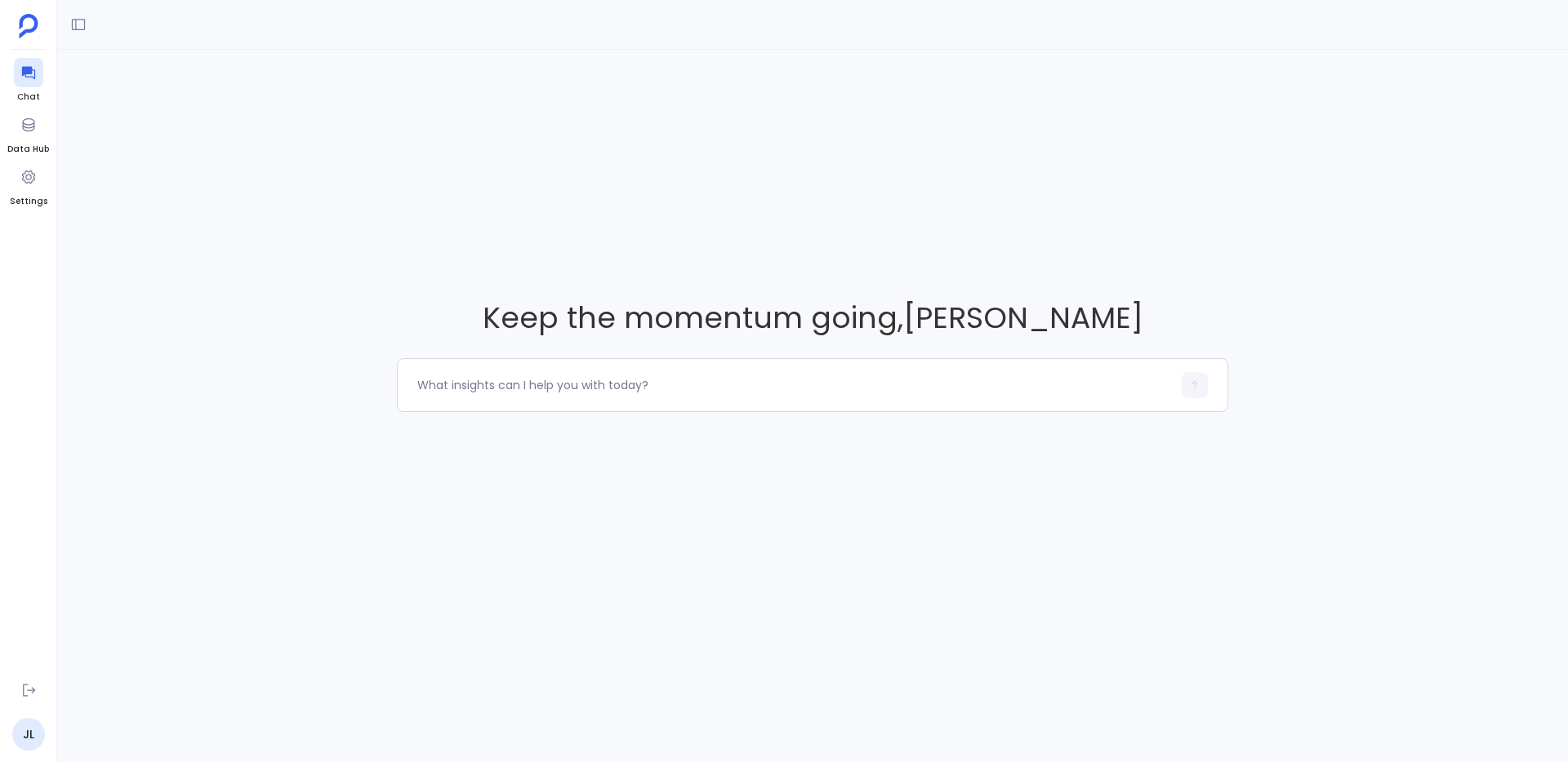
click at [615, 442] on div "Keep the momentum going , [PERSON_NAME]" at bounding box center [813, 354] width 1511 height 609
click at [76, 27] on icon at bounding box center [78, 24] width 16 height 16
click at [76, 26] on icon at bounding box center [80, 25] width 13 height 12
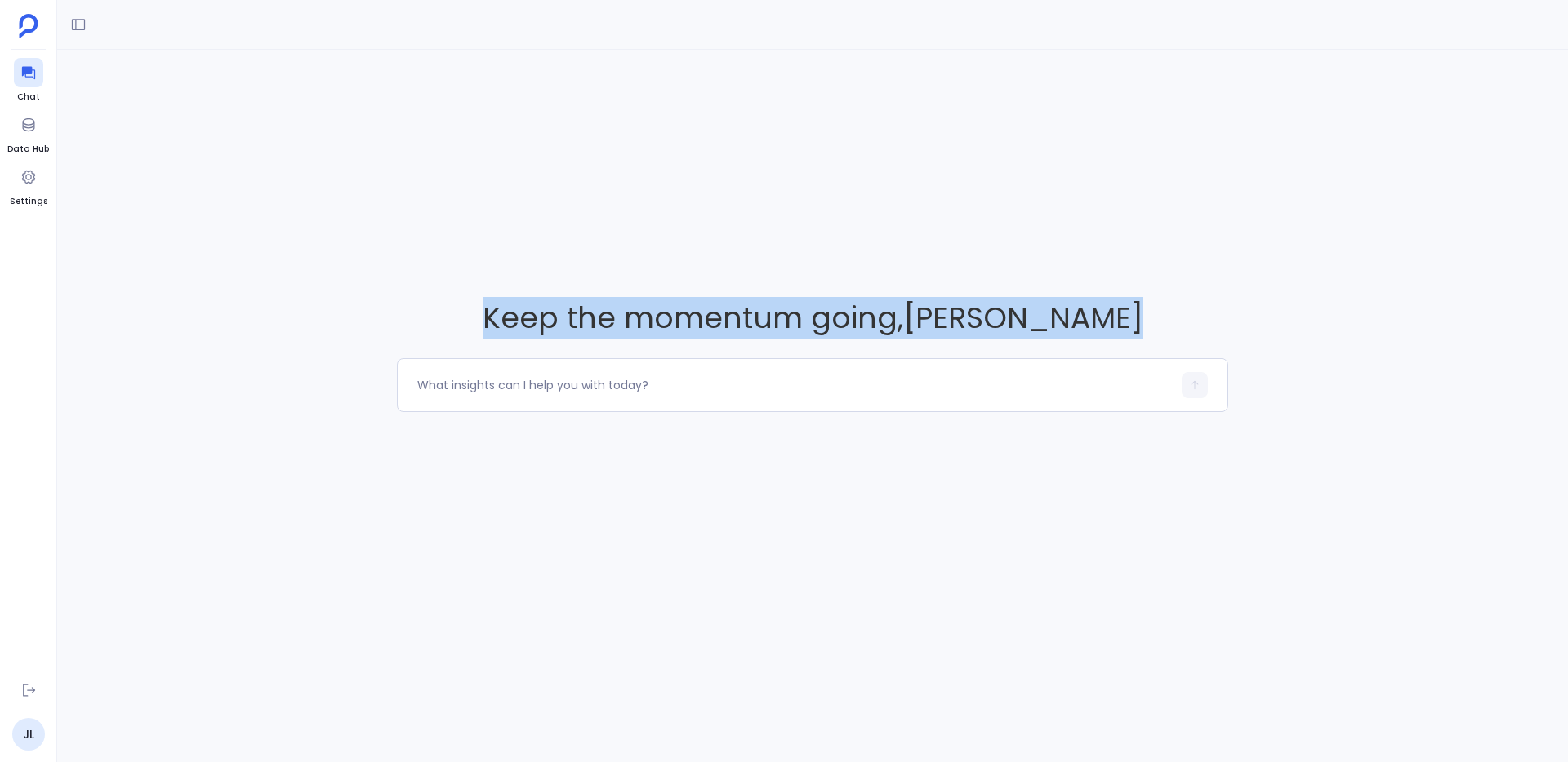
drag, startPoint x: 227, startPoint y: 259, endPoint x: 957, endPoint y: 517, distance: 774.3
click at [957, 517] on div "Keep the momentum going , [PERSON_NAME]" at bounding box center [813, 354] width 1511 height 609
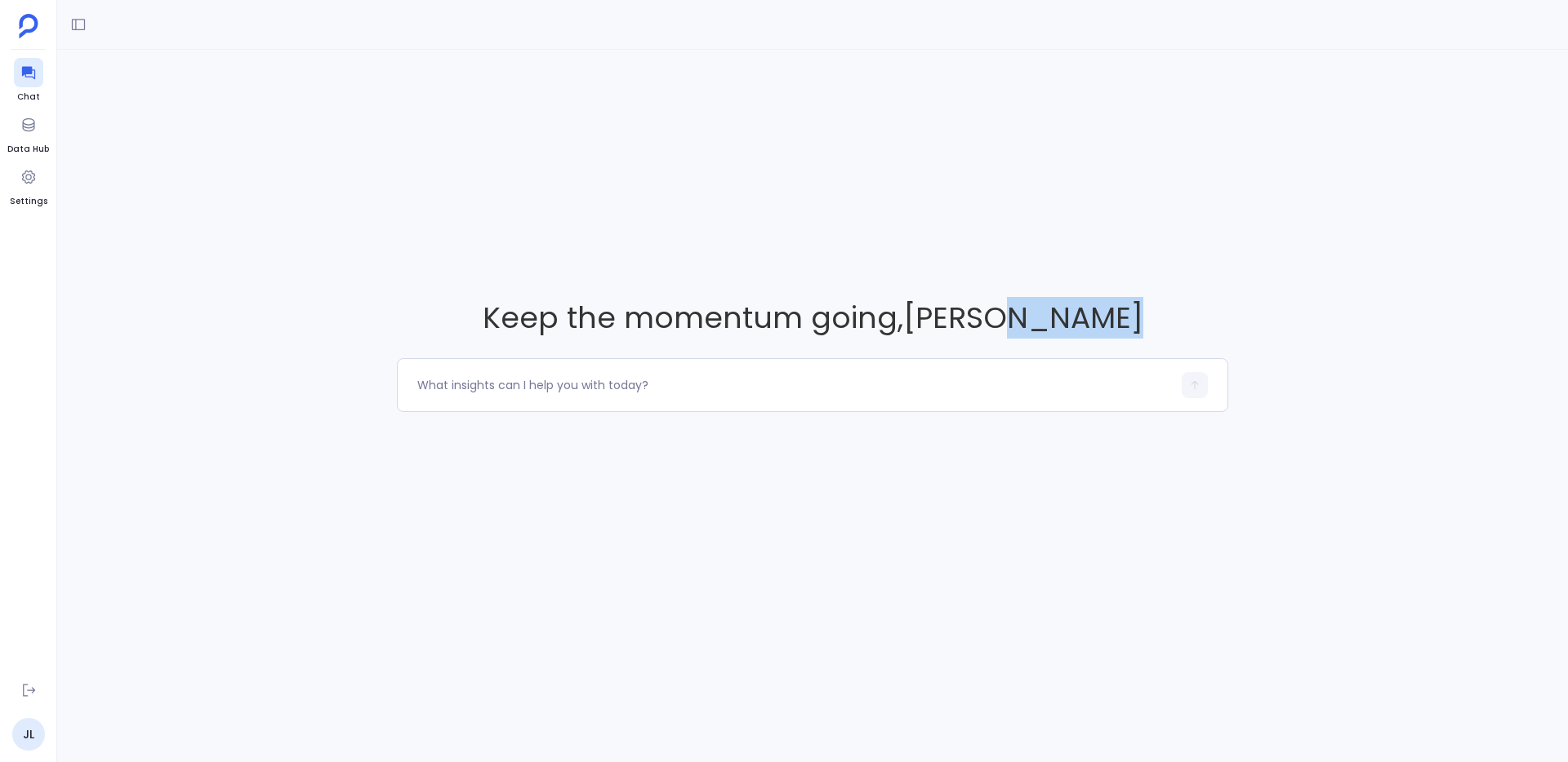
click at [957, 517] on div "Keep the momentum going , [PERSON_NAME]" at bounding box center [813, 354] width 1511 height 609
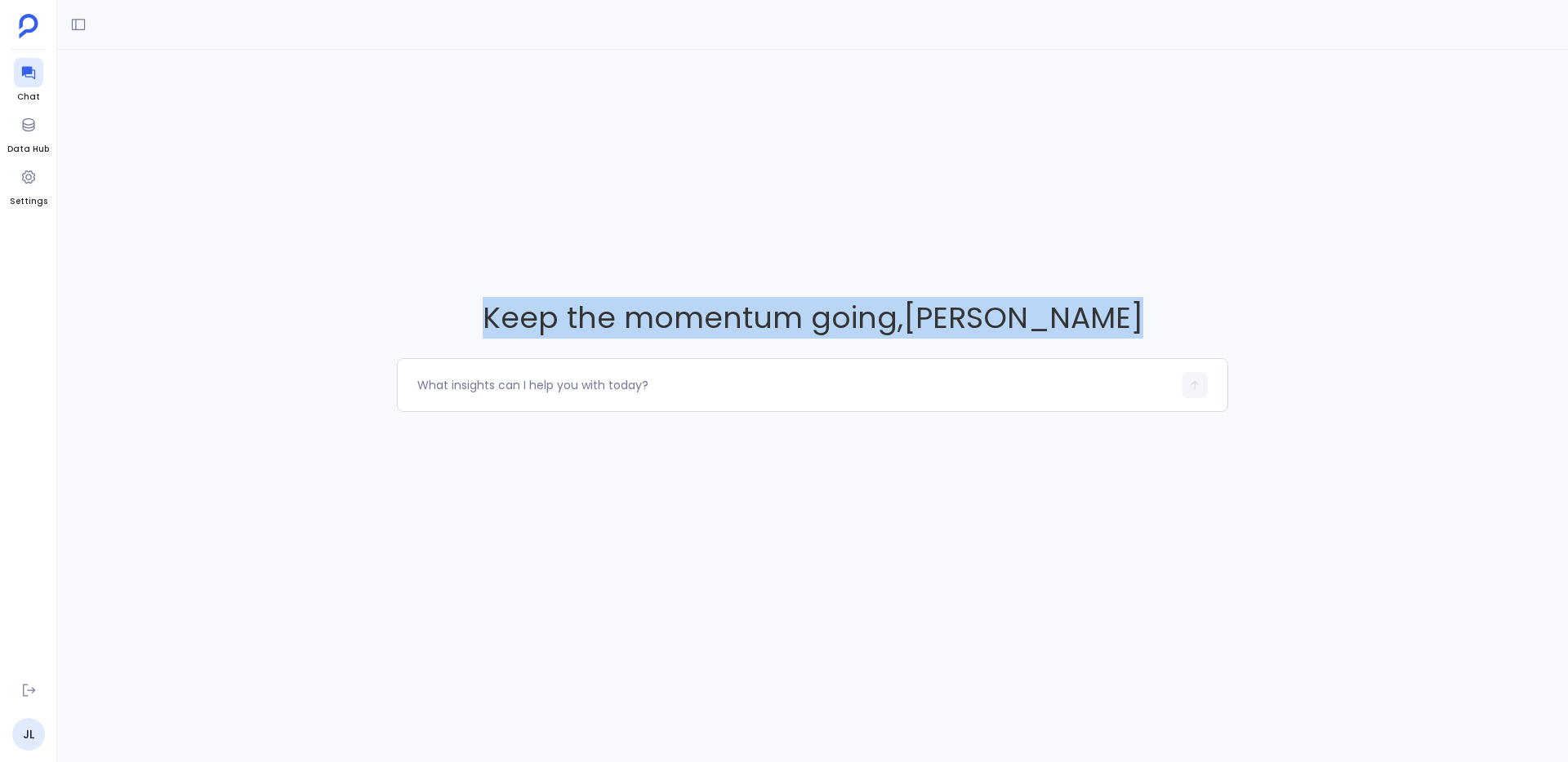
drag, startPoint x: 957, startPoint y: 517, endPoint x: 575, endPoint y: 274, distance: 452.7
click at [577, 275] on div "Keep the momentum going , [PERSON_NAME]" at bounding box center [813, 354] width 1511 height 609
click at [575, 274] on div "Keep the momentum going , [PERSON_NAME]" at bounding box center [813, 354] width 1511 height 609
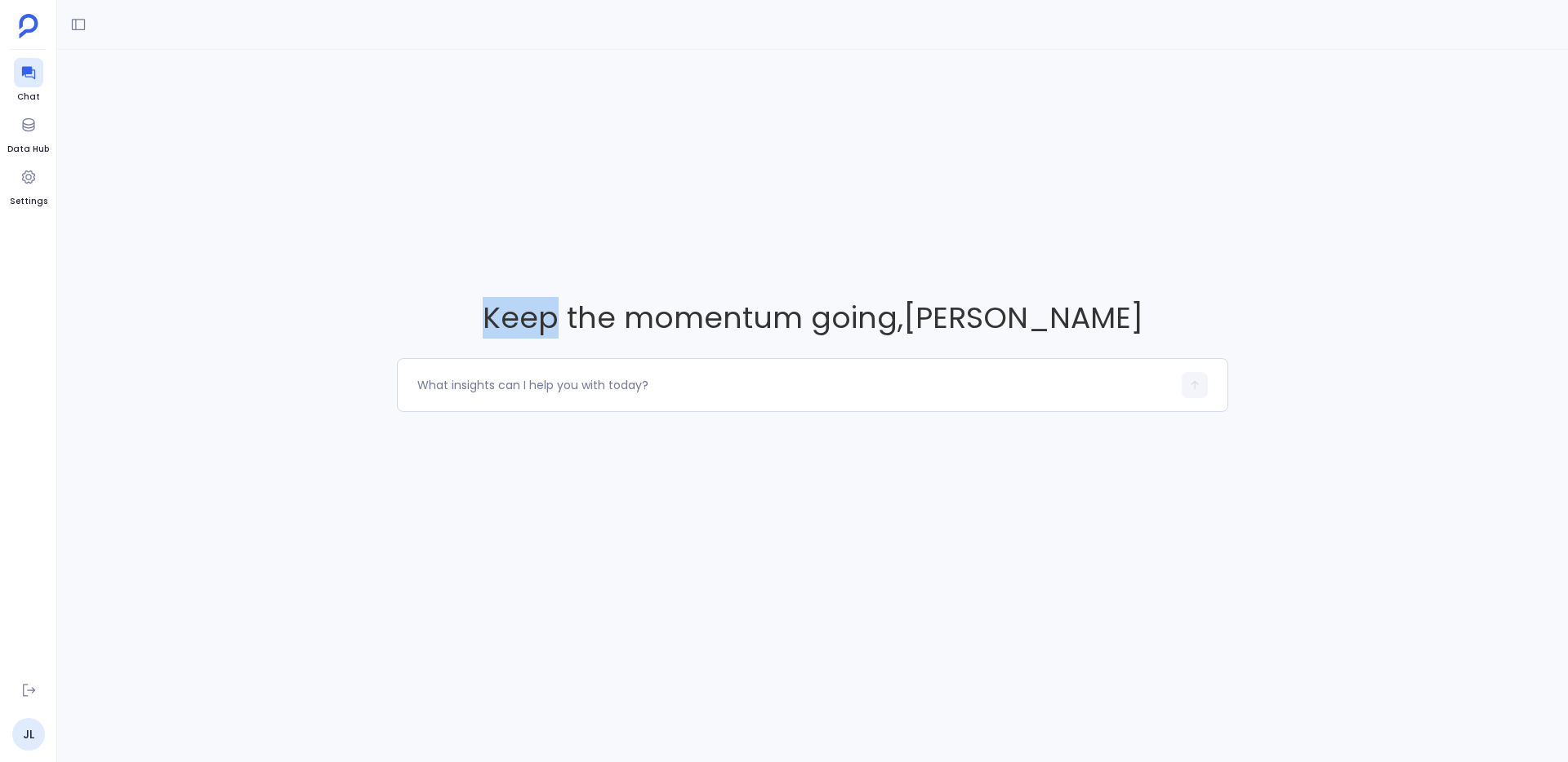
click at [575, 274] on div "Keep the momentum going , [PERSON_NAME]" at bounding box center [813, 354] width 1511 height 609
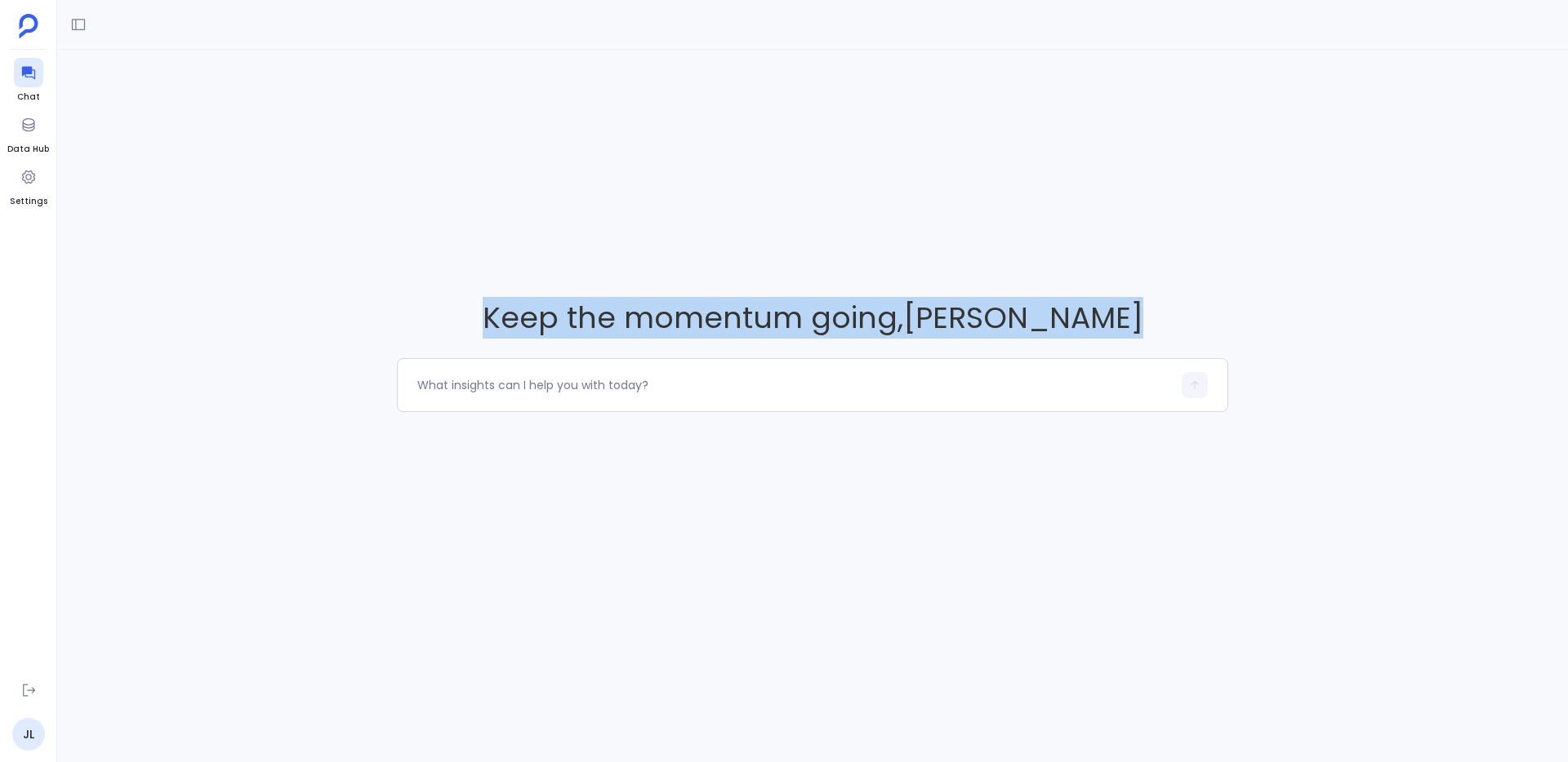
drag, startPoint x: 575, startPoint y: 274, endPoint x: 712, endPoint y: 440, distance: 215.2
click at [712, 440] on div "Keep the momentum going , [PERSON_NAME]" at bounding box center [813, 354] width 1511 height 609
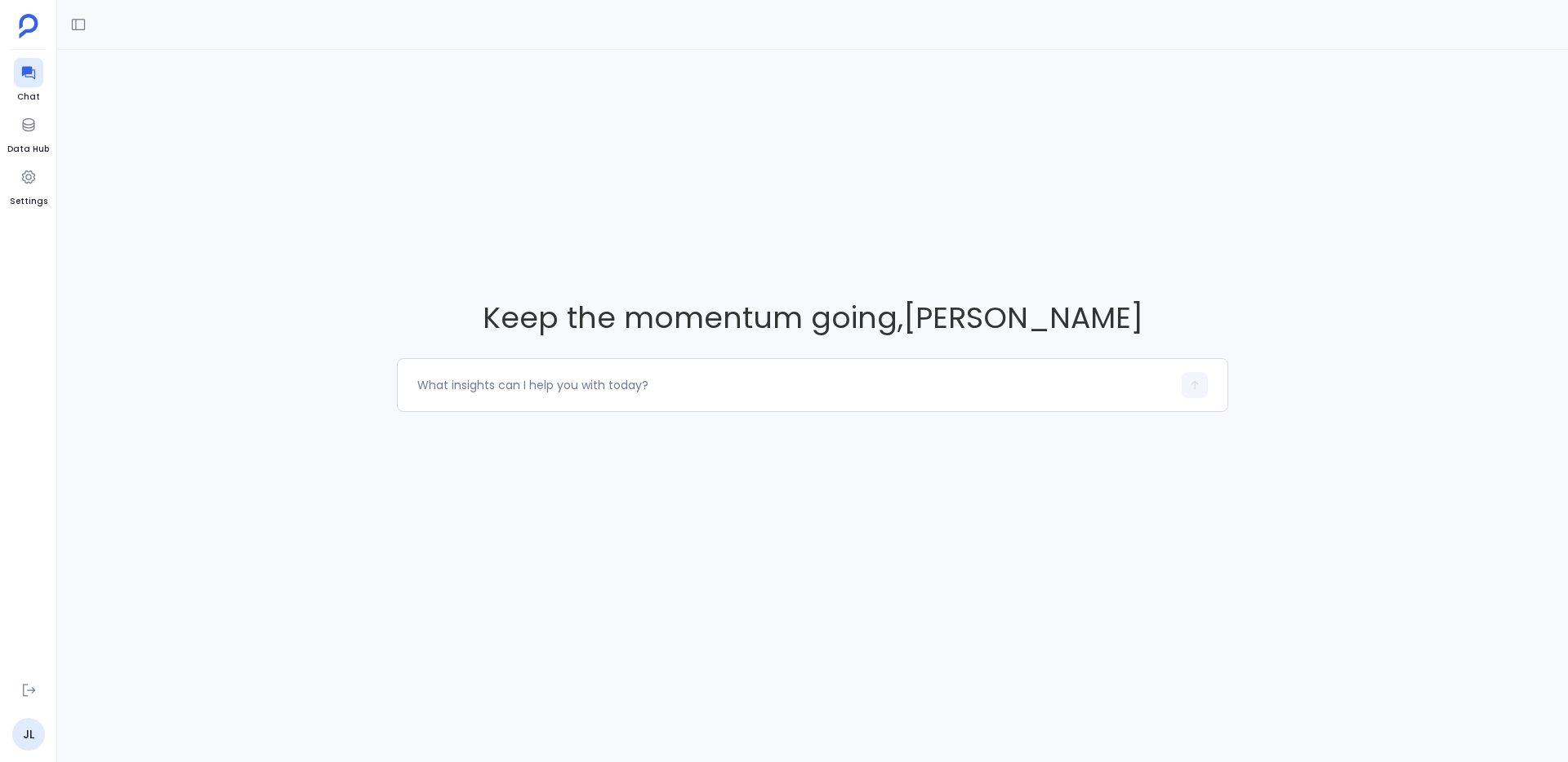
click at [712, 440] on div "Keep the momentum going , [PERSON_NAME]" at bounding box center [813, 354] width 1511 height 609
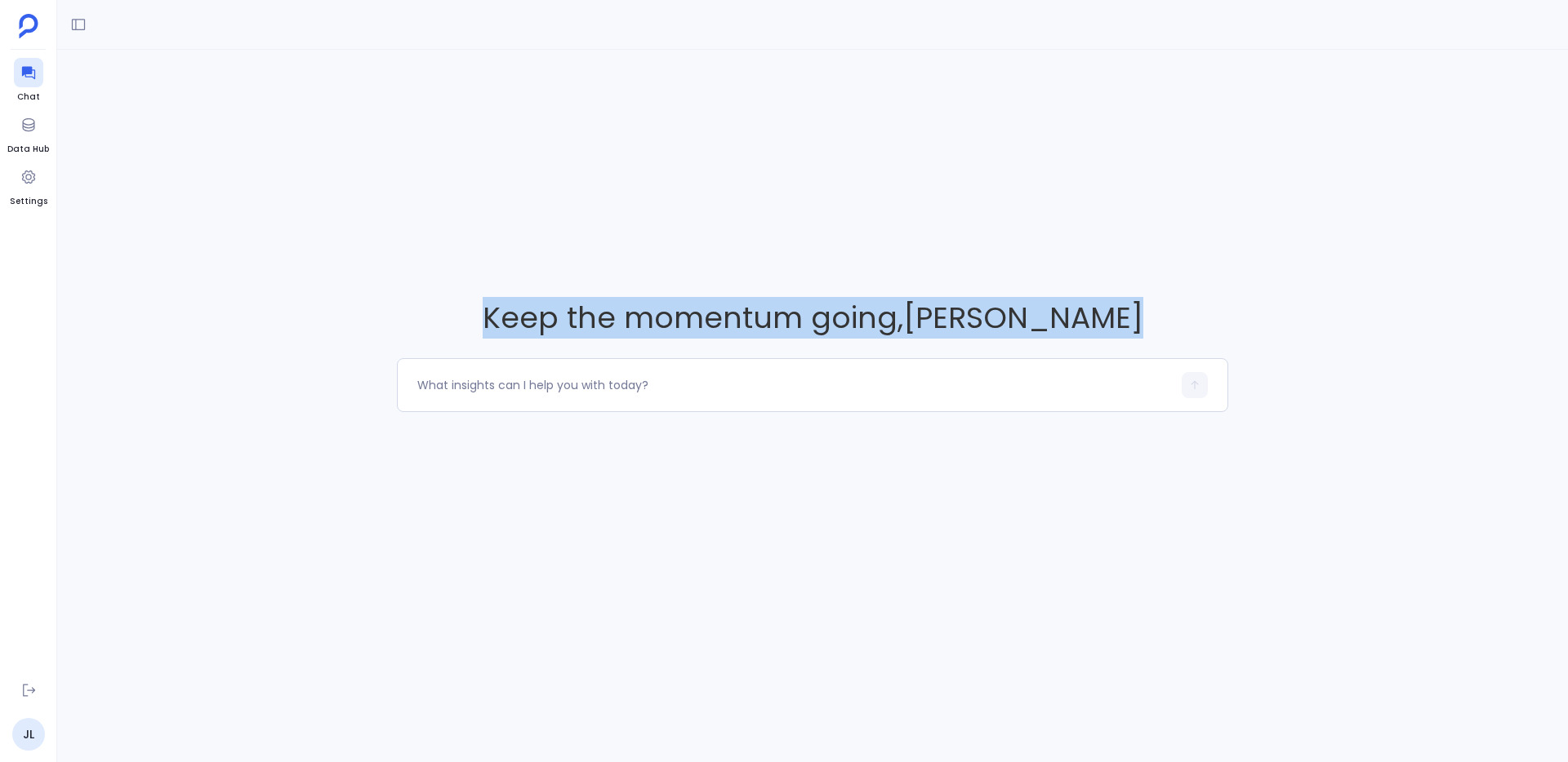
drag, startPoint x: 712, startPoint y: 440, endPoint x: 532, endPoint y: 301, distance: 227.4
click at [532, 301] on div "Keep the momentum going , [PERSON_NAME]" at bounding box center [813, 354] width 1511 height 609
click at [519, 303] on span "Keep the momentum going , [PERSON_NAME]" at bounding box center [812, 318] width 832 height 41
drag, startPoint x: 519, startPoint y: 303, endPoint x: 648, endPoint y: 404, distance: 163.8
click at [648, 406] on div "Keep the momentum going , [PERSON_NAME]" at bounding box center [813, 354] width 1511 height 609
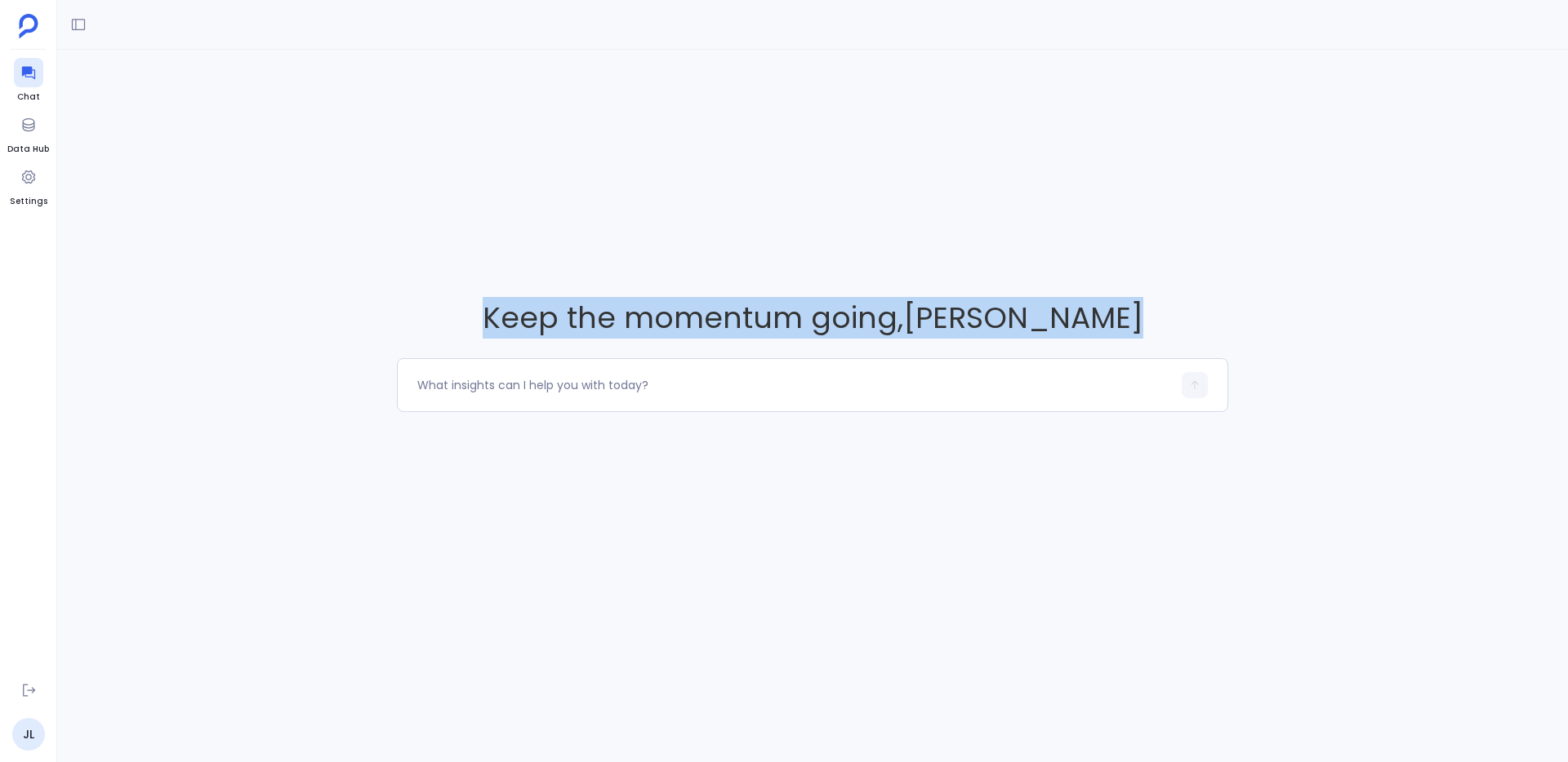
drag, startPoint x: 648, startPoint y: 401, endPoint x: 523, endPoint y: 306, distance: 157.0
click at [525, 306] on div "Keep the momentum going , [PERSON_NAME]" at bounding box center [813, 354] width 1511 height 609
click at [523, 306] on span "Keep the momentum going , [PERSON_NAME]" at bounding box center [812, 318] width 832 height 41
drag, startPoint x: 522, startPoint y: 304, endPoint x: 670, endPoint y: 497, distance: 243.2
click at [696, 536] on div "Keep the momentum going , [PERSON_NAME]" at bounding box center [813, 354] width 1511 height 609
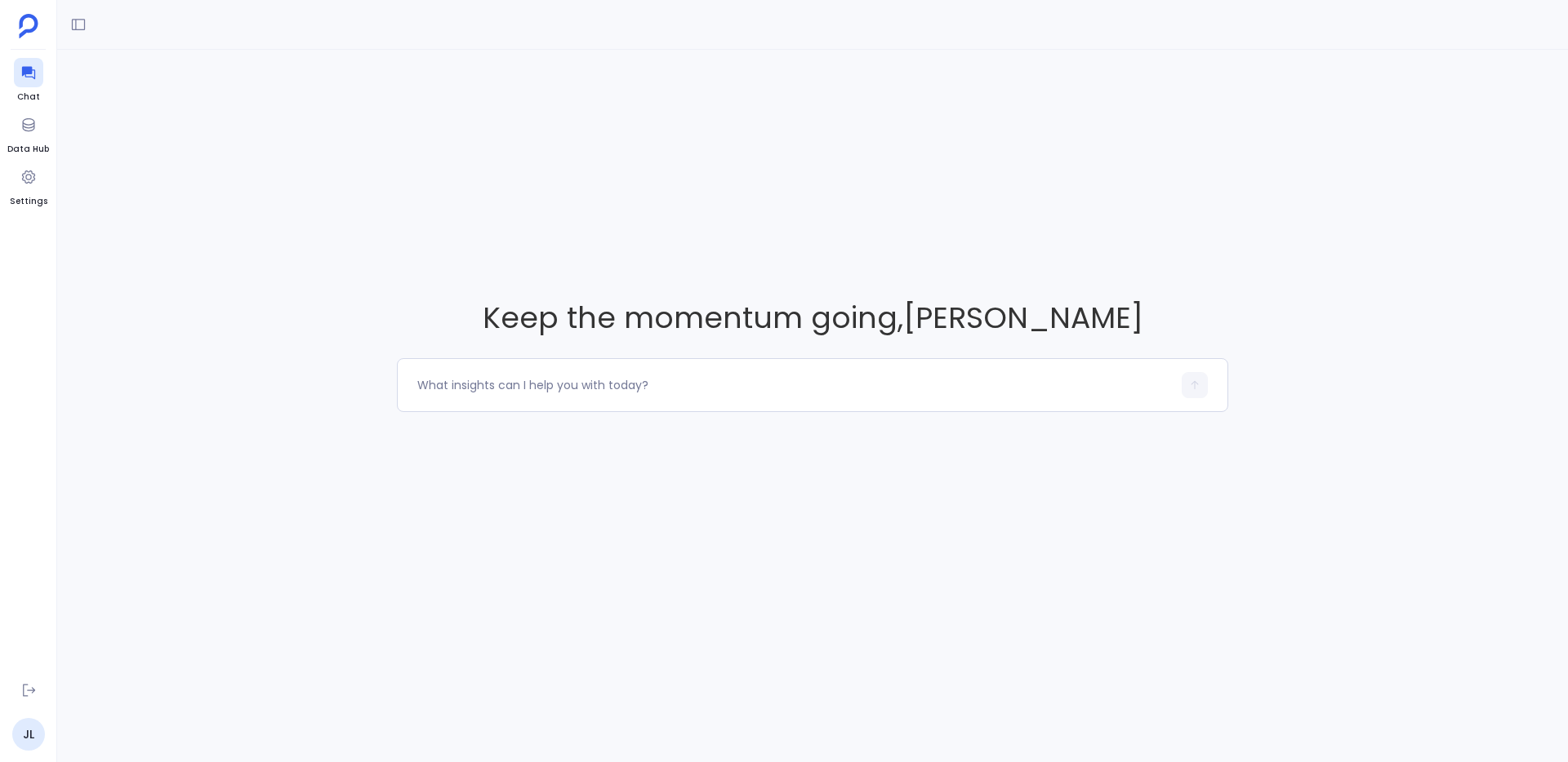
click at [666, 491] on div "Keep the momentum going , [PERSON_NAME]" at bounding box center [813, 354] width 1511 height 609
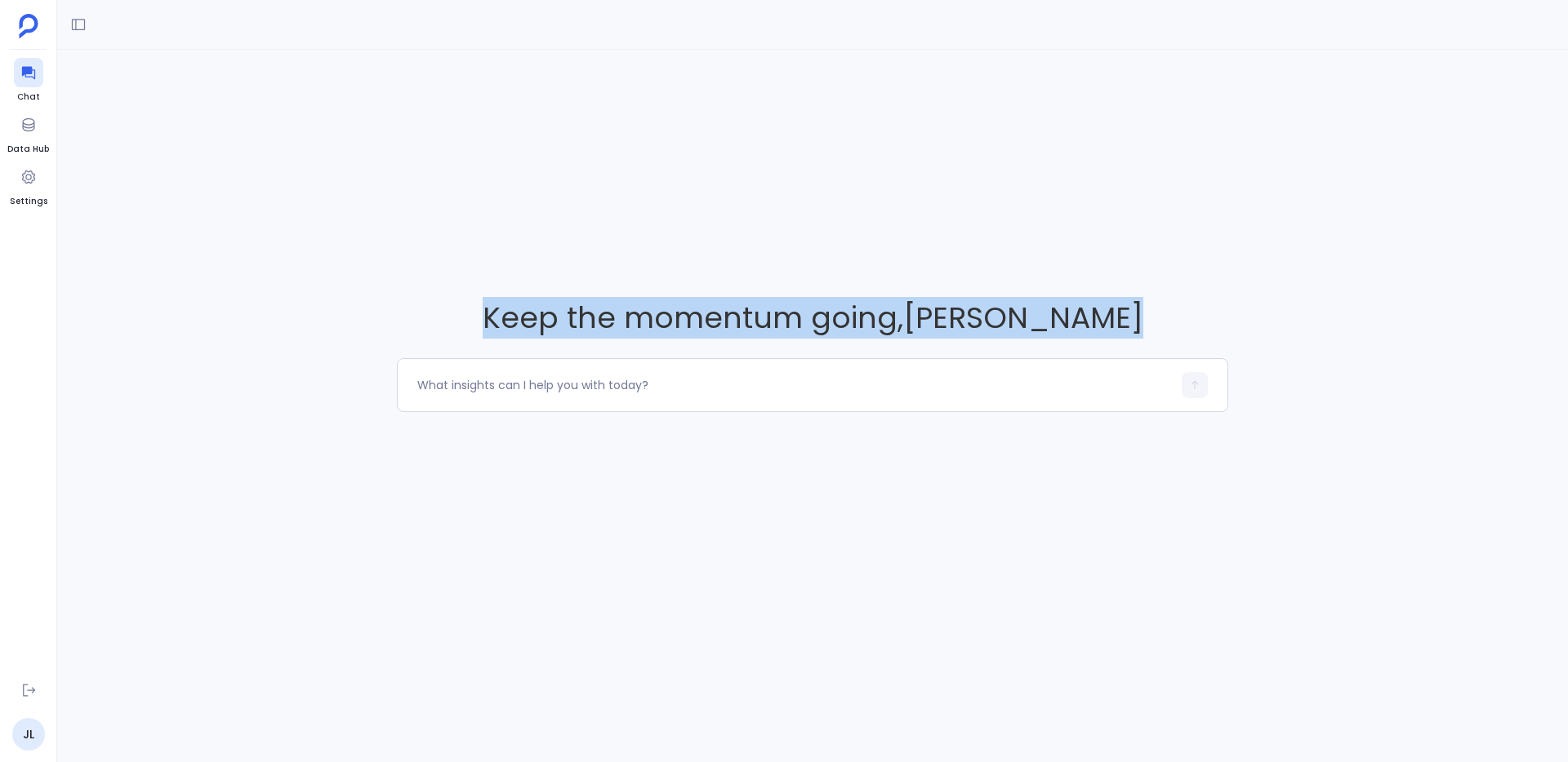
drag, startPoint x: 666, startPoint y: 491, endPoint x: 479, endPoint y: 294, distance: 271.6
click at [480, 295] on div "Keep the momentum going , [PERSON_NAME]" at bounding box center [813, 354] width 1511 height 609
click at [478, 293] on div "Keep the momentum going , [PERSON_NAME]" at bounding box center [813, 354] width 1511 height 609
drag, startPoint x: 478, startPoint y: 293, endPoint x: 675, endPoint y: 544, distance: 319.1
click at [675, 544] on div "Keep the momentum going , [PERSON_NAME]" at bounding box center [813, 354] width 1511 height 609
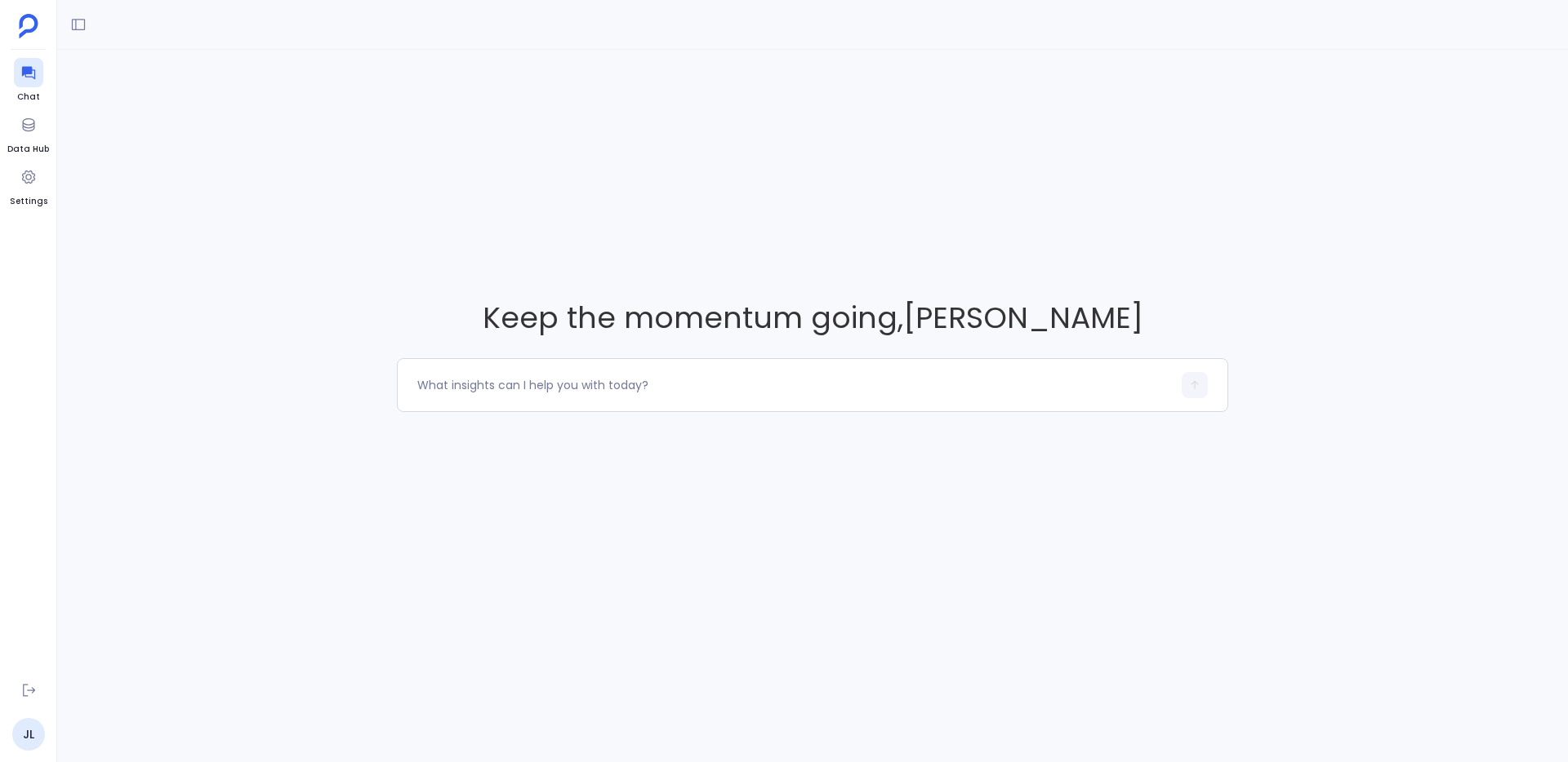
click at [671, 533] on div "Keep the momentum going , [PERSON_NAME]" at bounding box center [813, 354] width 1511 height 609
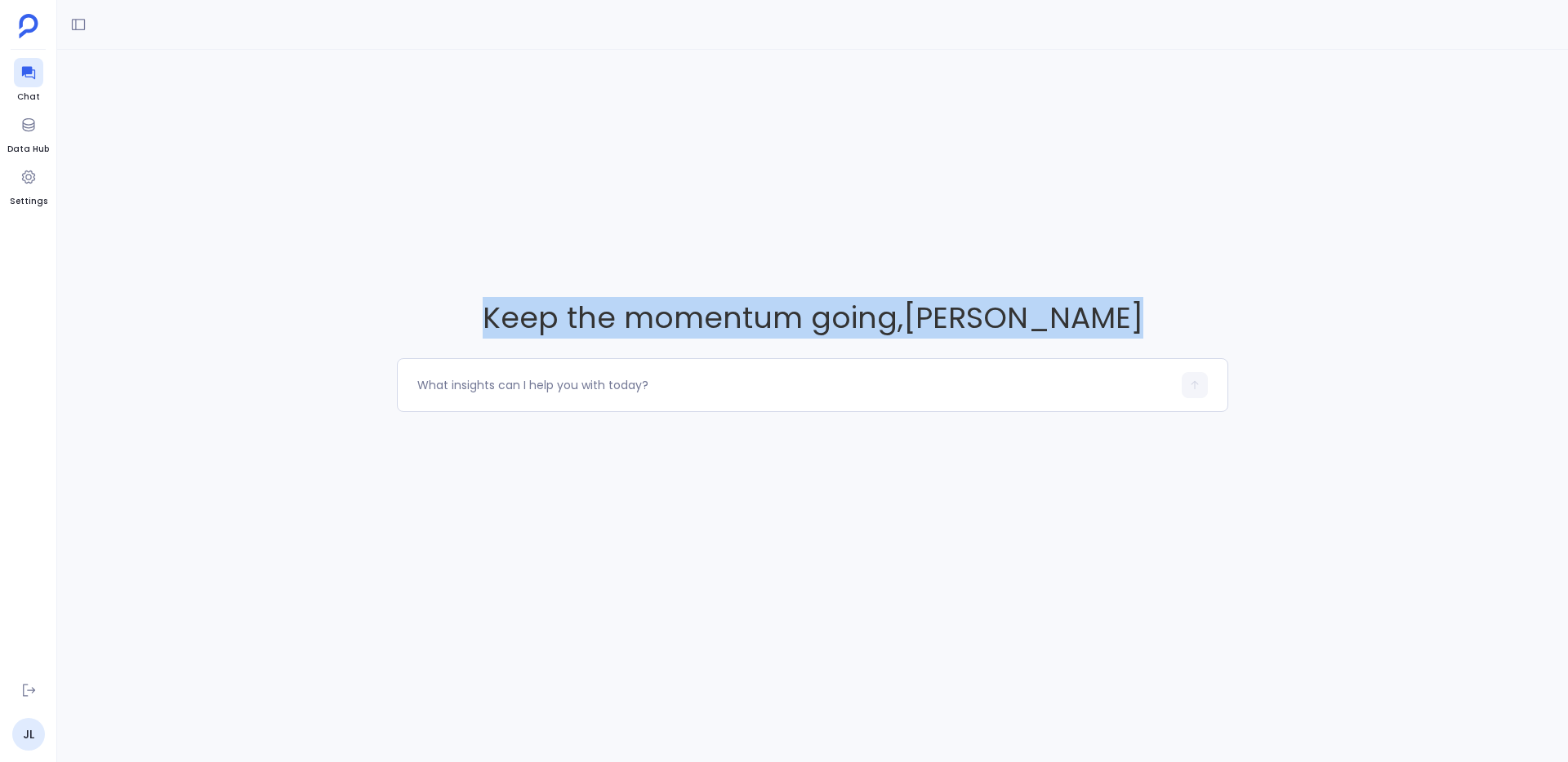
drag, startPoint x: 671, startPoint y: 533, endPoint x: 586, endPoint y: 246, distance: 299.3
click at [586, 246] on div "Keep the momentum going , [PERSON_NAME]" at bounding box center [813, 354] width 1511 height 609
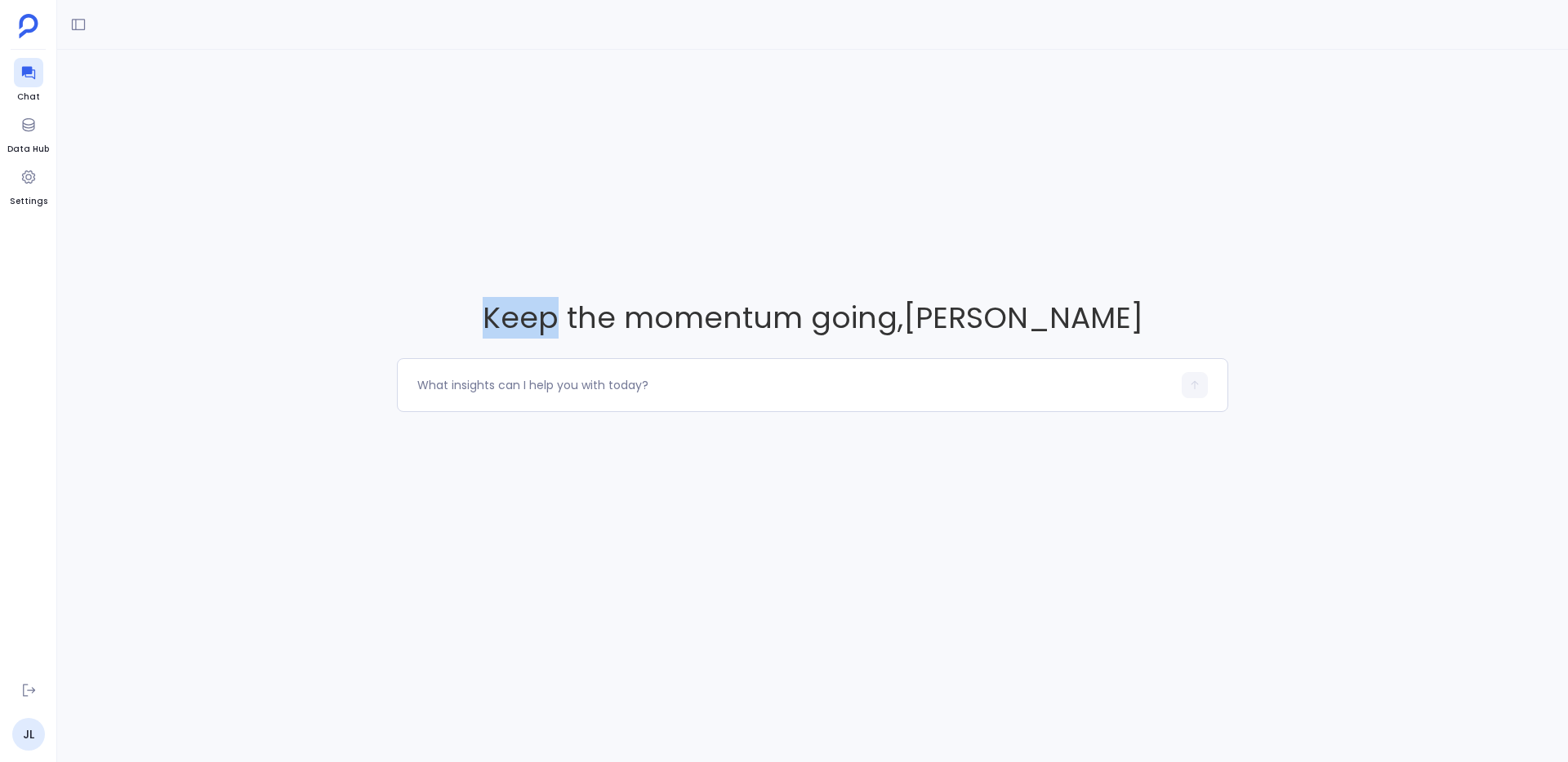
click at [588, 247] on div "Keep the momentum going , [PERSON_NAME]" at bounding box center [813, 354] width 1511 height 609
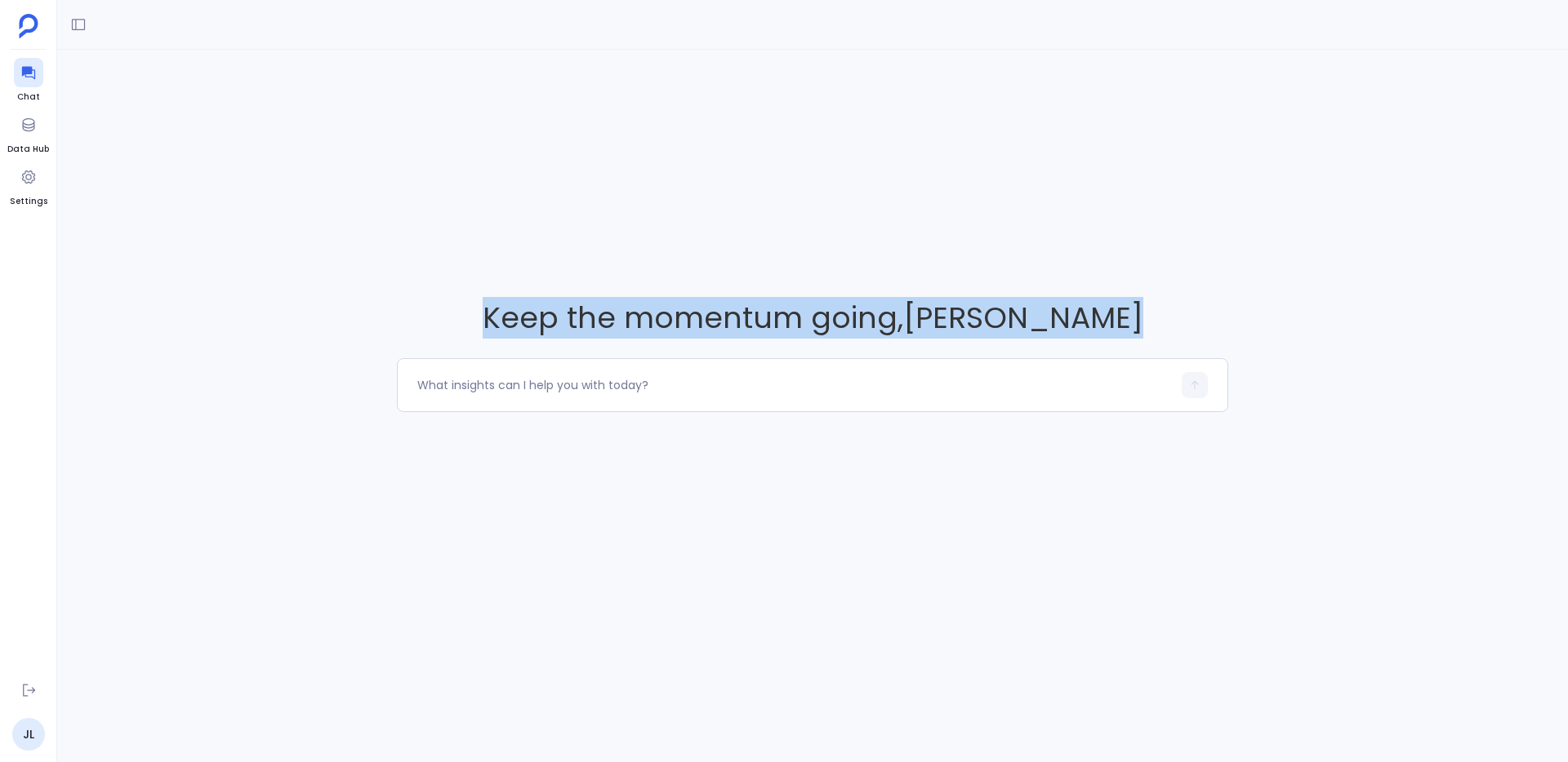
drag, startPoint x: 588, startPoint y: 247, endPoint x: 691, endPoint y: 615, distance: 382.1
click at [691, 615] on div "Keep the momentum going , [PERSON_NAME]" at bounding box center [813, 354] width 1511 height 609
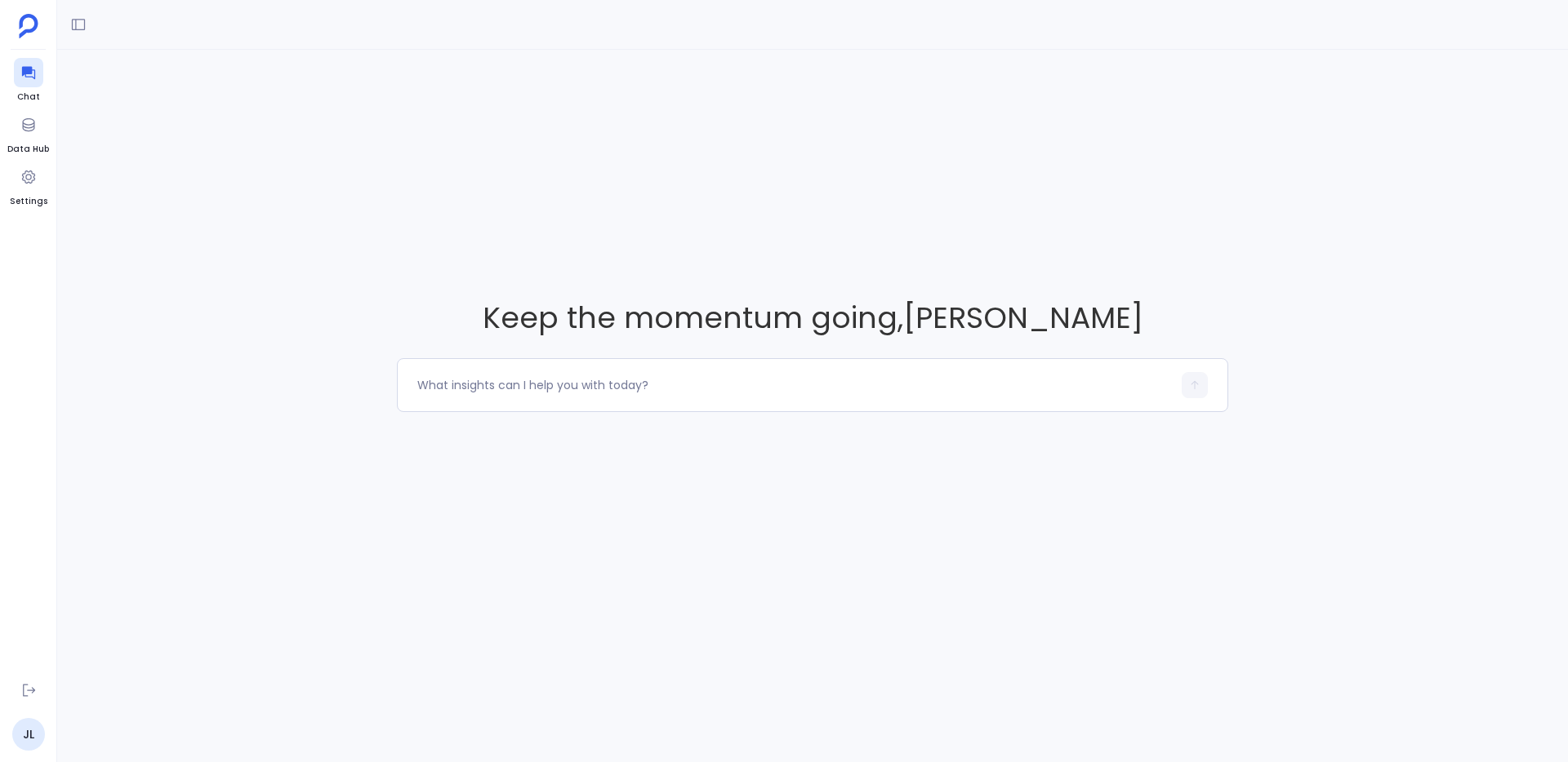
drag, startPoint x: 696, startPoint y: 548, endPoint x: 791, endPoint y: 517, distance: 99.9
click at [701, 548] on div "Keep the momentum going , [PERSON_NAME]" at bounding box center [813, 354] width 1511 height 609
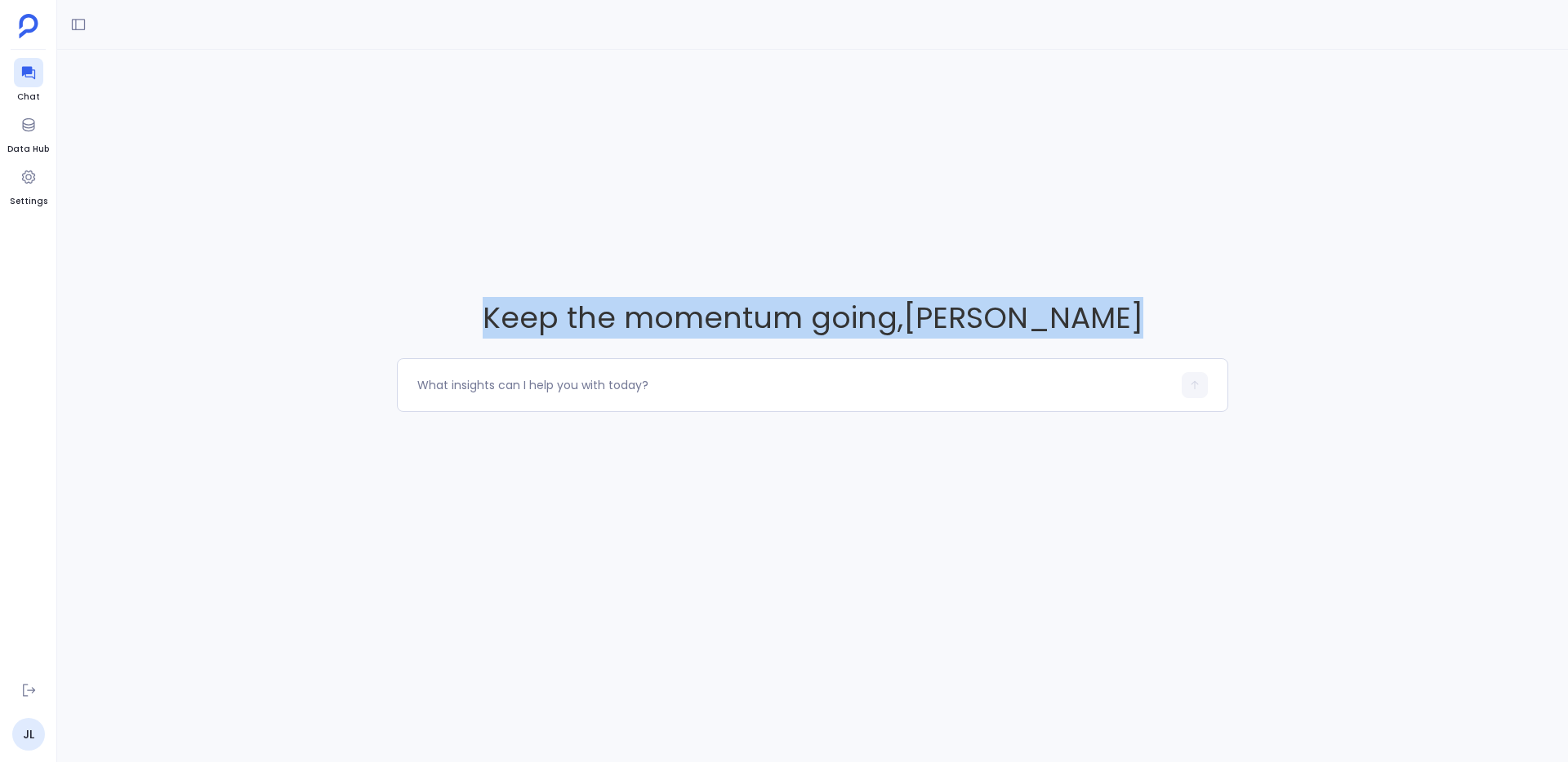
drag, startPoint x: 856, startPoint y: 501, endPoint x: 833, endPoint y: 259, distance: 243.1
click at [833, 259] on div "Keep the momentum going , [PERSON_NAME]" at bounding box center [813, 354] width 1511 height 609
drag, startPoint x: 822, startPoint y: 253, endPoint x: 820, endPoint y: 437, distance: 184.0
click at [820, 437] on div "Keep the momentum going , [PERSON_NAME]" at bounding box center [813, 354] width 1511 height 609
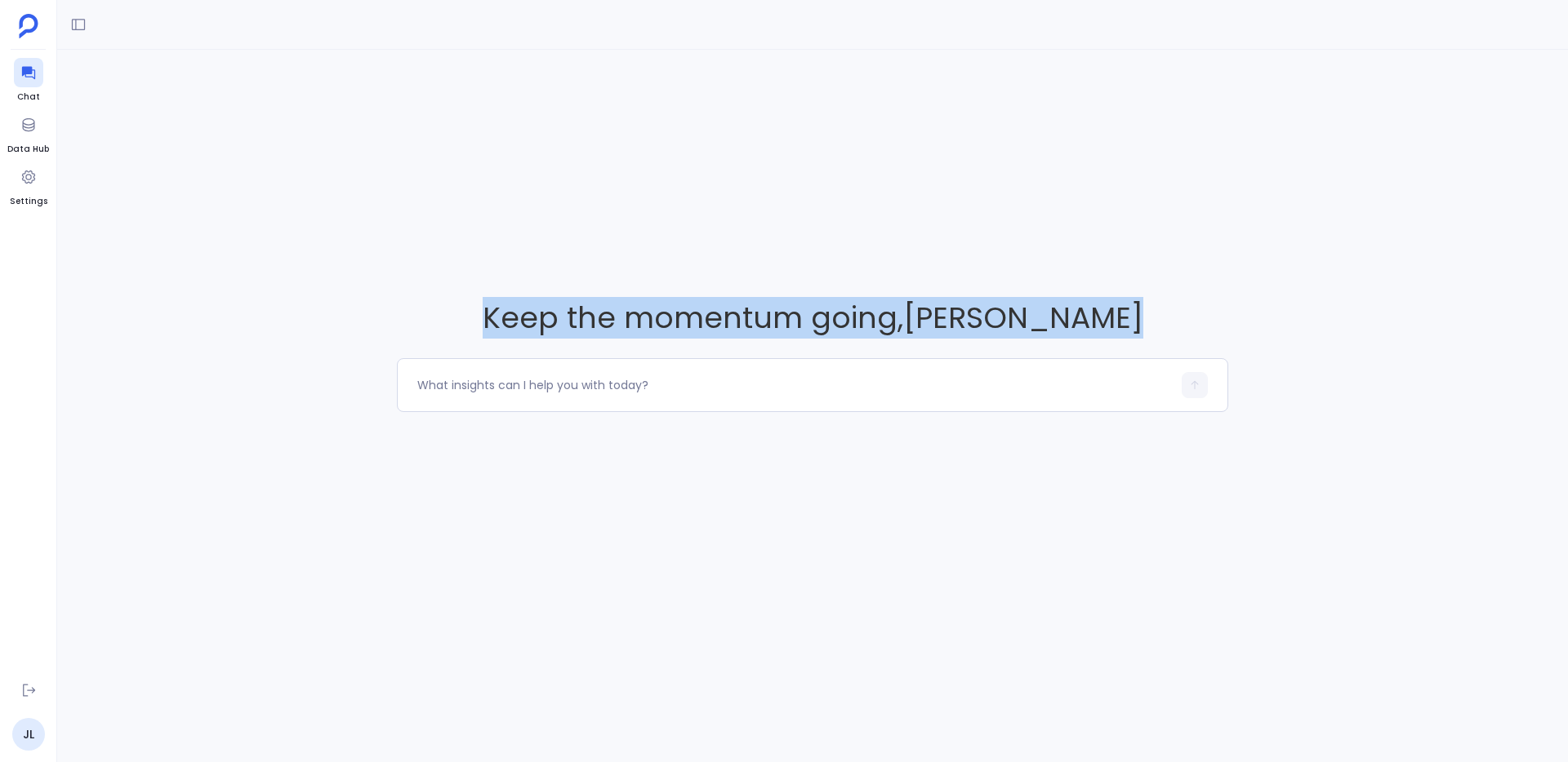
click at [820, 437] on div "Keep the momentum going , [PERSON_NAME]" at bounding box center [813, 354] width 1511 height 609
drag, startPoint x: 820, startPoint y: 437, endPoint x: 807, endPoint y: 234, distance: 203.4
click at [807, 234] on div "Keep the momentum going , [PERSON_NAME]" at bounding box center [813, 354] width 1511 height 609
drag, startPoint x: 807, startPoint y: 234, endPoint x: 823, endPoint y: 431, distance: 197.6
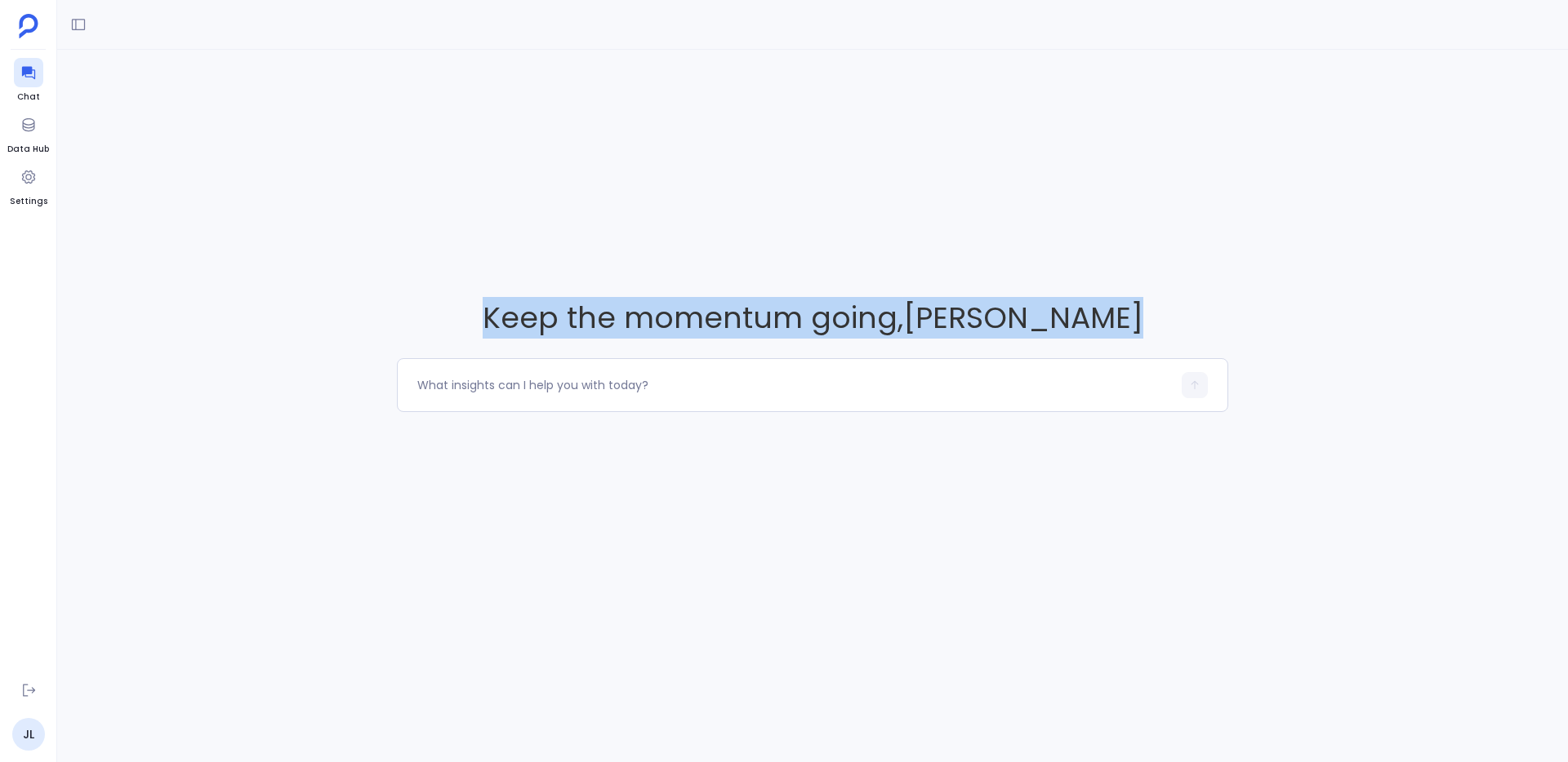
click at [823, 431] on div "Keep the momentum going , [PERSON_NAME]" at bounding box center [813, 354] width 1511 height 609
drag, startPoint x: 823, startPoint y: 431, endPoint x: 833, endPoint y: 254, distance: 177.3
click at [833, 254] on div "Keep the momentum going , [PERSON_NAME]" at bounding box center [813, 354] width 1511 height 609
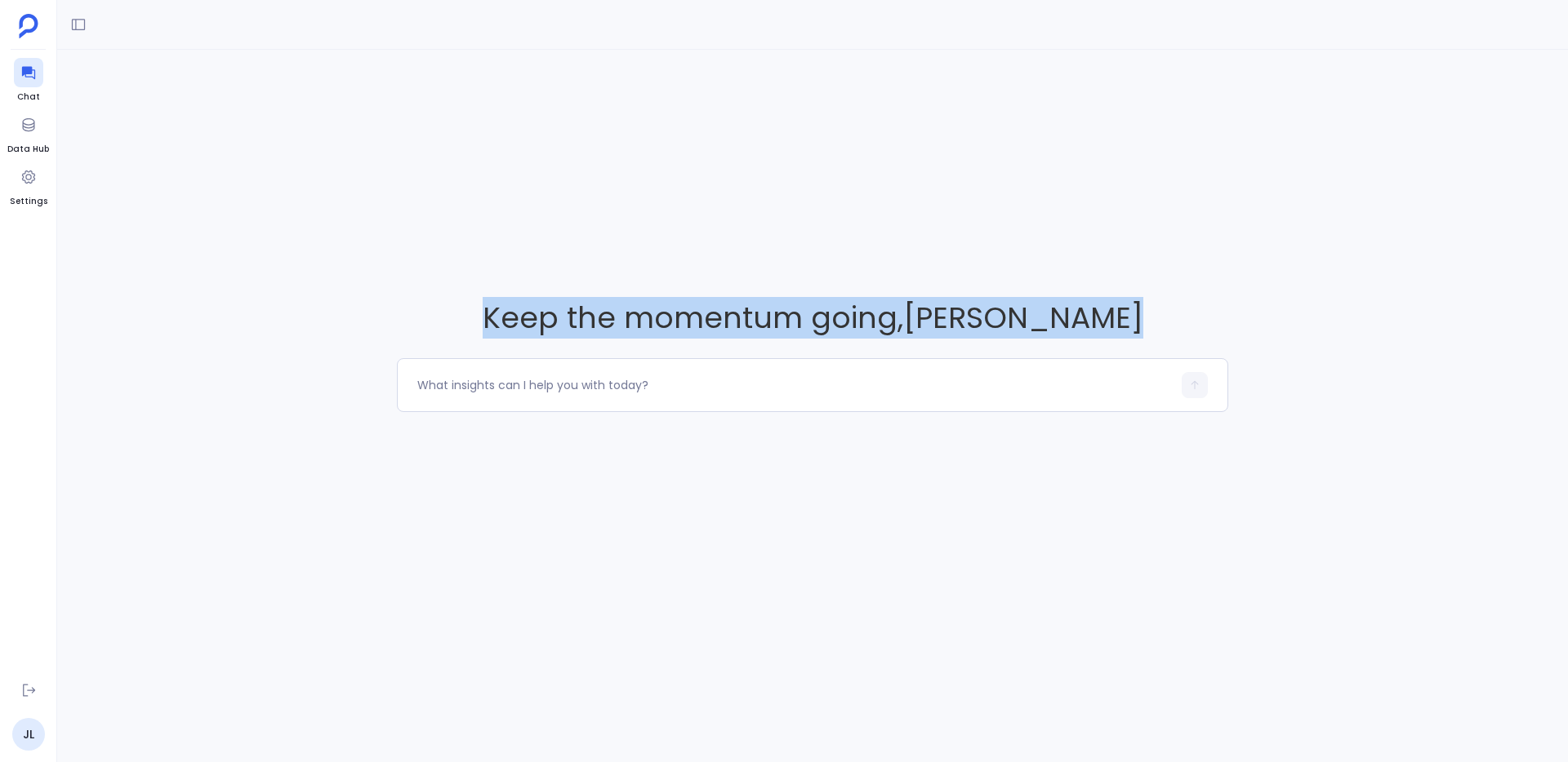
drag, startPoint x: 833, startPoint y: 254, endPoint x: 837, endPoint y: 416, distance: 162.0
click at [837, 416] on div "Keep the momentum going , [PERSON_NAME]" at bounding box center [813, 354] width 1511 height 609
drag, startPoint x: 823, startPoint y: 283, endPoint x: 825, endPoint y: 445, distance: 162.0
click at [825, 445] on div "Keep the momentum going , [PERSON_NAME]" at bounding box center [813, 354] width 1511 height 609
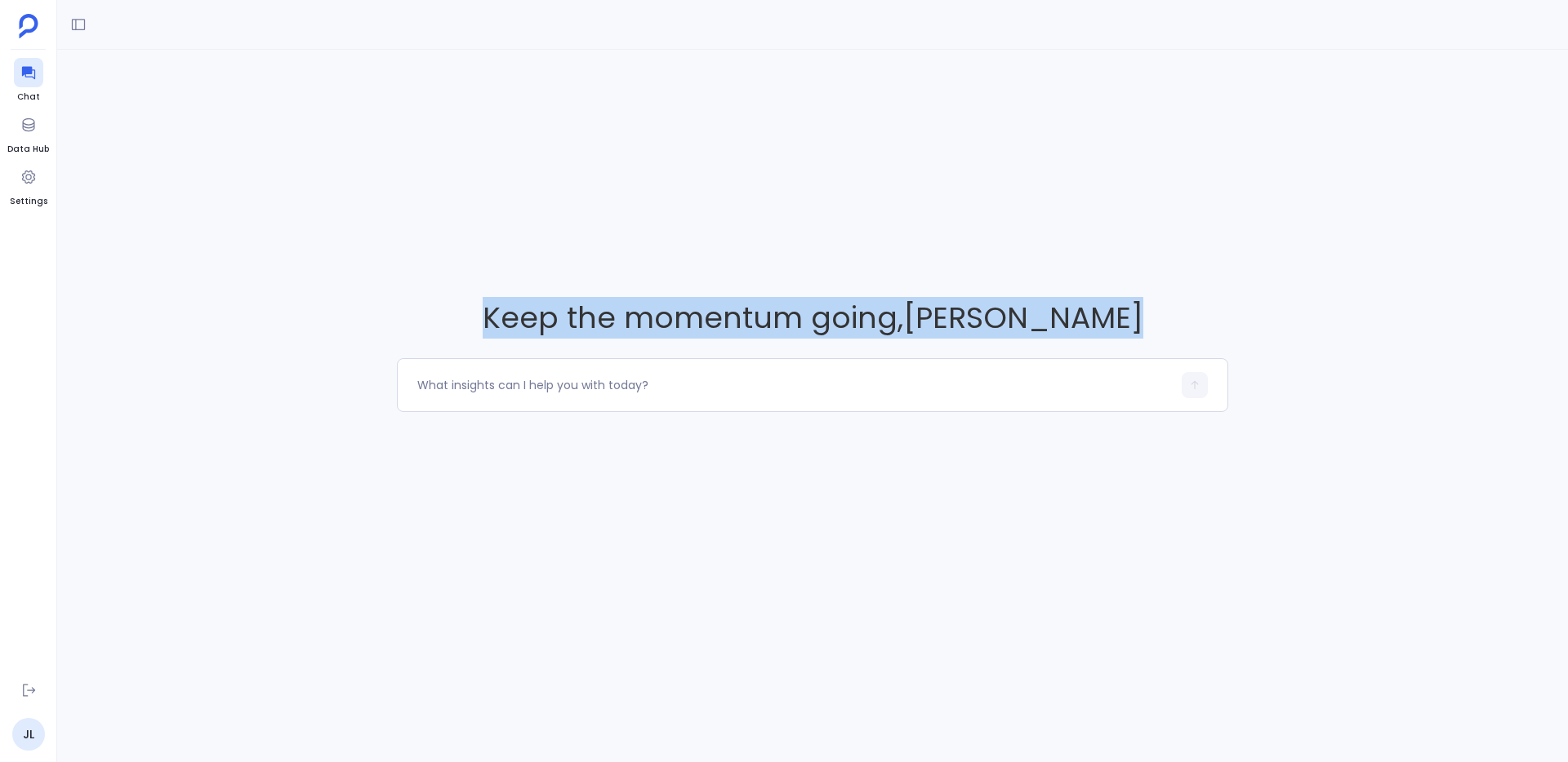
click at [823, 424] on div "Keep the momentum going , [PERSON_NAME]" at bounding box center [813, 354] width 1511 height 609
drag, startPoint x: 794, startPoint y: 286, endPoint x: 828, endPoint y: 459, distance: 176.3
click at [828, 459] on div "Keep the momentum going , [PERSON_NAME]" at bounding box center [813, 354] width 1511 height 609
click at [828, 455] on div "Keep the momentum going , [PERSON_NAME]" at bounding box center [813, 354] width 1511 height 609
drag, startPoint x: 835, startPoint y: 435, endPoint x: 843, endPoint y: 315, distance: 120.3
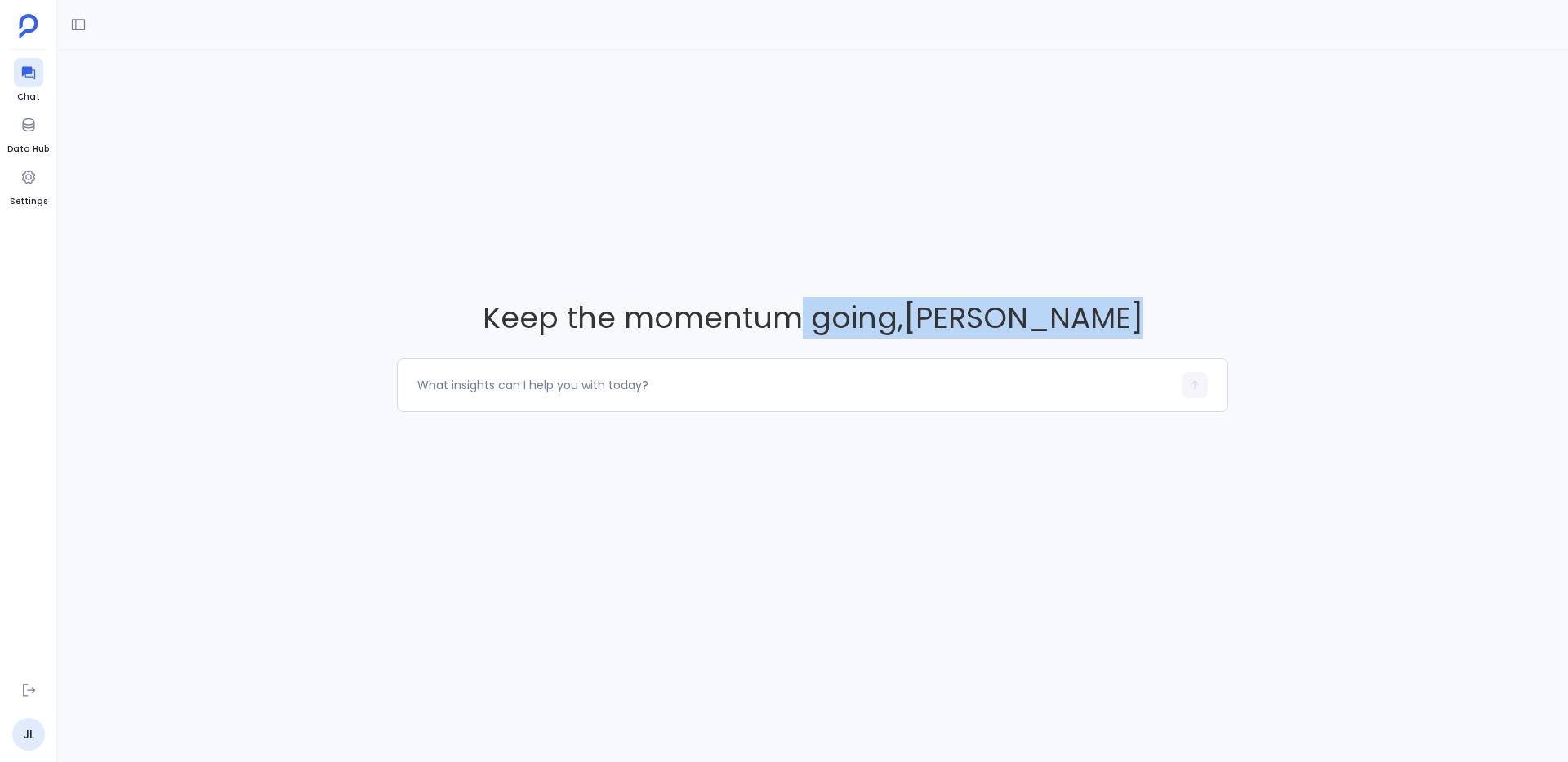
click at [843, 315] on div "Keep the momentum going , [PERSON_NAME]" at bounding box center [813, 354] width 1511 height 609
click at [843, 315] on span "Keep the momentum going , [PERSON_NAME]" at bounding box center [812, 318] width 832 height 41
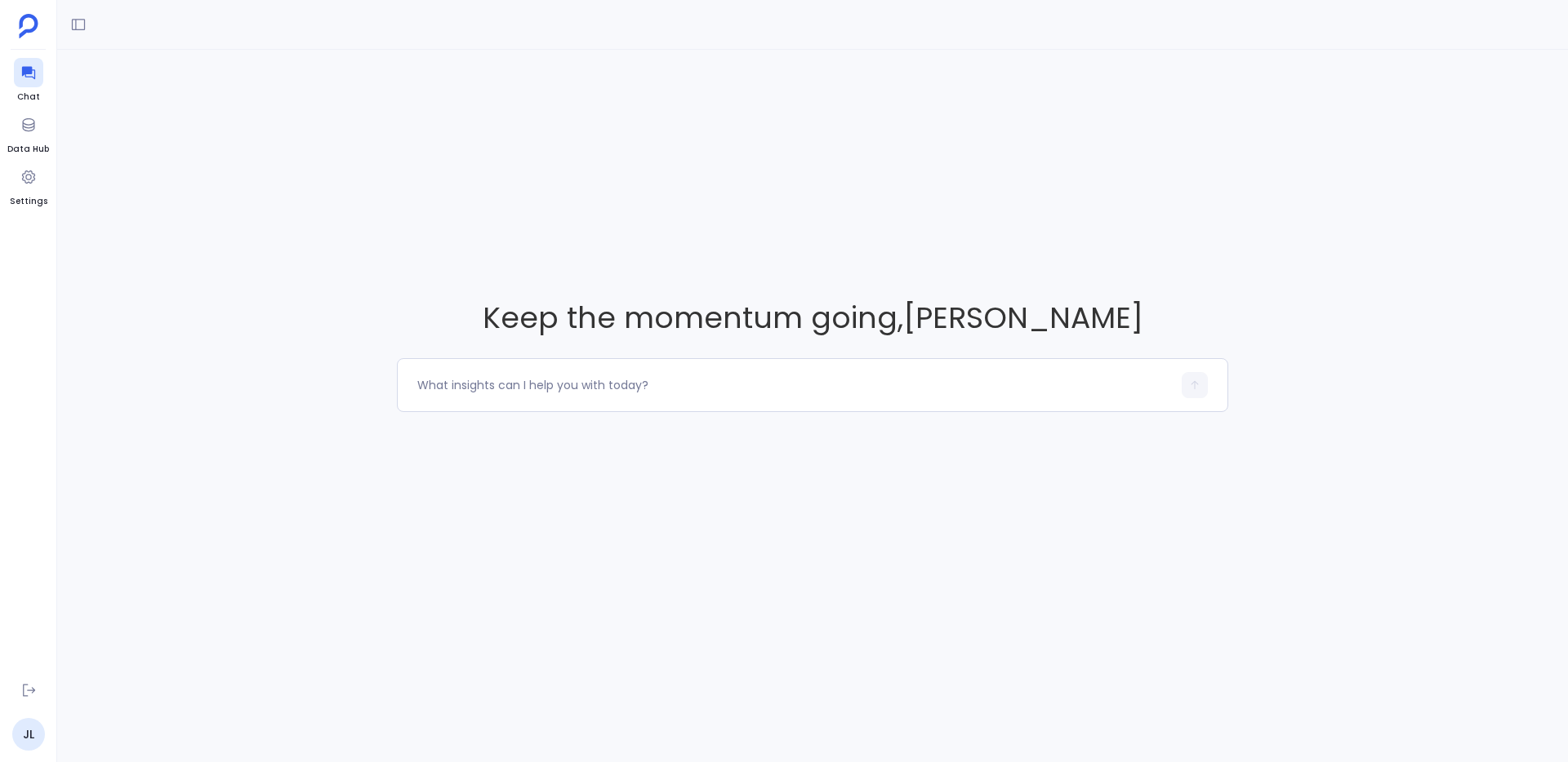
click at [818, 320] on span "Keep the momentum going , [PERSON_NAME]" at bounding box center [812, 318] width 832 height 41
drag, startPoint x: 818, startPoint y: 320, endPoint x: 878, endPoint y: 322, distance: 60.0
click at [878, 322] on span "Keep the momentum going , [PERSON_NAME]" at bounding box center [812, 318] width 832 height 41
drag, startPoint x: 878, startPoint y: 322, endPoint x: 768, endPoint y: 322, distance: 110.0
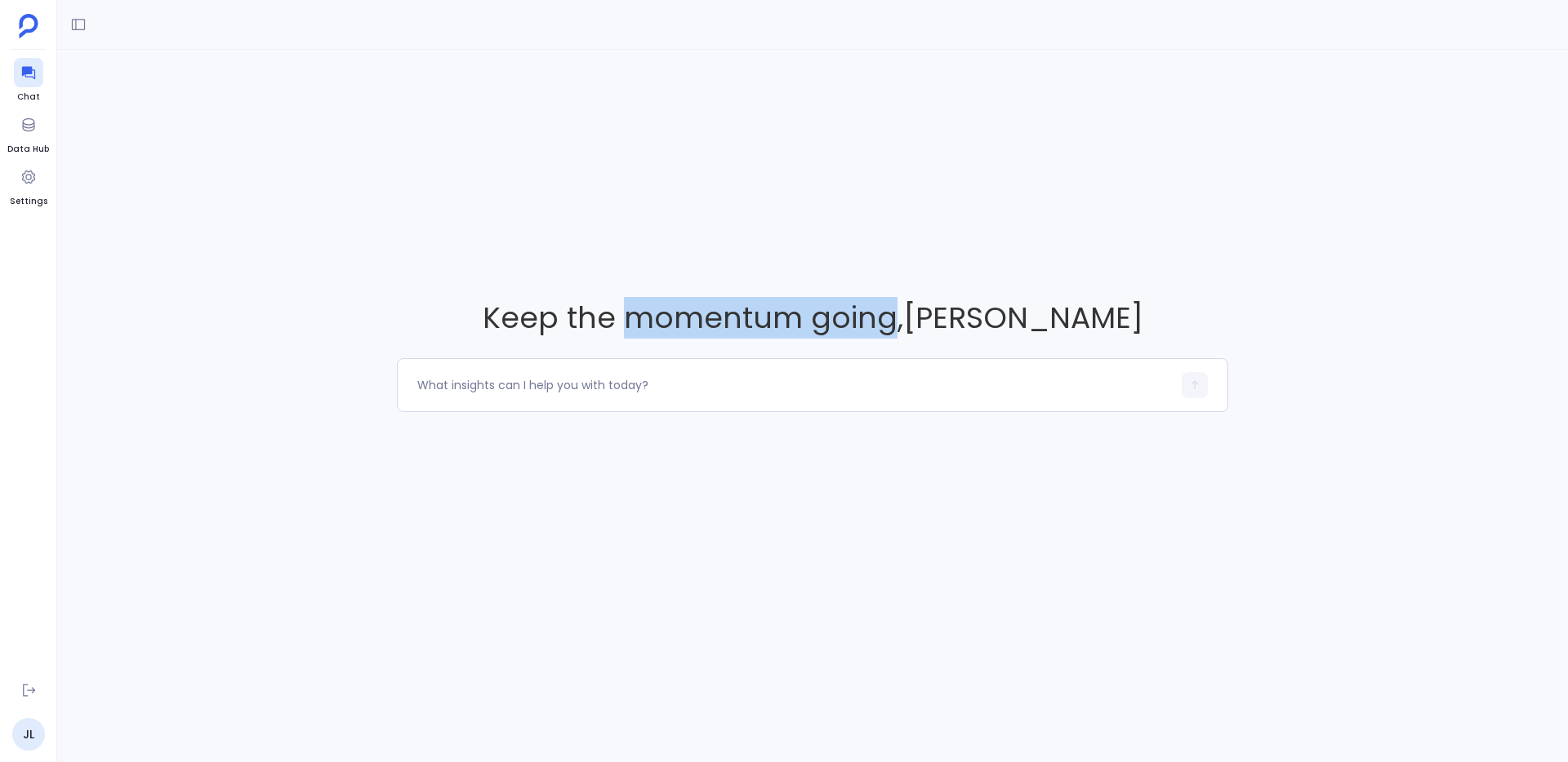
click at [768, 322] on span "Keep the momentum going , [PERSON_NAME]" at bounding box center [812, 318] width 832 height 41
drag, startPoint x: 768, startPoint y: 322, endPoint x: 891, endPoint y: 318, distance: 123.1
click at [891, 318] on span "Keep the momentum going , [PERSON_NAME]" at bounding box center [812, 318] width 832 height 41
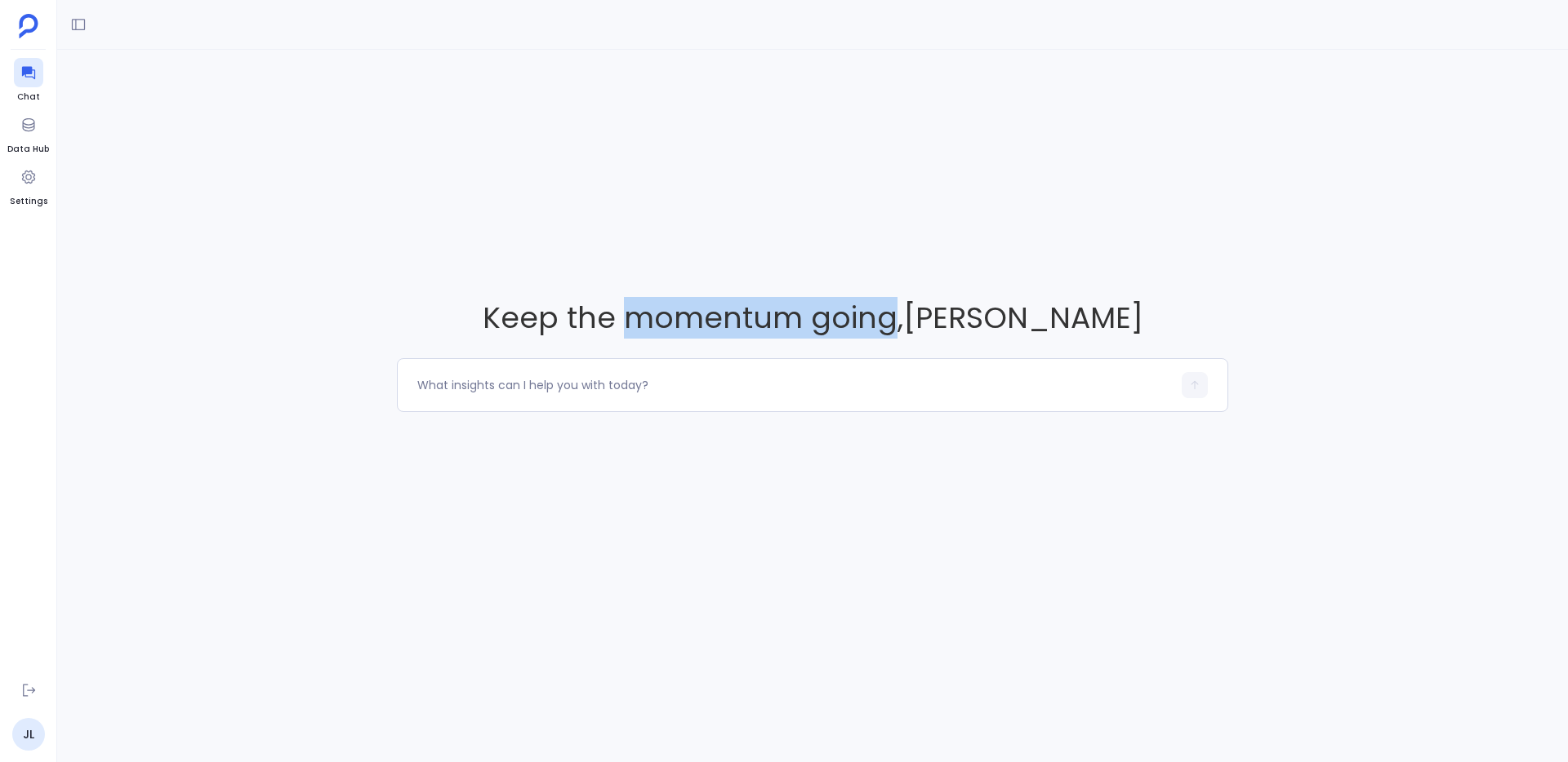
drag, startPoint x: 891, startPoint y: 318, endPoint x: 751, endPoint y: 321, distance: 140.0
click at [751, 321] on span "Keep the momentum going , [PERSON_NAME]" at bounding box center [812, 318] width 832 height 41
click at [748, 321] on span "Keep the momentum going , [PERSON_NAME]" at bounding box center [812, 318] width 832 height 41
drag, startPoint x: 748, startPoint y: 321, endPoint x: 888, endPoint y: 319, distance: 140.0
click at [887, 320] on span "Keep the momentum going , [PERSON_NAME]" at bounding box center [812, 318] width 832 height 41
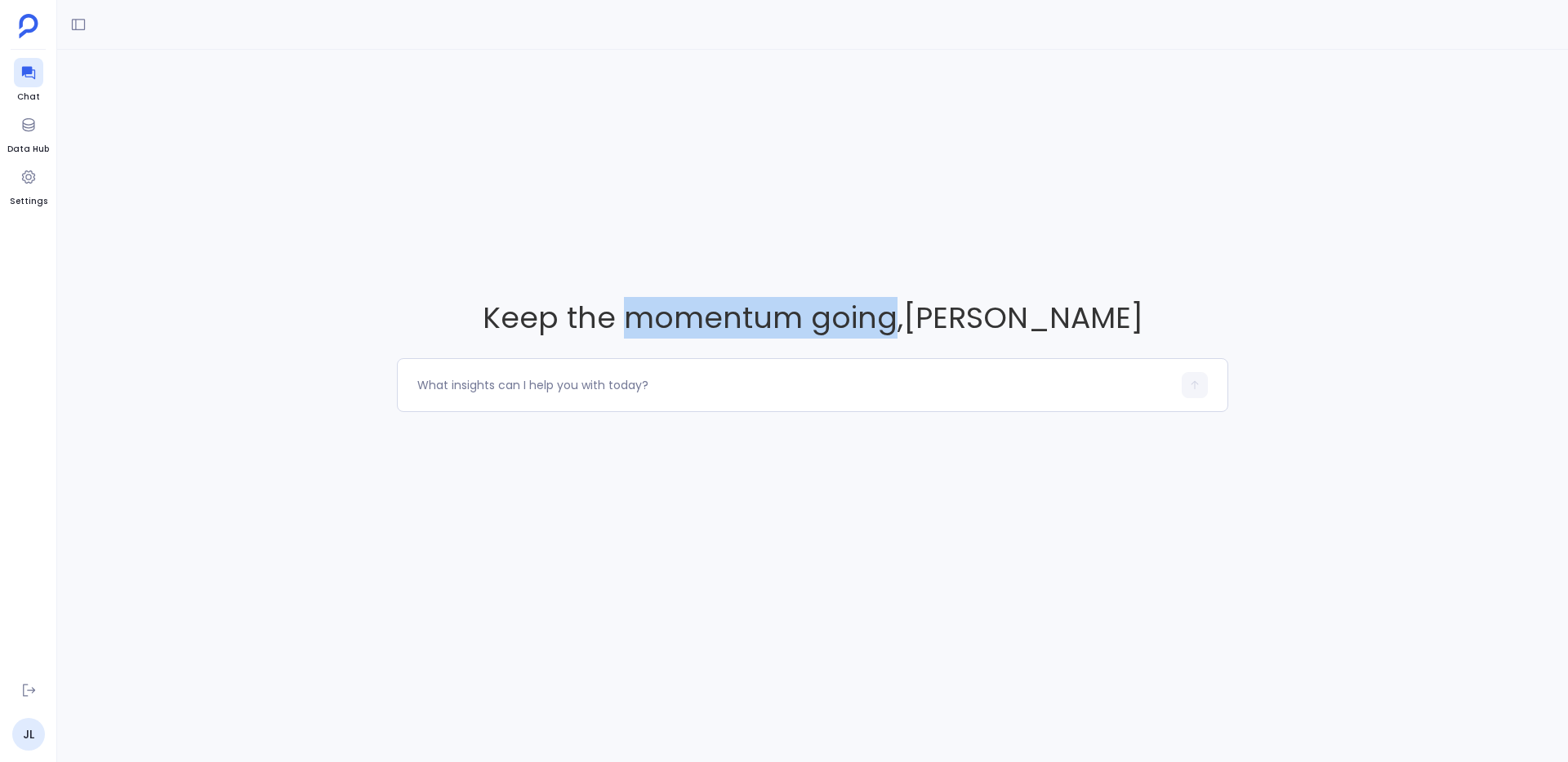
click at [888, 319] on span "Keep the momentum going , [PERSON_NAME]" at bounding box center [812, 318] width 832 height 41
drag, startPoint x: 888, startPoint y: 319, endPoint x: 750, endPoint y: 316, distance: 138.0
click at [750, 316] on span "Keep the momentum going , [PERSON_NAME]" at bounding box center [812, 318] width 832 height 41
drag, startPoint x: 750, startPoint y: 316, endPoint x: 892, endPoint y: 318, distance: 142.0
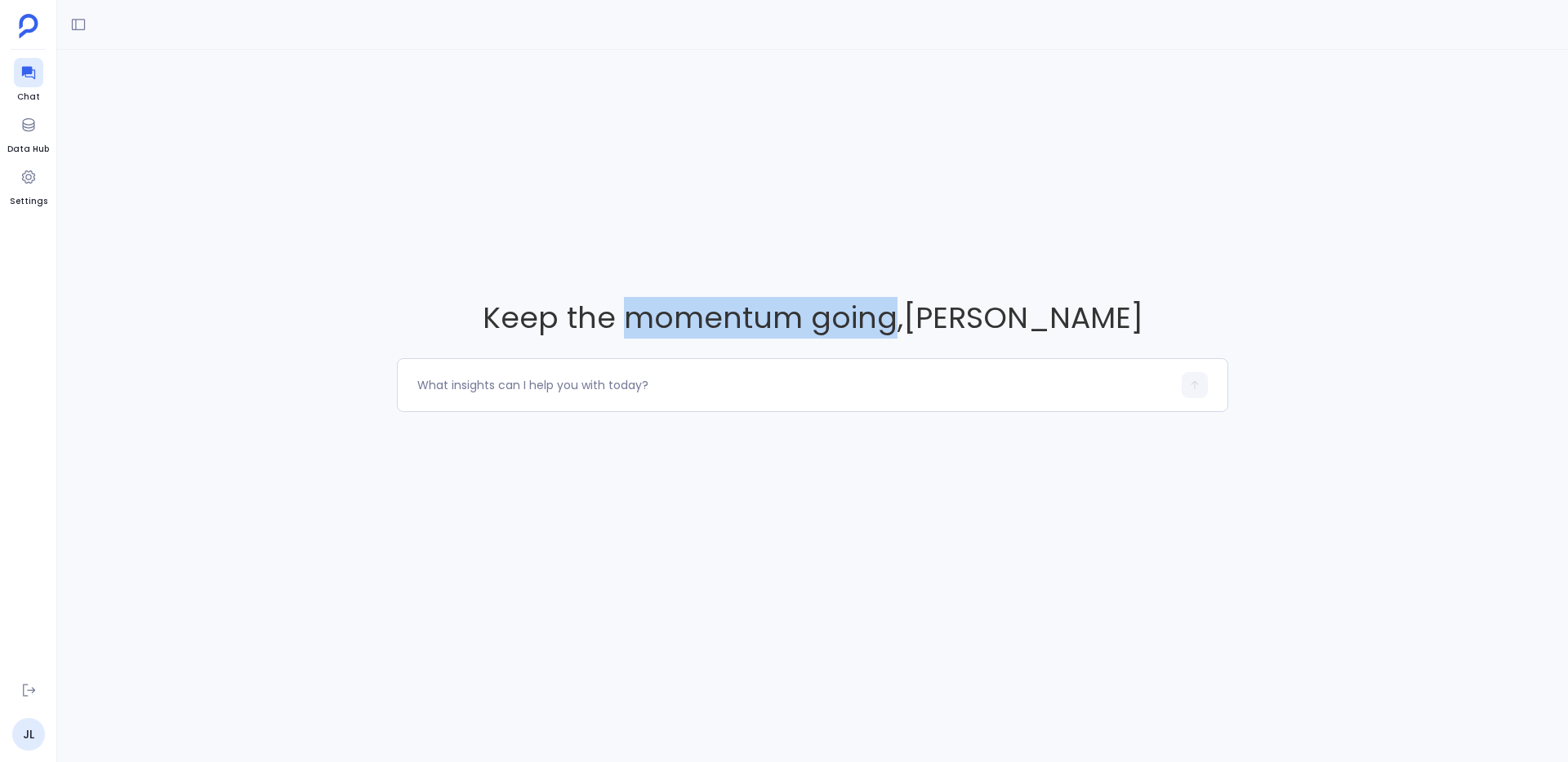
click at [890, 316] on span "Keep the momentum going , [PERSON_NAME]" at bounding box center [812, 318] width 832 height 41
click at [892, 318] on span "Keep the momentum going , [PERSON_NAME]" at bounding box center [812, 318] width 832 height 41
drag, startPoint x: 892, startPoint y: 318, endPoint x: 739, endPoint y: 320, distance: 153.0
click at [739, 320] on span "Keep the momentum going , [PERSON_NAME]" at bounding box center [812, 318] width 832 height 41
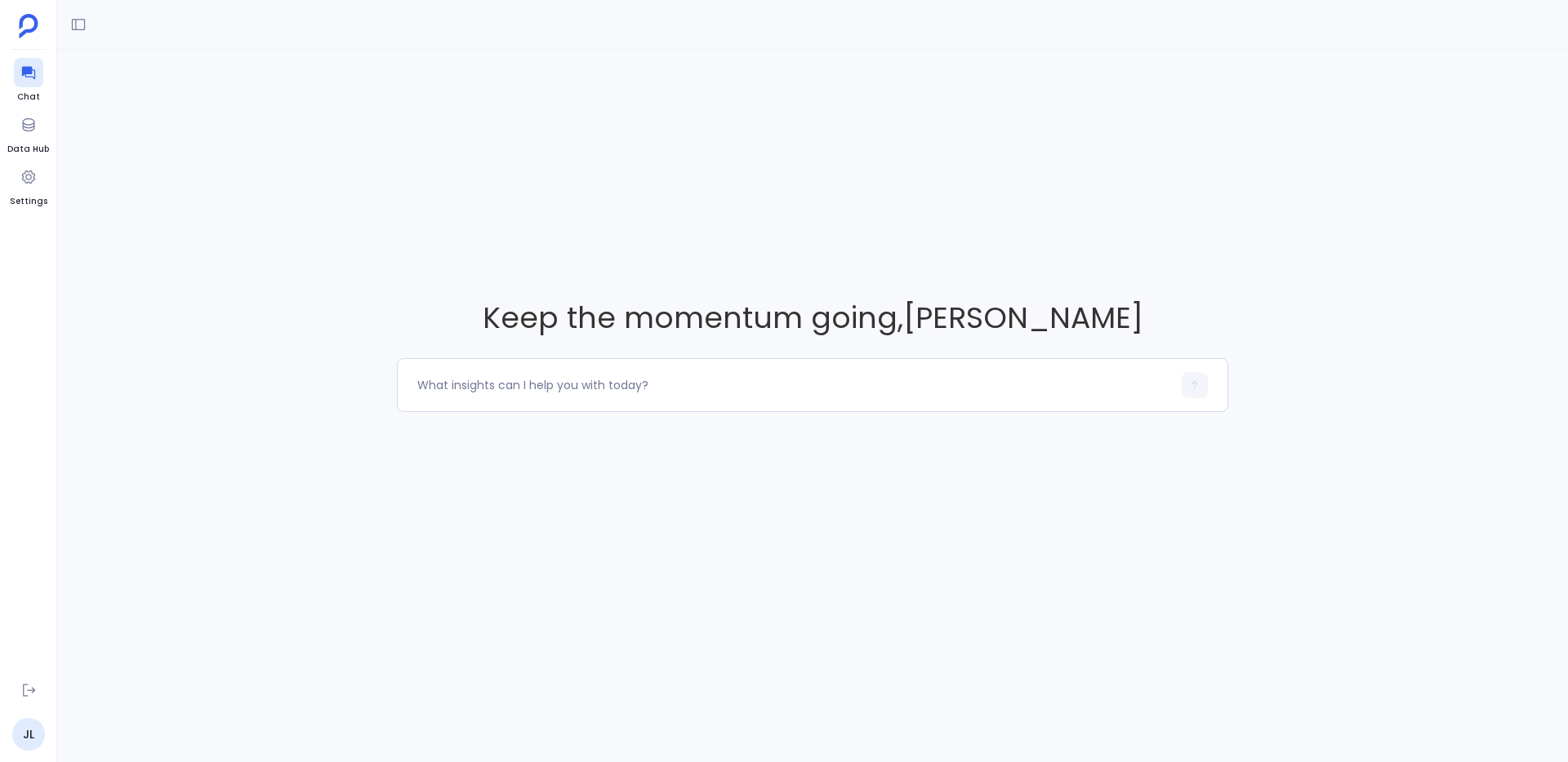
click at [753, 314] on span "Keep the momentum going , [PERSON_NAME]" at bounding box center [812, 318] width 832 height 41
drag, startPoint x: 753, startPoint y: 314, endPoint x: 889, endPoint y: 314, distance: 136.0
click at [889, 314] on span "Keep the momentum going , [PERSON_NAME]" at bounding box center [812, 318] width 832 height 41
drag, startPoint x: 889, startPoint y: 314, endPoint x: 746, endPoint y: 328, distance: 143.7
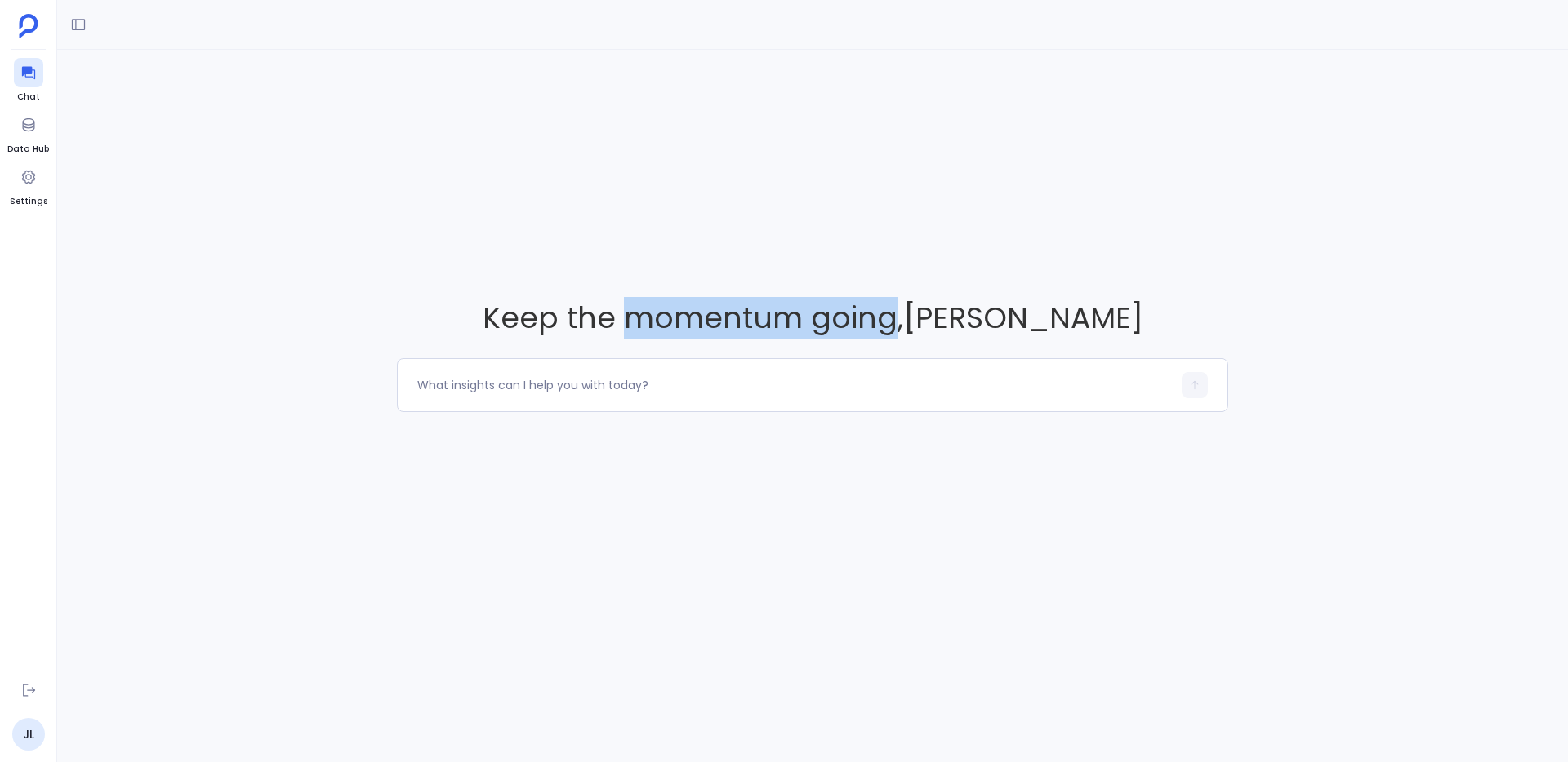
click at [746, 328] on span "Keep the momentum going , [PERSON_NAME]" at bounding box center [812, 318] width 832 height 41
drag, startPoint x: 746, startPoint y: 326, endPoint x: 747, endPoint y: 317, distance: 9.1
click at [746, 326] on span "Keep the momentum going , [PERSON_NAME]" at bounding box center [812, 318] width 832 height 41
click at [747, 317] on span "Keep the momentum going , [PERSON_NAME]" at bounding box center [812, 318] width 832 height 41
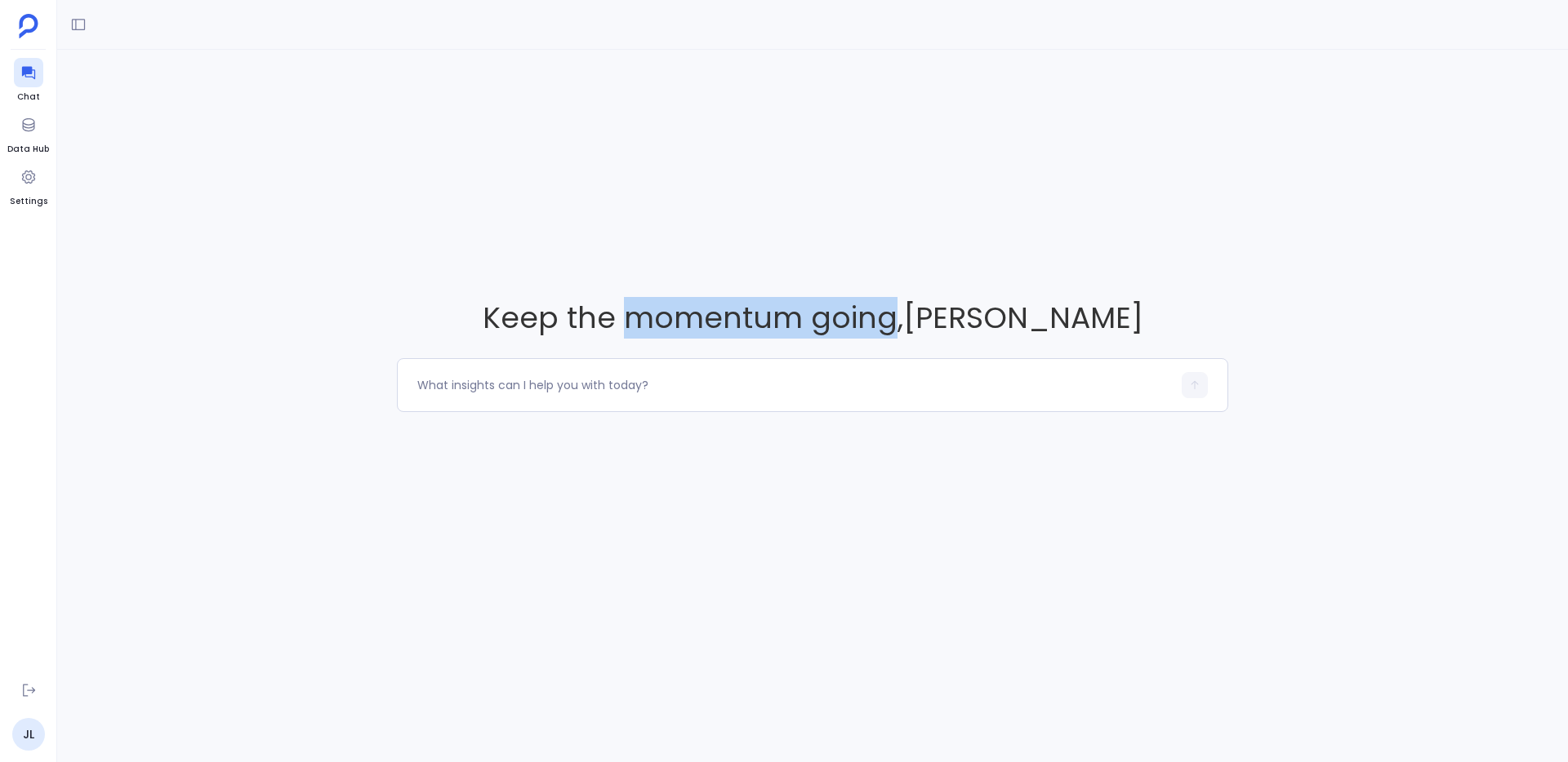
drag, startPoint x: 747, startPoint y: 317, endPoint x: 891, endPoint y: 311, distance: 144.1
click at [891, 311] on span "Keep the momentum going , [PERSON_NAME]" at bounding box center [812, 318] width 832 height 41
drag, startPoint x: 891, startPoint y: 311, endPoint x: 1029, endPoint y: 111, distance: 243.0
click at [892, 310] on span "Keep the momentum going , [PERSON_NAME]" at bounding box center [812, 318] width 832 height 41
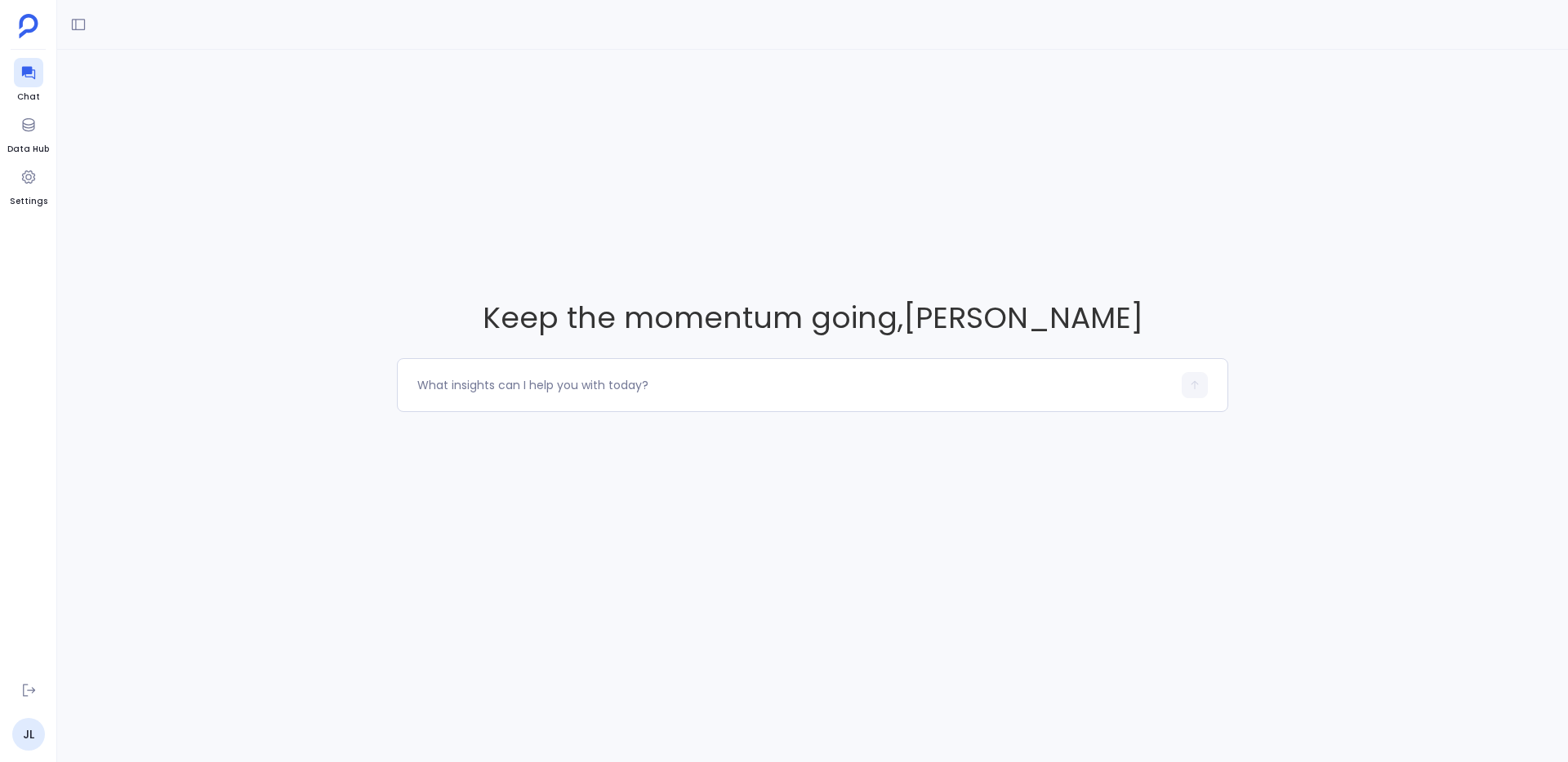
click at [1026, 129] on div "Keep the momentum going , [PERSON_NAME]" at bounding box center [813, 354] width 1511 height 609
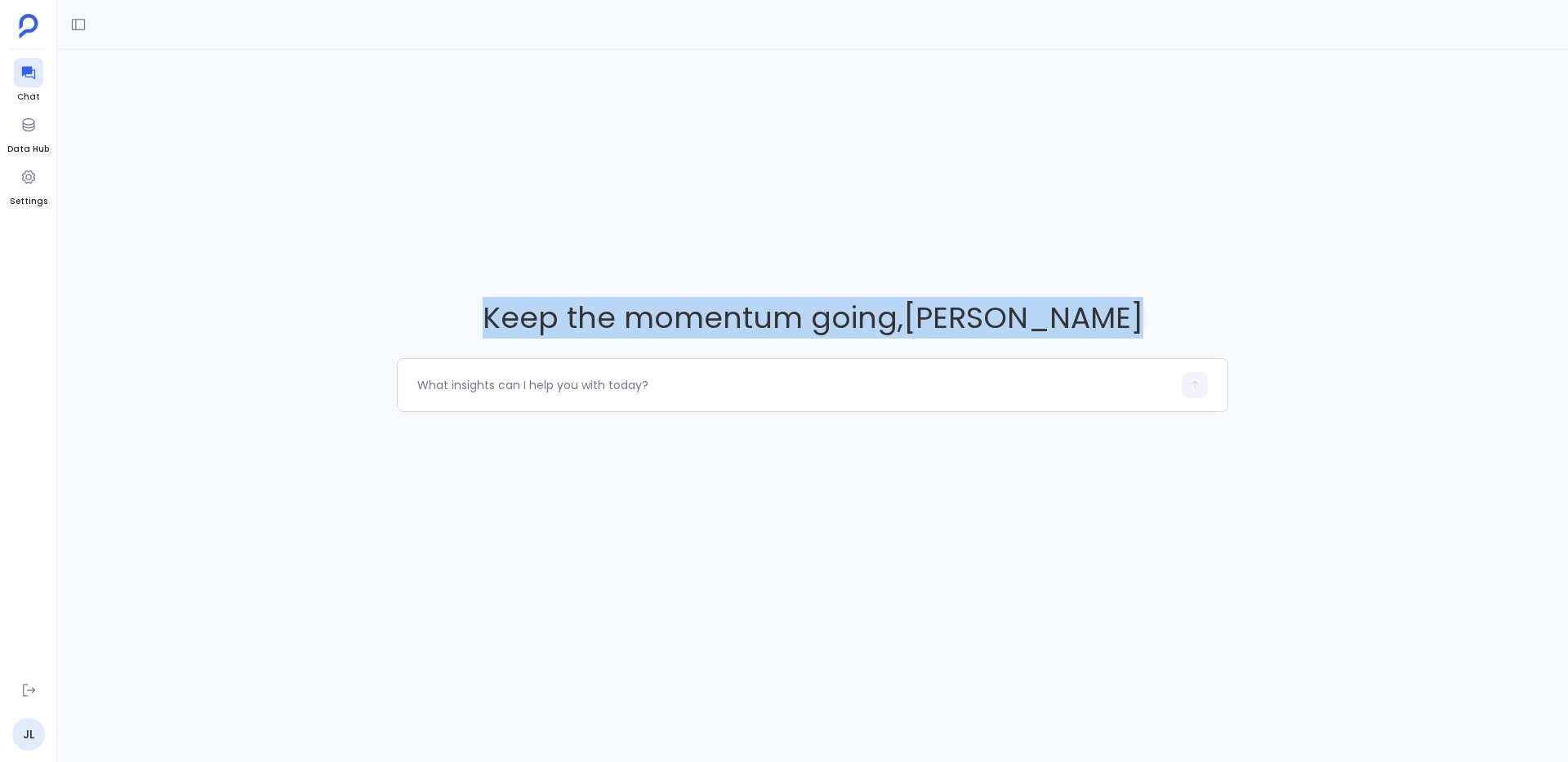
click at [1026, 129] on div "Keep the momentum going , [PERSON_NAME]" at bounding box center [813, 354] width 1511 height 609
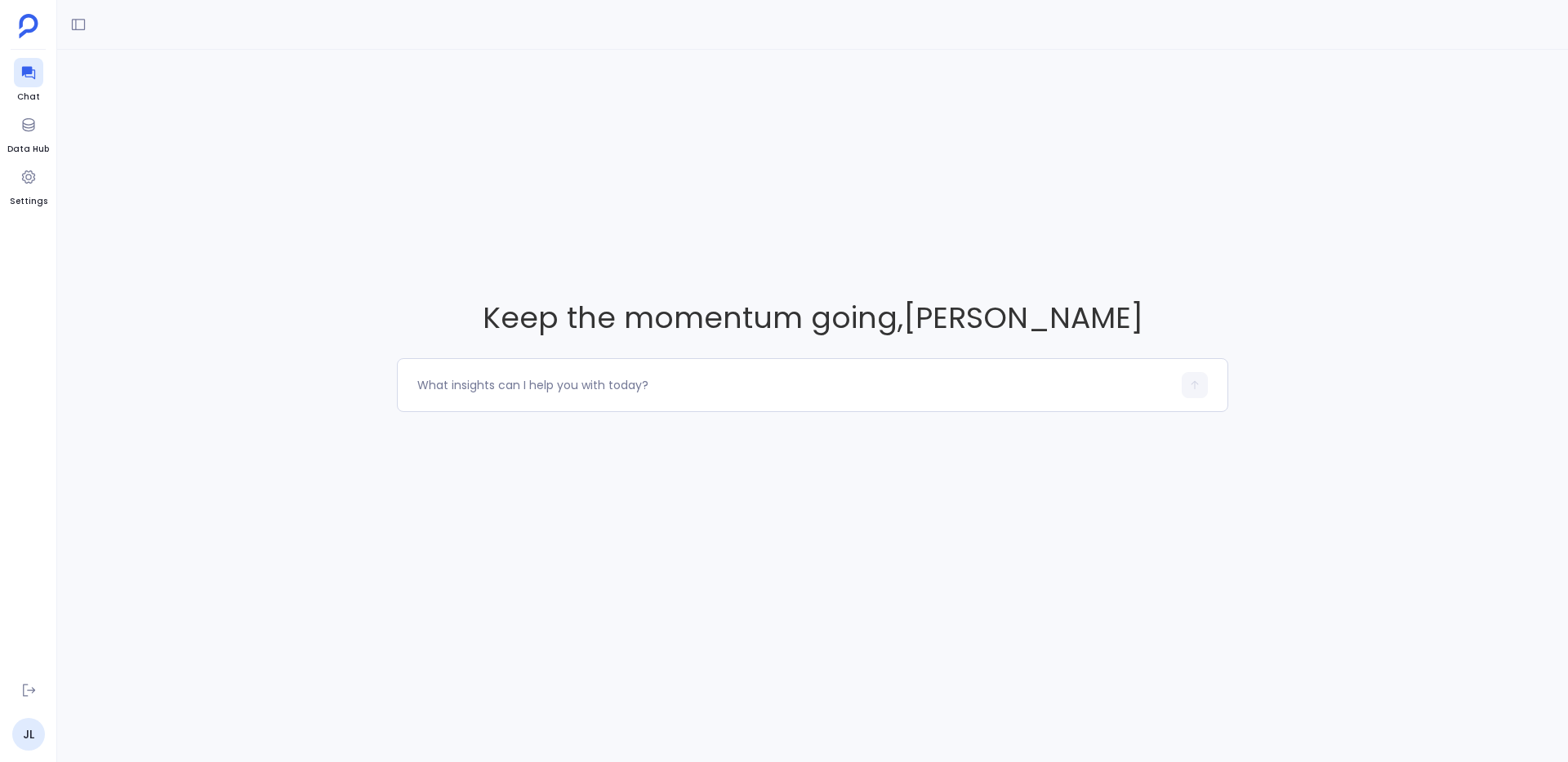
click at [973, 151] on div "Keep the momentum going , [PERSON_NAME]" at bounding box center [813, 354] width 1511 height 609
click at [65, 133] on div "Keep the momentum going , [PERSON_NAME]" at bounding box center [813, 354] width 1511 height 609
click at [29, 129] on icon at bounding box center [28, 125] width 16 height 16
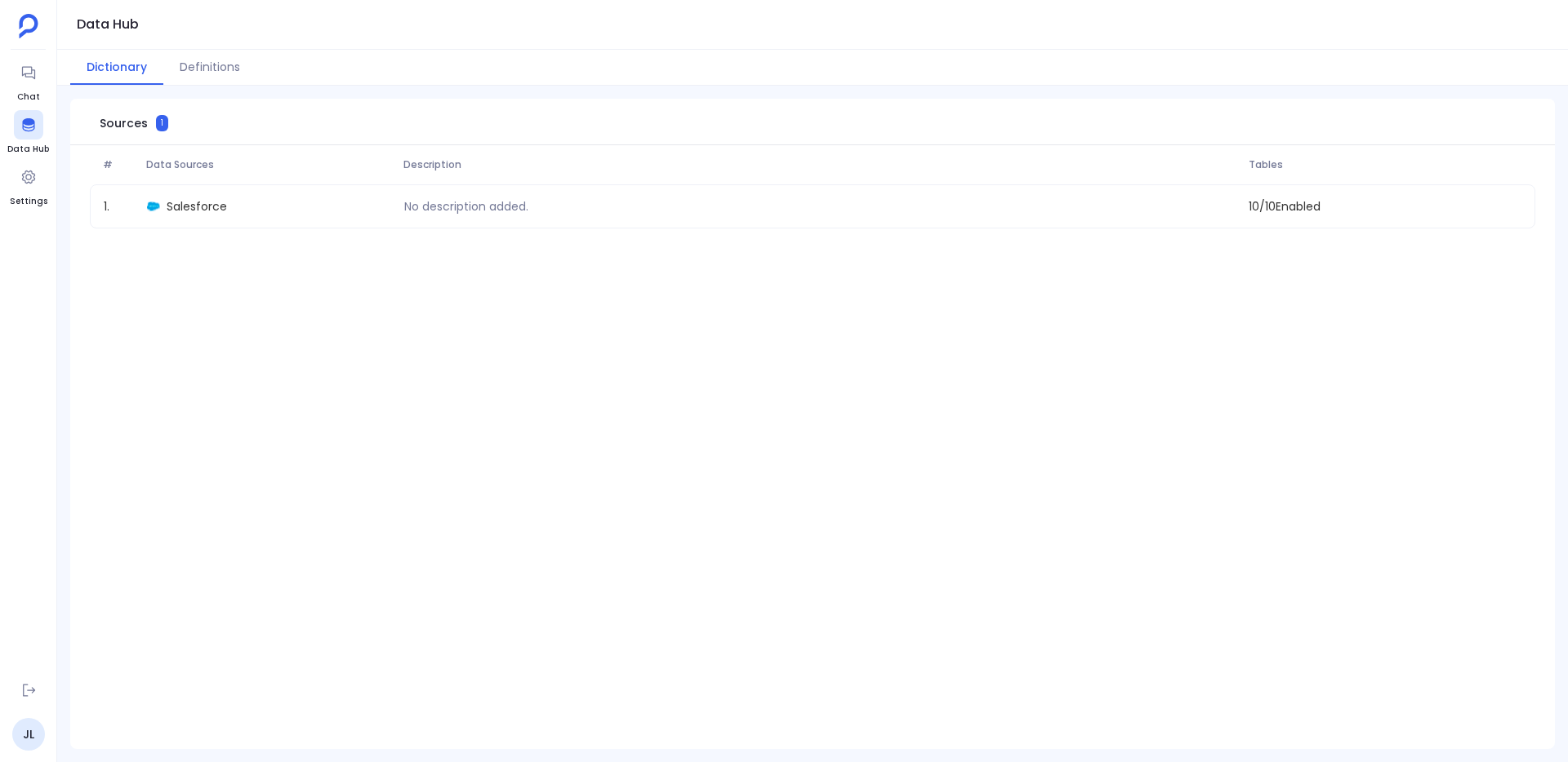
drag, startPoint x: 206, startPoint y: 123, endPoint x: 1429, endPoint y: 336, distance: 1241.4
click at [1429, 336] on div "Sources 1 # Data Sources Description Tables 1 . Salesforce No description added…" at bounding box center [812, 424] width 1484 height 651
click at [1429, 336] on div "# Data Sources Description Tables 1 . Salesforce No description added. 10 / 10 …" at bounding box center [812, 447] width 1484 height 606
drag, startPoint x: 1429, startPoint y: 336, endPoint x: 52, endPoint y: -1, distance: 1417.6
click at [52, 0] on div "Chat Data Hub Settings JL Data Hub Dictionary Definitions Sources 1 # Data Sour…" at bounding box center [784, 381] width 1568 height 762
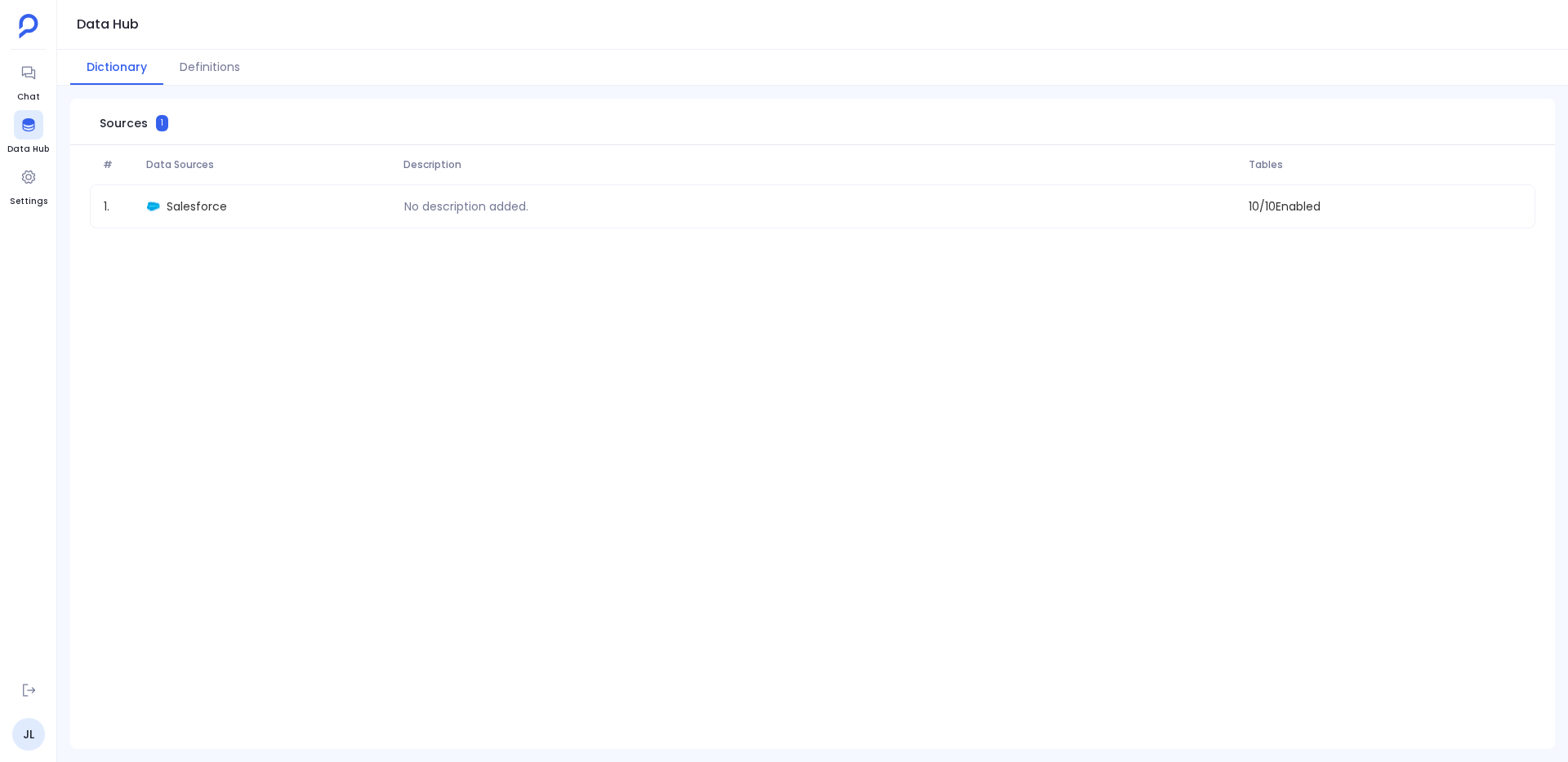
click at [241, 331] on div "# Data Sources Description Tables 1 . Salesforce No description added. 10 / 10 …" at bounding box center [812, 447] width 1484 height 606
